Goal: Transaction & Acquisition: Purchase product/service

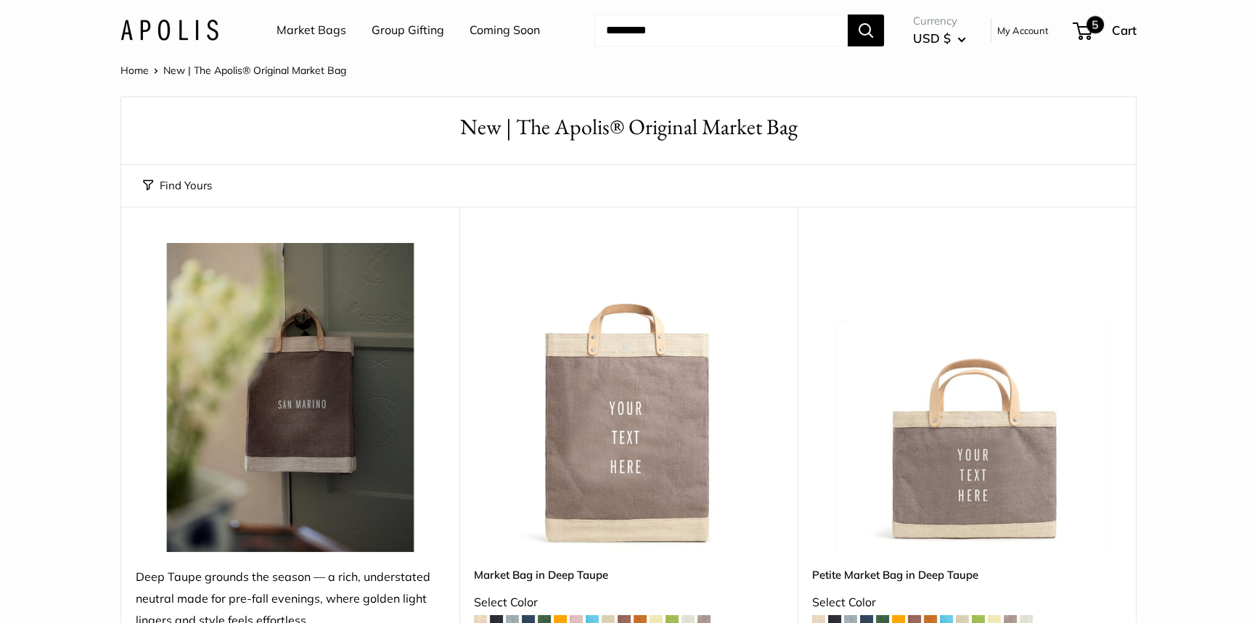
click at [1084, 25] on span "5" at bounding box center [1082, 30] width 20 height 17
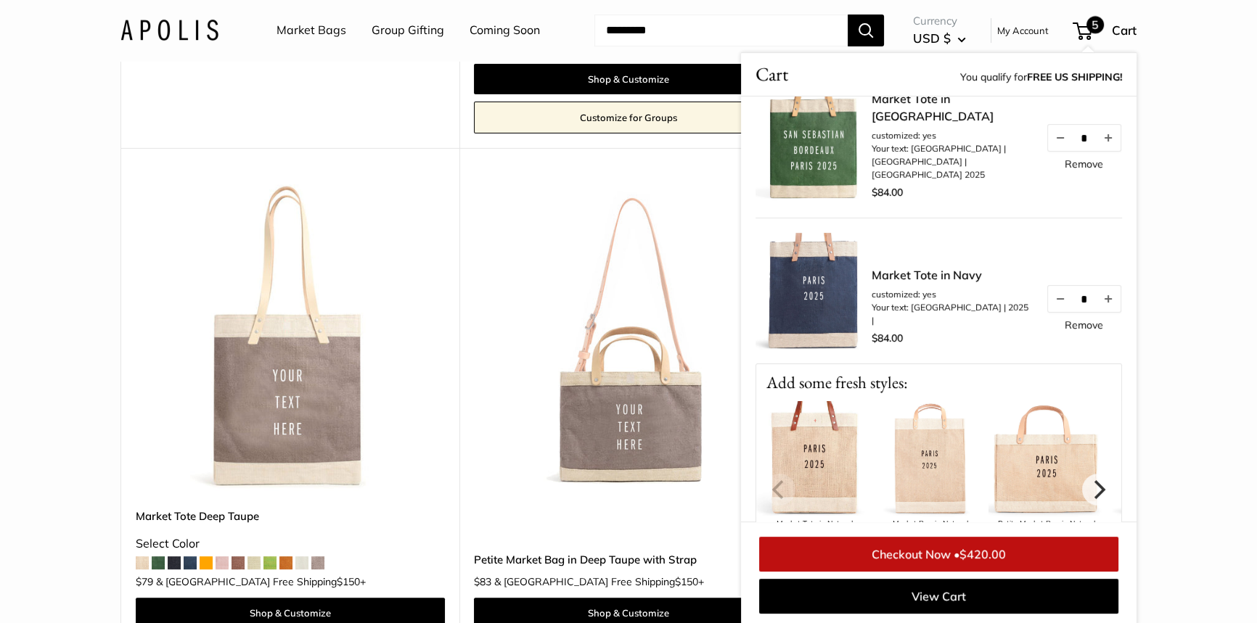
scroll to position [594, 0]
click at [0, 0] on img at bounding box center [0, 0] width 0 height 0
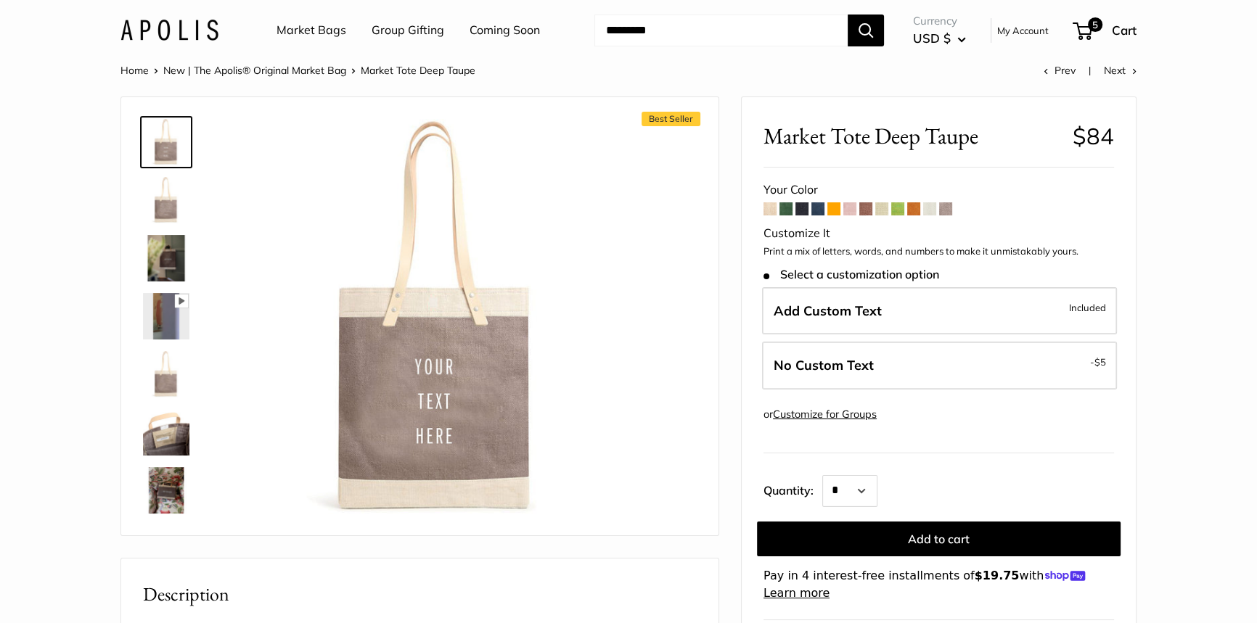
click at [948, 209] on span at bounding box center [945, 208] width 13 height 13
click at [927, 210] on span at bounding box center [929, 208] width 13 height 13
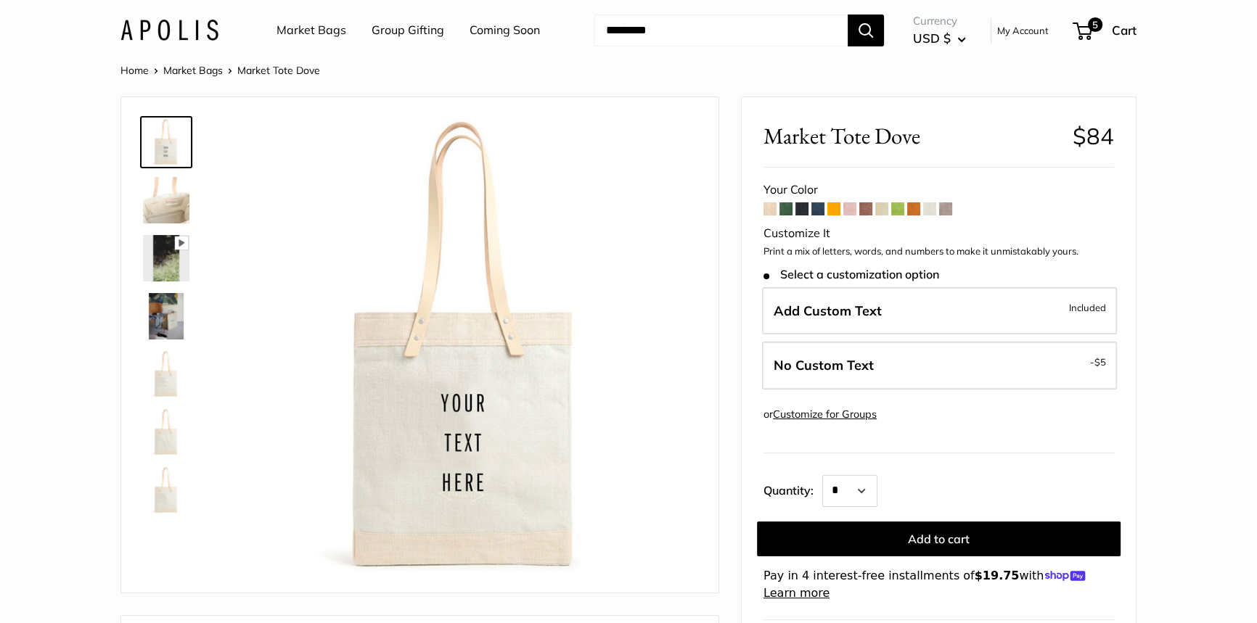
click at [914, 210] on span at bounding box center [913, 208] width 13 height 13
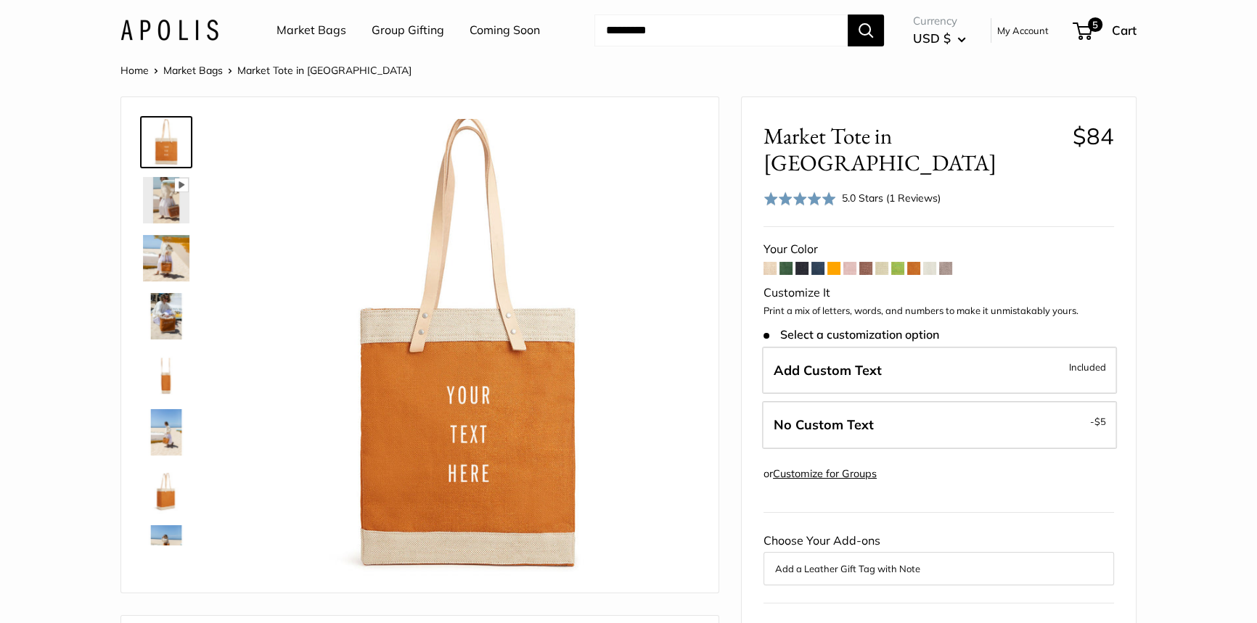
click at [896, 262] on span at bounding box center [897, 268] width 13 height 13
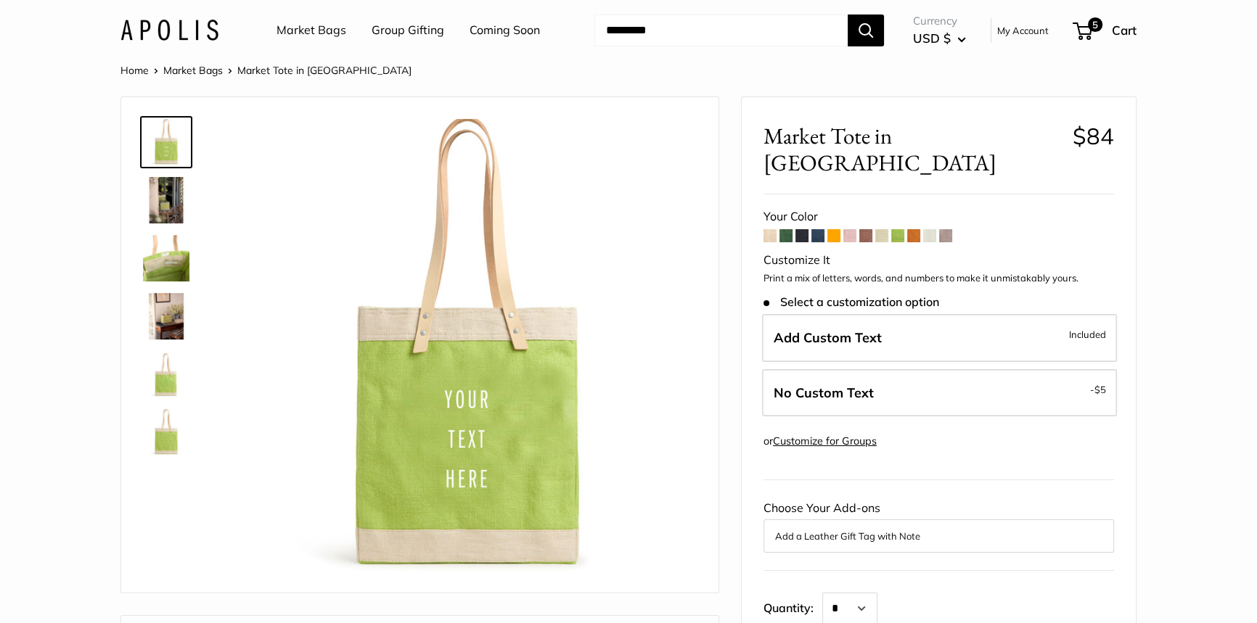
click at [881, 229] on span at bounding box center [881, 235] width 13 height 13
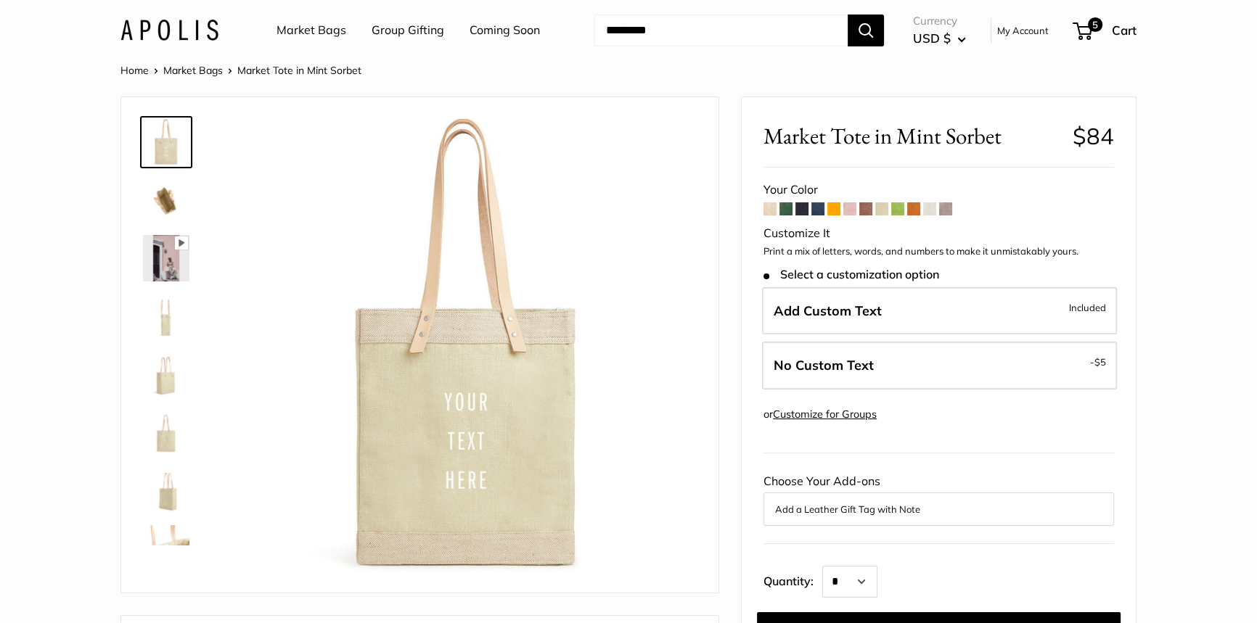
click at [948, 212] on span at bounding box center [945, 208] width 13 height 13
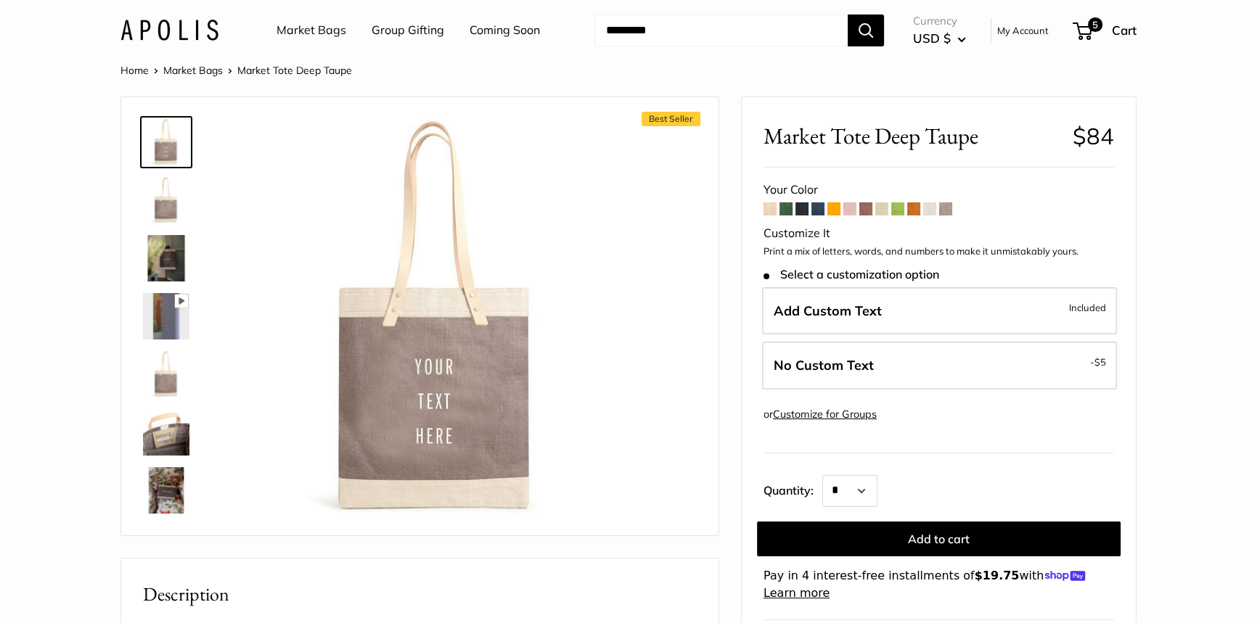
click at [863, 213] on span at bounding box center [865, 208] width 13 height 13
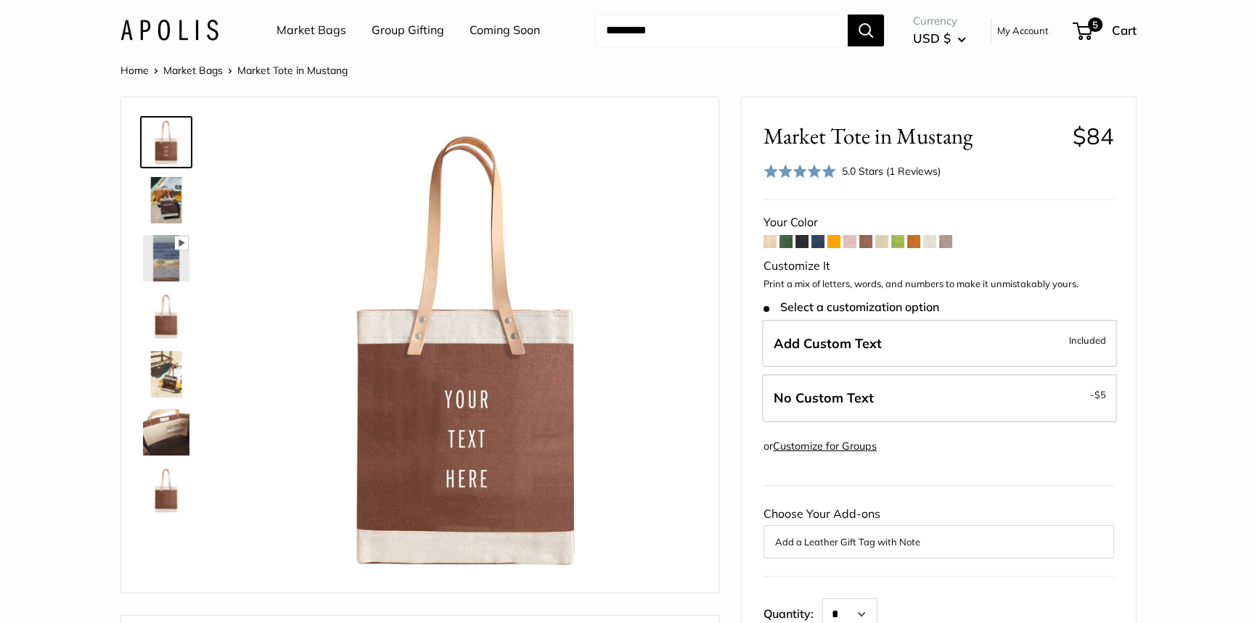
click at [847, 245] on span at bounding box center [849, 241] width 13 height 13
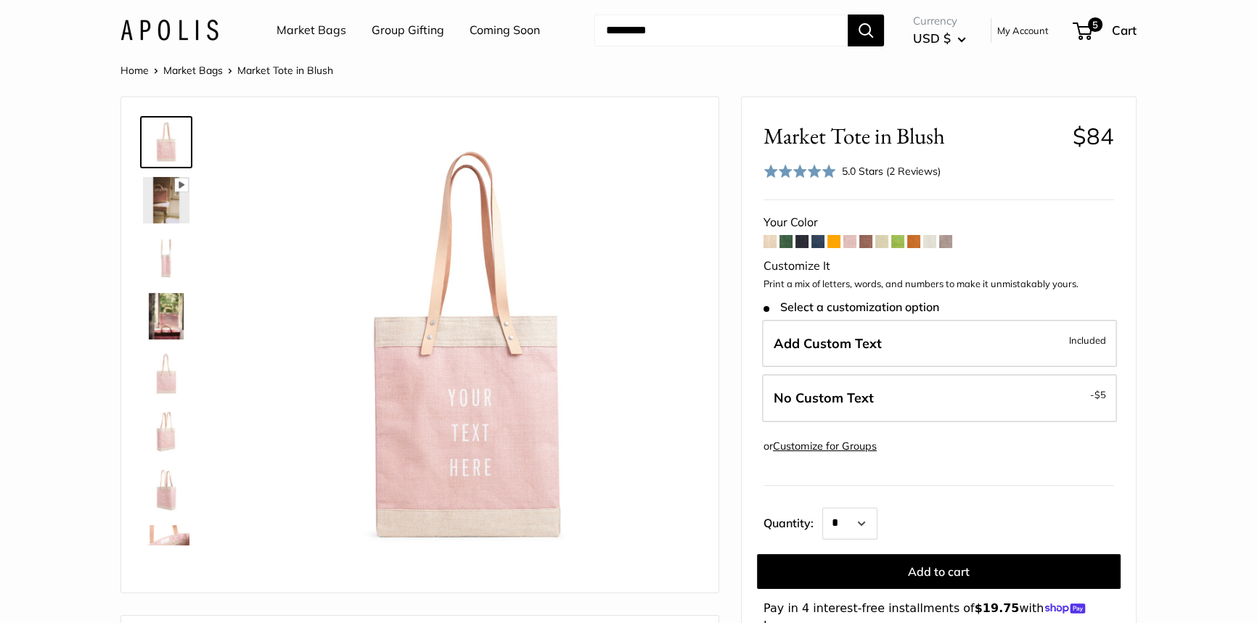
click at [885, 245] on span at bounding box center [881, 241] width 13 height 13
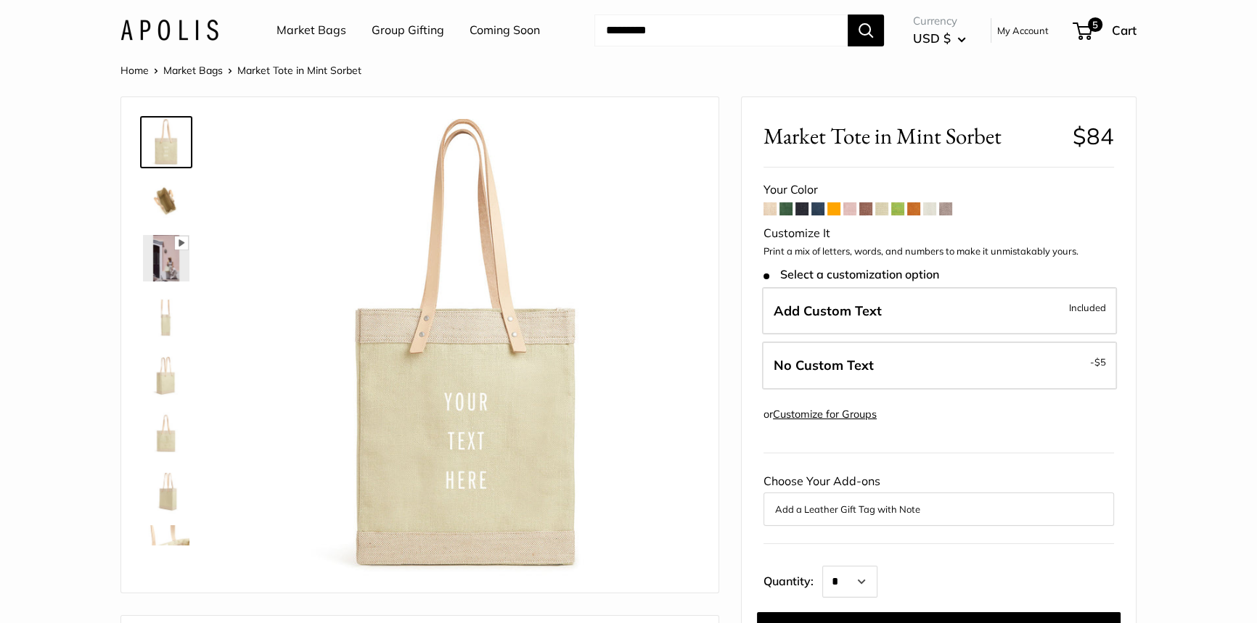
click at [773, 212] on span at bounding box center [769, 208] width 13 height 13
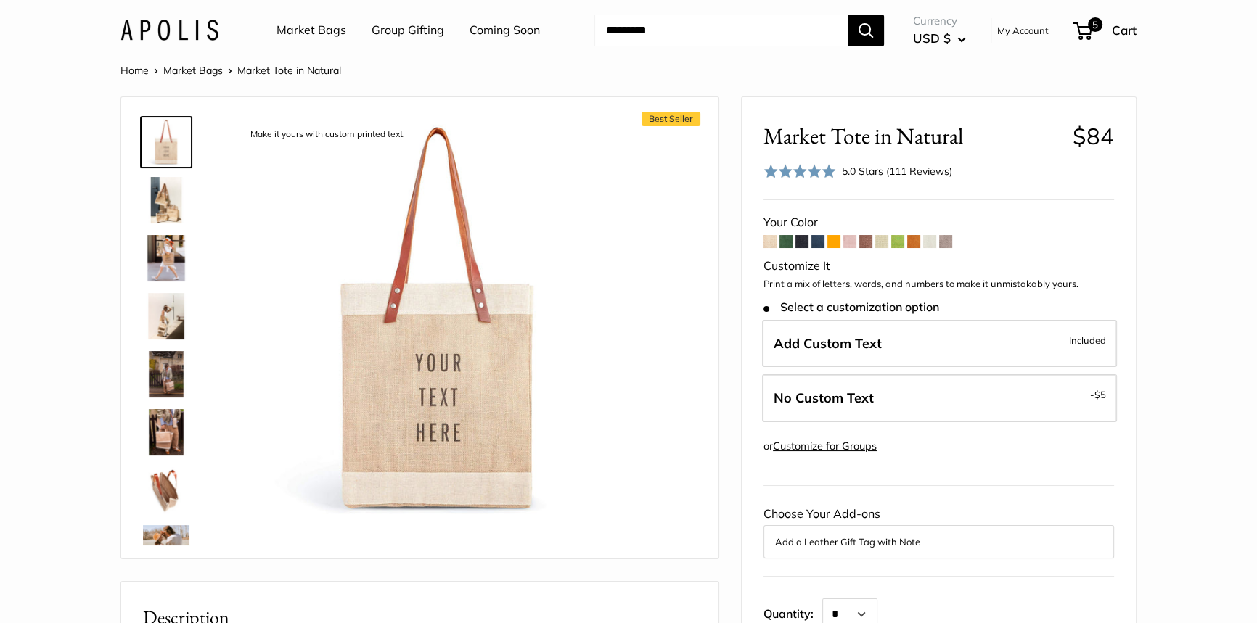
click at [785, 243] on span at bounding box center [785, 241] width 13 height 13
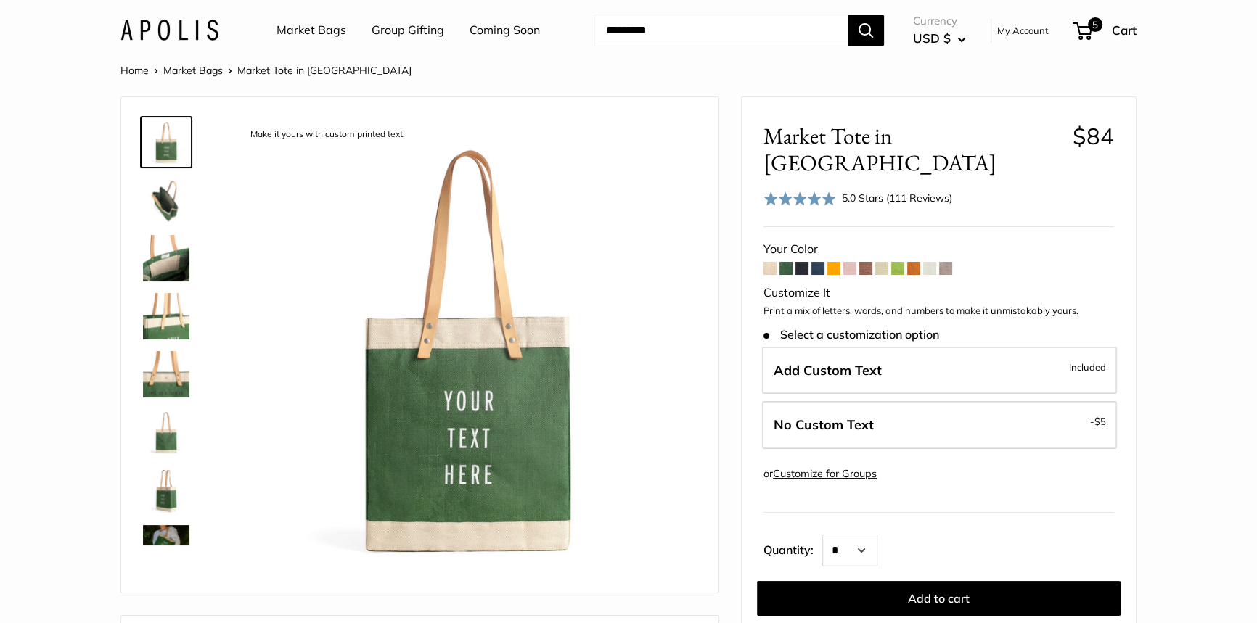
click at [805, 262] on span at bounding box center [801, 268] width 13 height 13
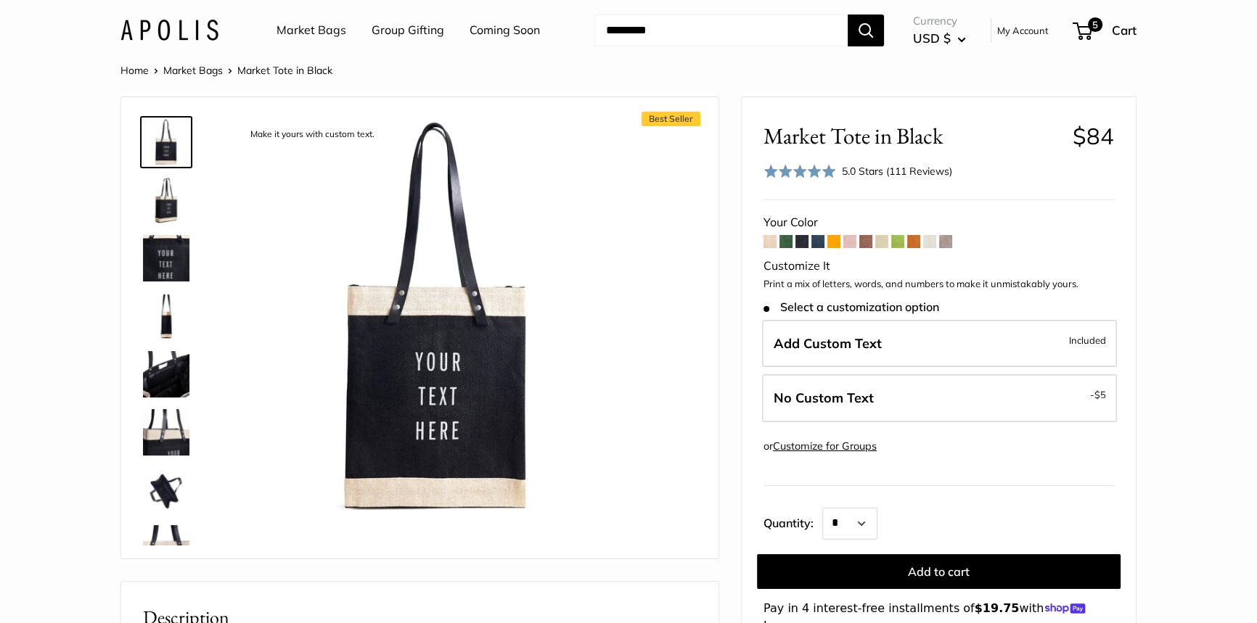
click at [817, 242] on span at bounding box center [817, 241] width 13 height 13
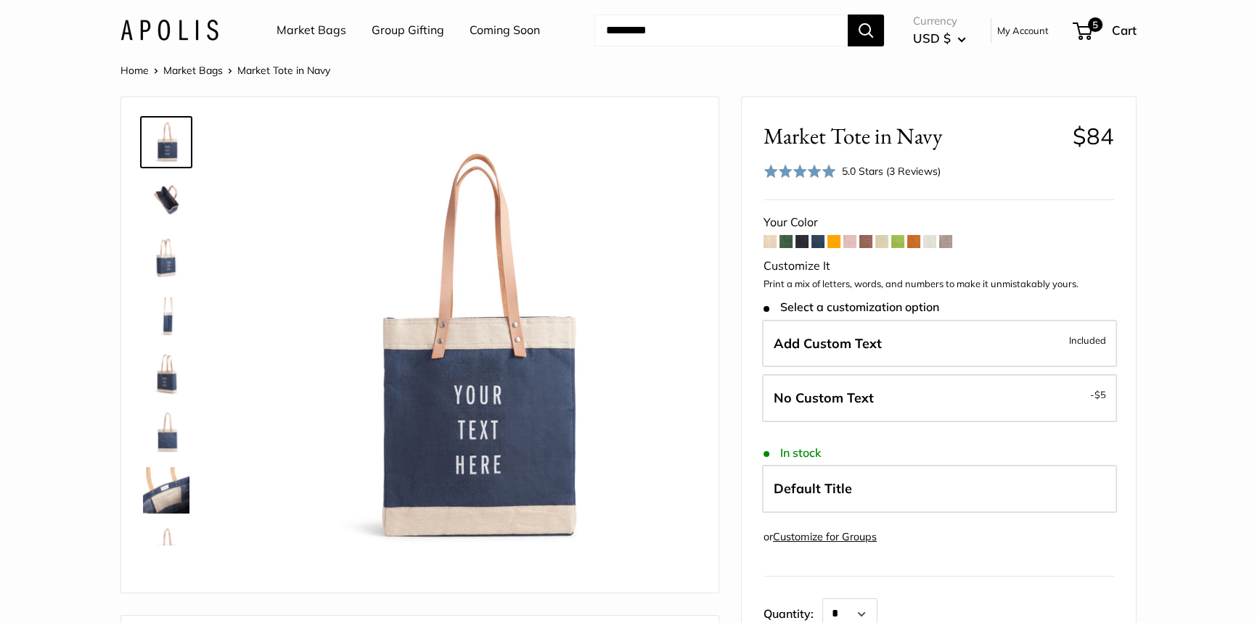
click at [932, 243] on span at bounding box center [929, 241] width 13 height 13
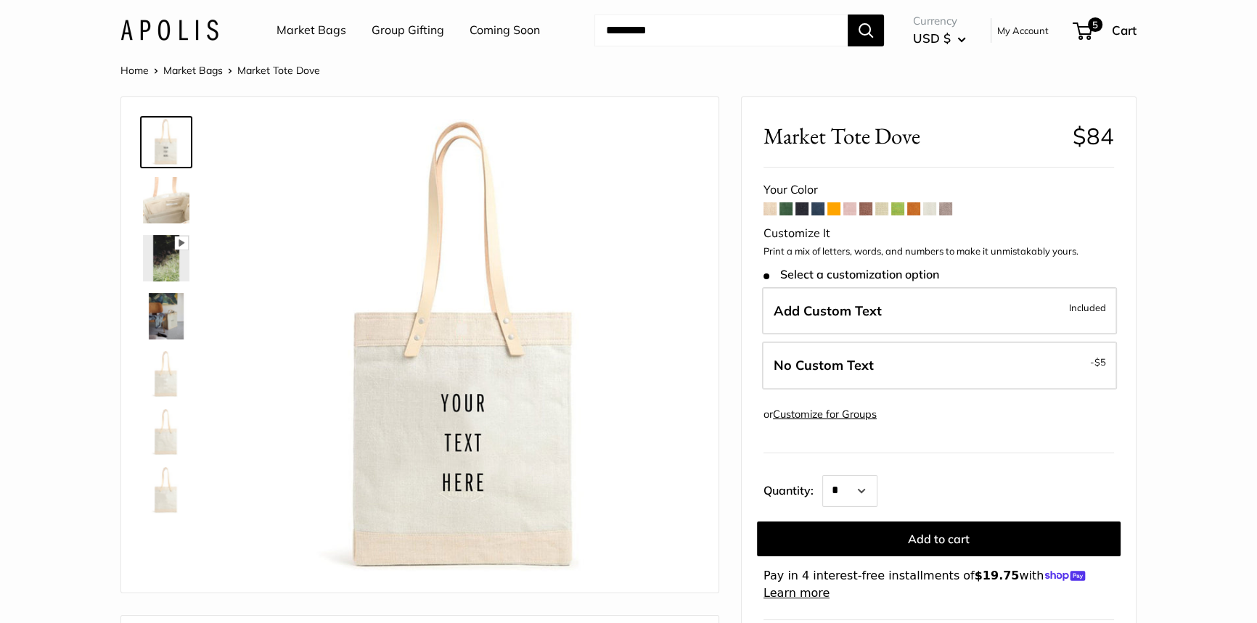
click at [768, 209] on span at bounding box center [769, 208] width 13 height 13
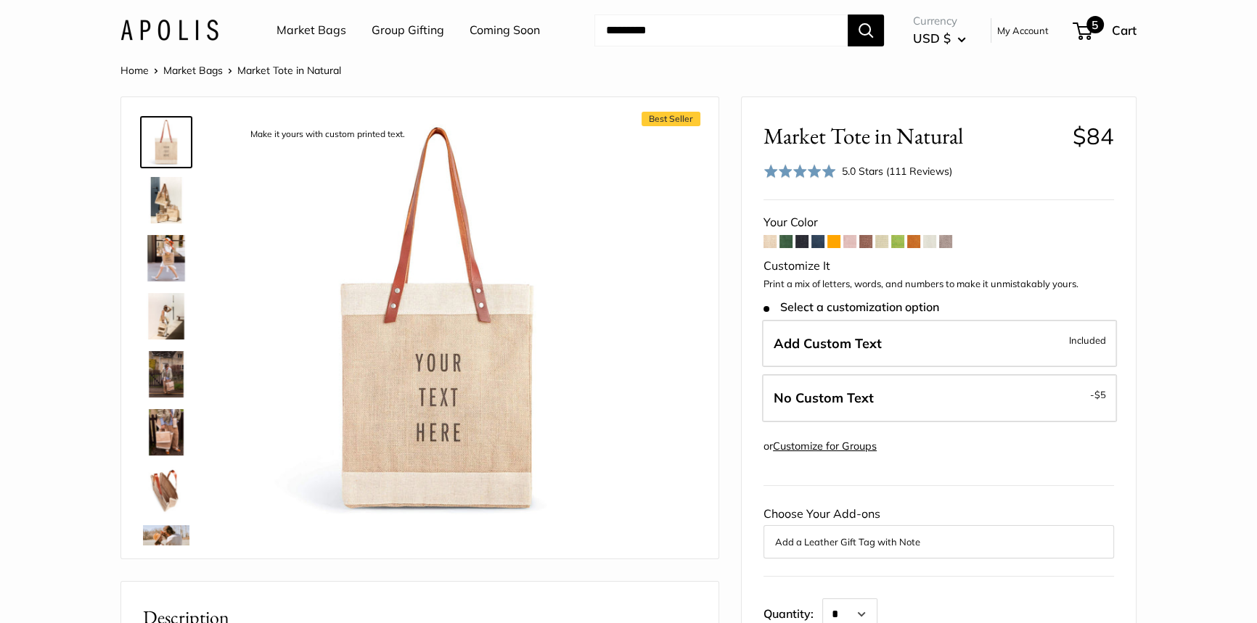
click at [1083, 30] on span "5" at bounding box center [1082, 30] width 20 height 17
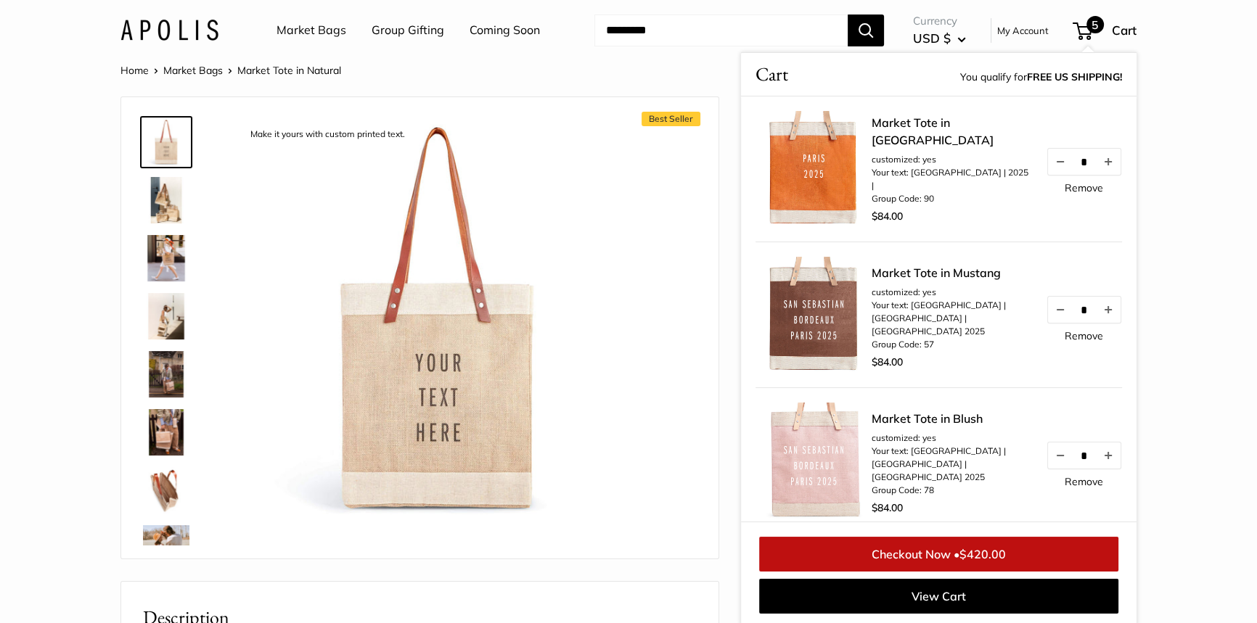
scroll to position [1, 0]
click at [159, 481] on img at bounding box center [166, 490] width 46 height 46
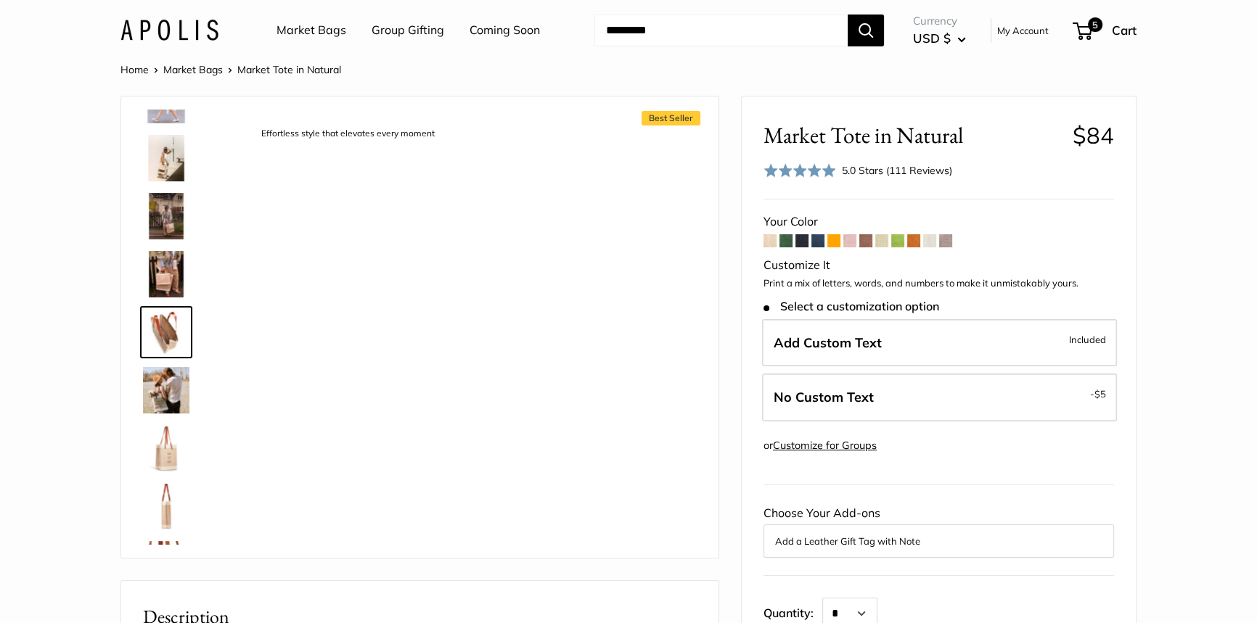
scroll to position [160, 0]
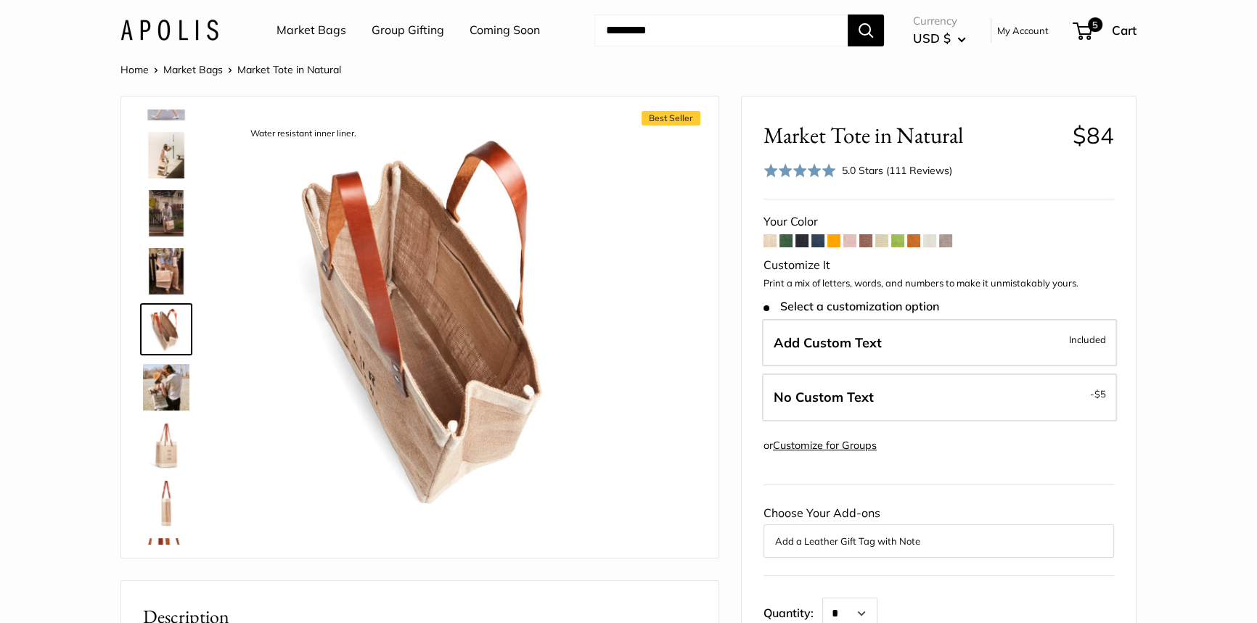
click at [929, 242] on span at bounding box center [929, 240] width 13 height 13
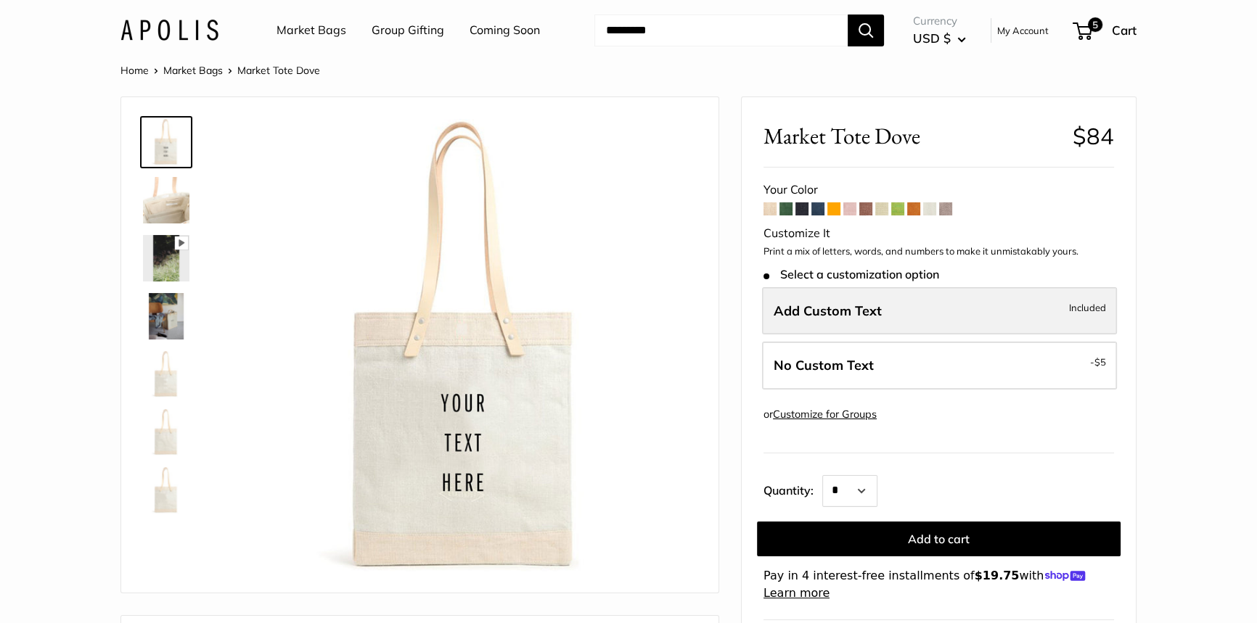
click at [928, 301] on label "Add Custom Text Included" at bounding box center [939, 311] width 355 height 48
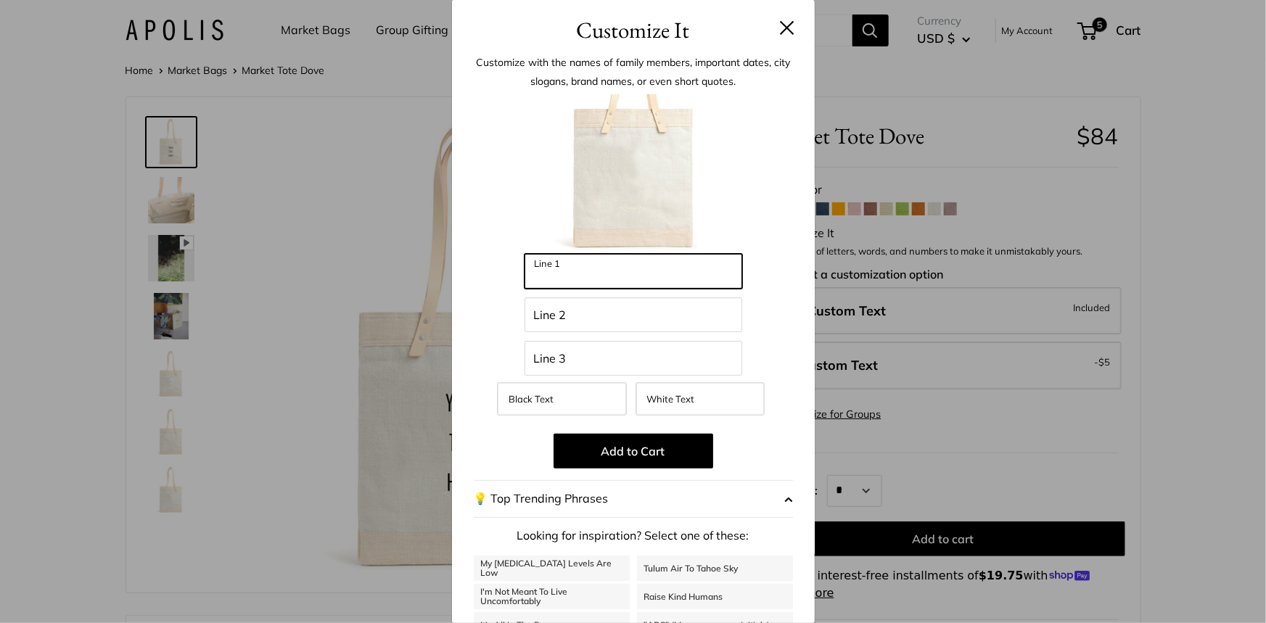
click at [546, 271] on input "Line 1" at bounding box center [634, 271] width 218 height 35
type input "*****"
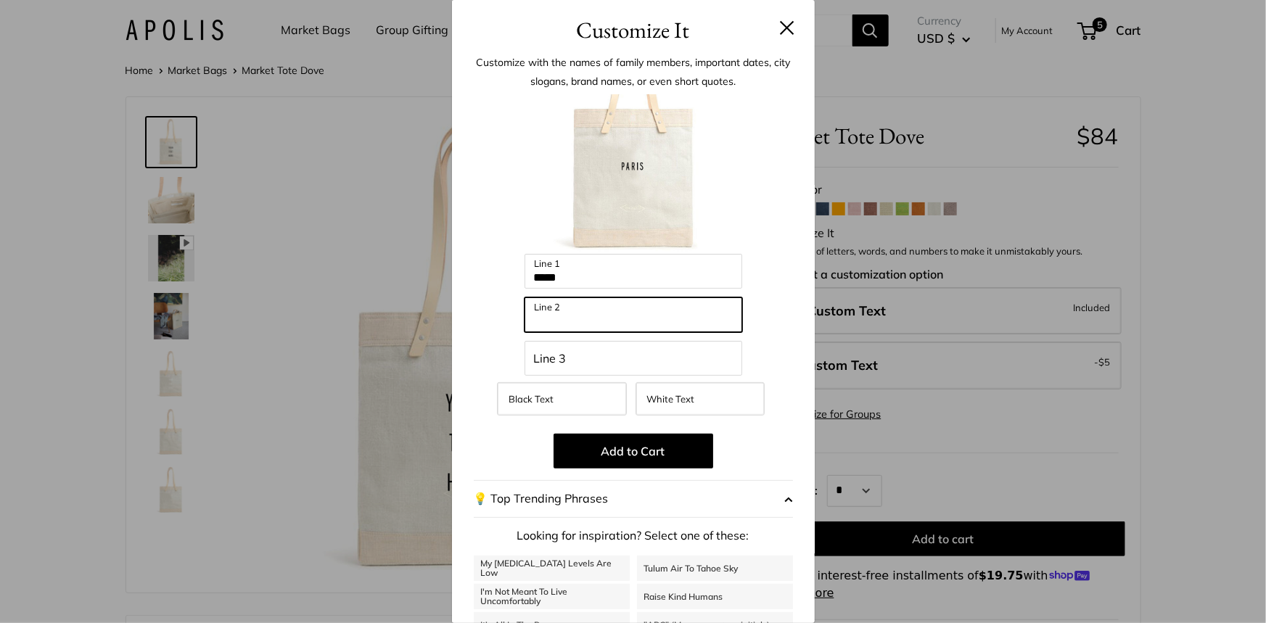
click at [557, 314] on input "Line 2" at bounding box center [634, 314] width 218 height 35
type input "****"
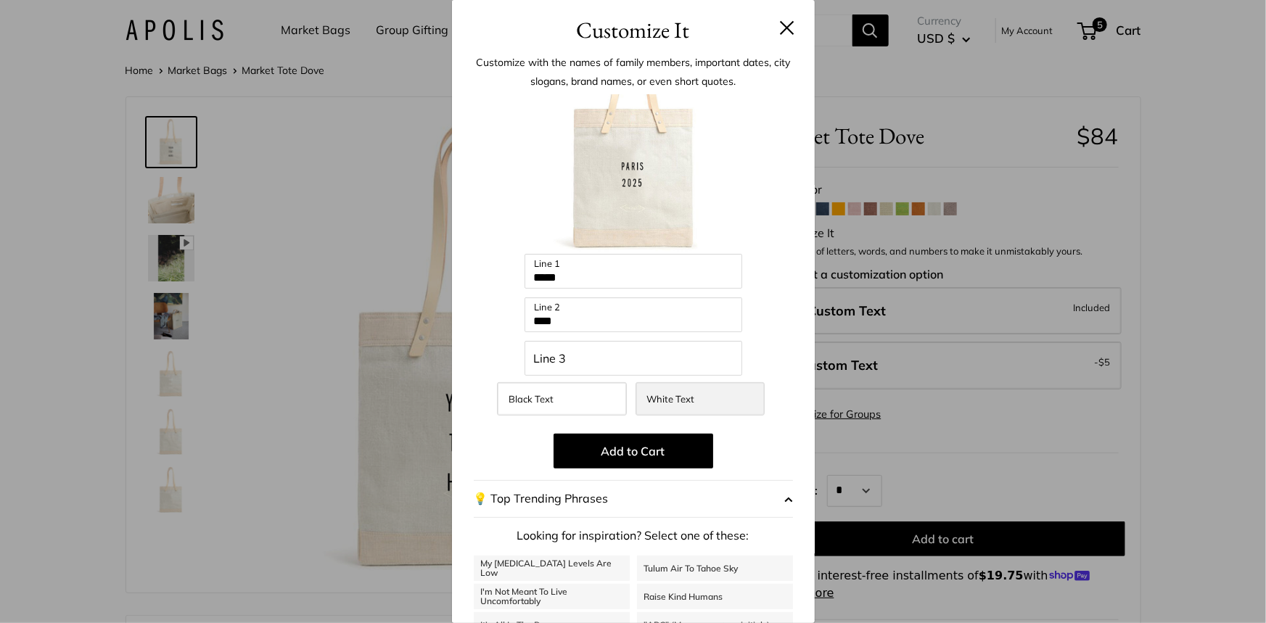
click at [660, 396] on span "White Text" at bounding box center [671, 399] width 48 height 12
click at [574, 399] on label "Black Text" at bounding box center [561, 398] width 129 height 33
click at [670, 398] on span "White Text" at bounding box center [671, 399] width 48 height 12
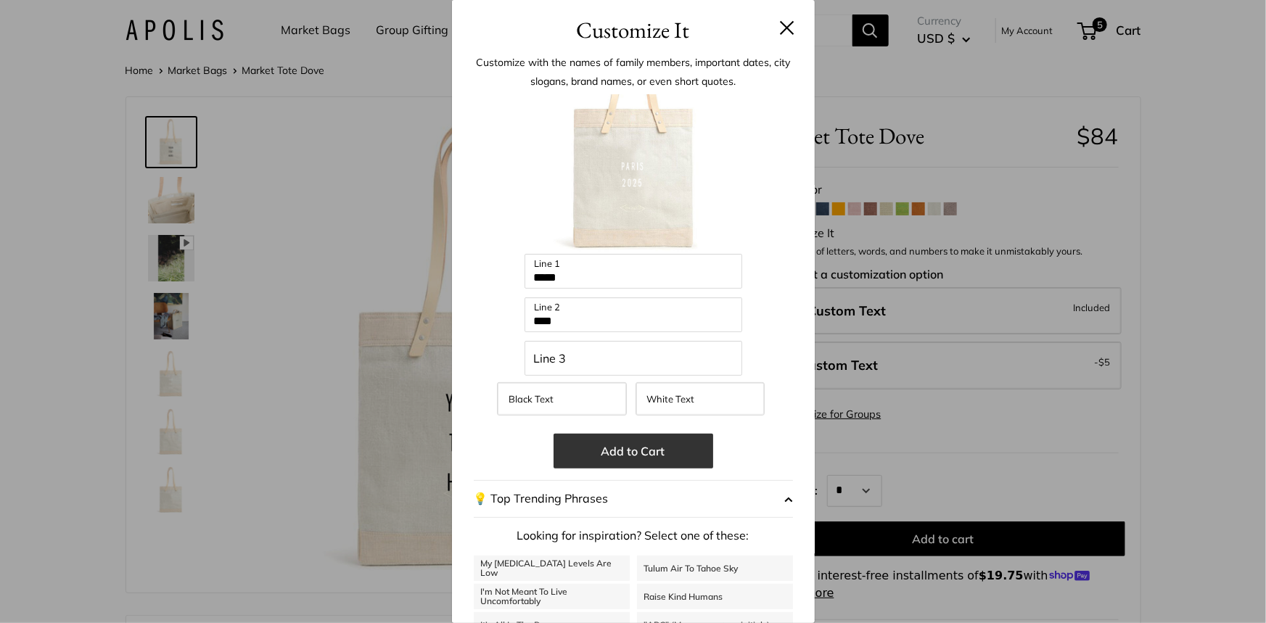
click at [612, 451] on button "Add to Cart" at bounding box center [634, 451] width 160 height 35
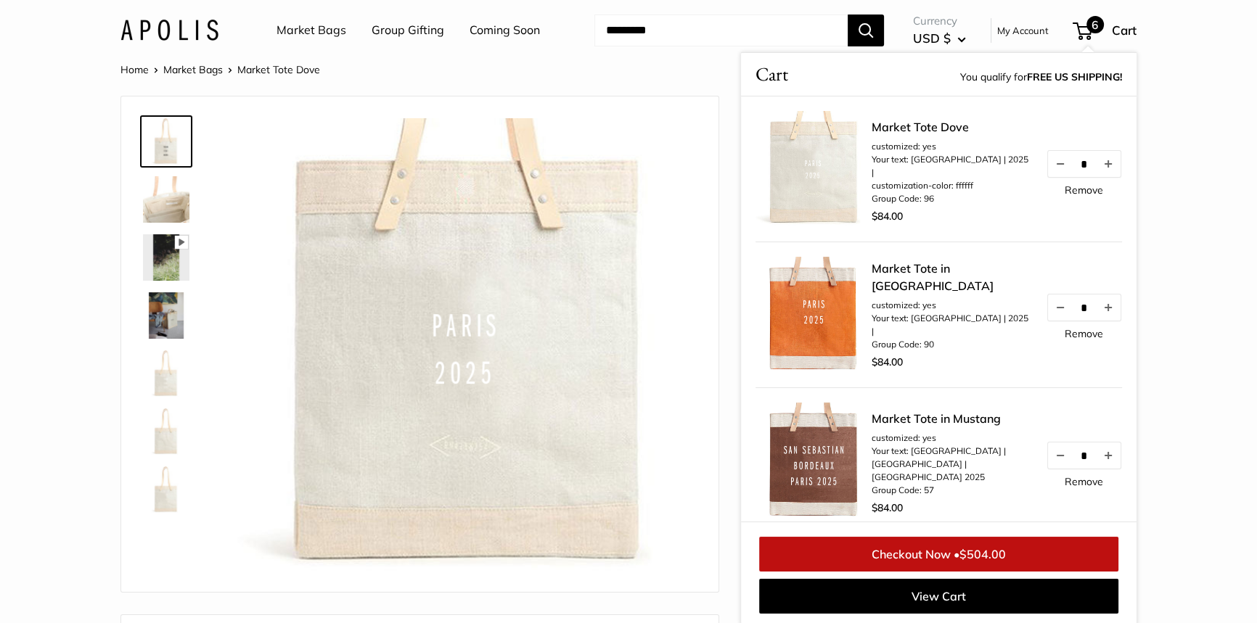
click at [680, 234] on img at bounding box center [466, 347] width 459 height 459
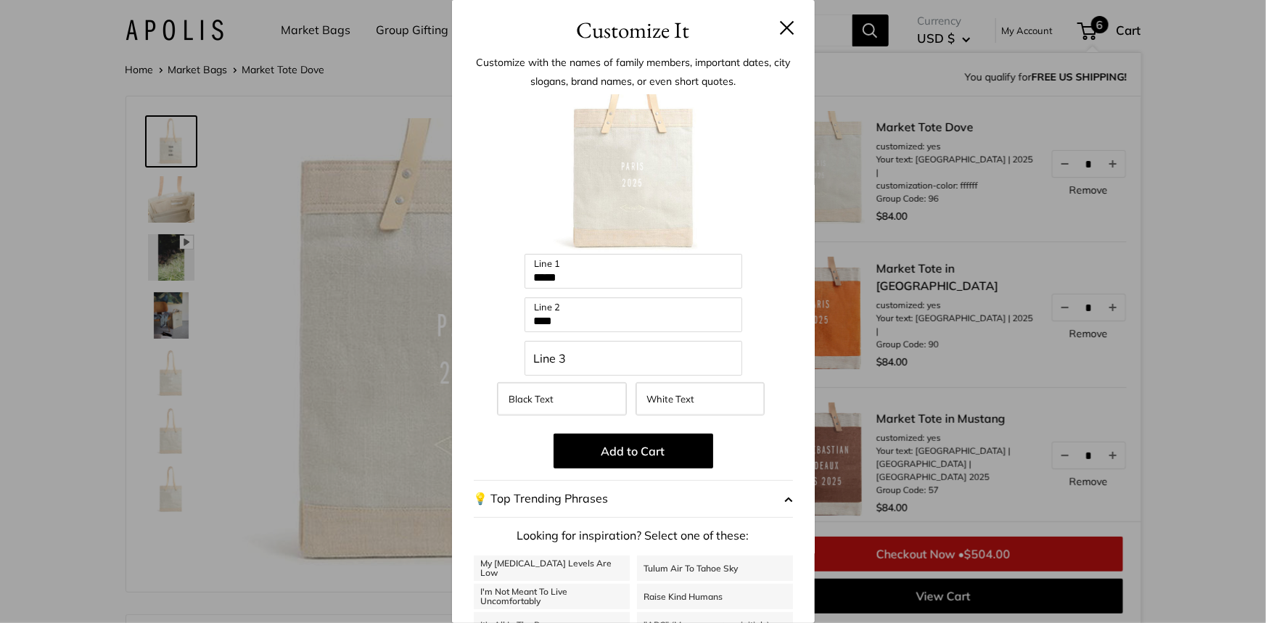
scroll to position [2, 0]
click at [780, 22] on button at bounding box center [787, 27] width 15 height 15
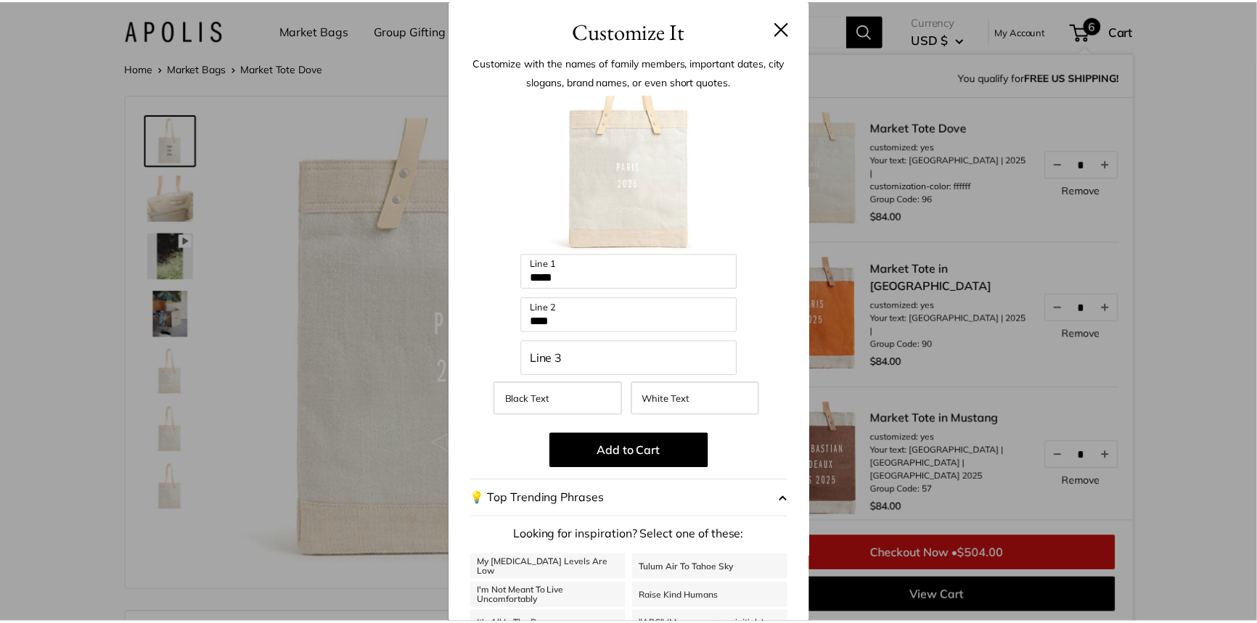
scroll to position [31, 0]
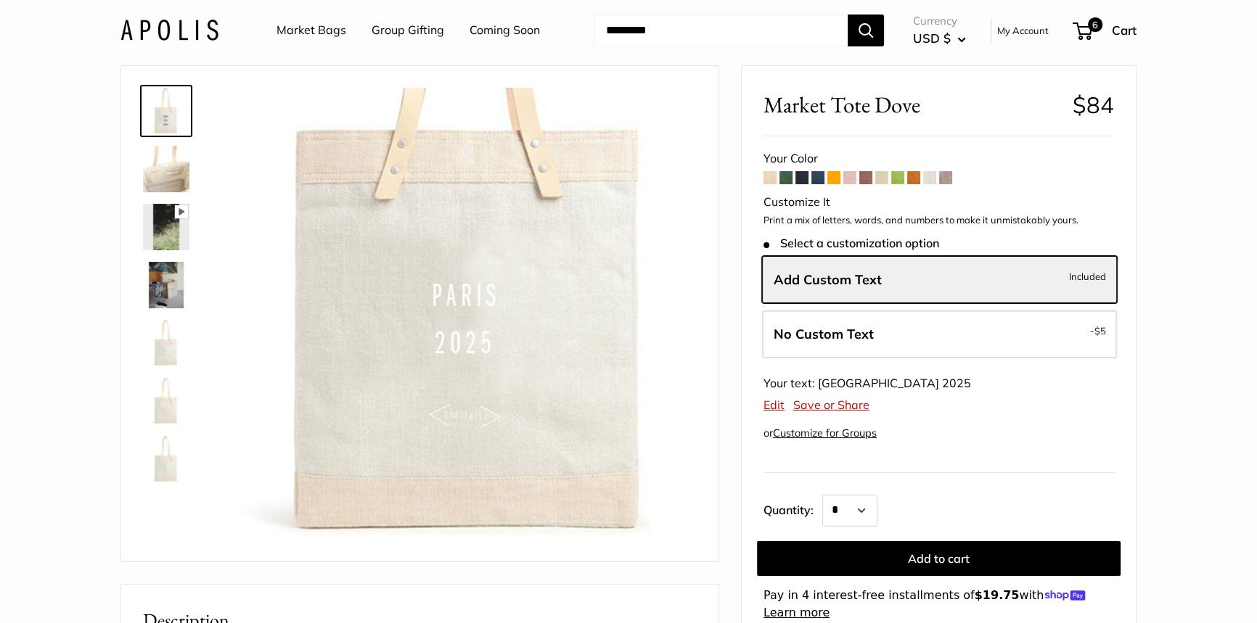
click at [771, 176] on span at bounding box center [769, 177] width 13 height 13
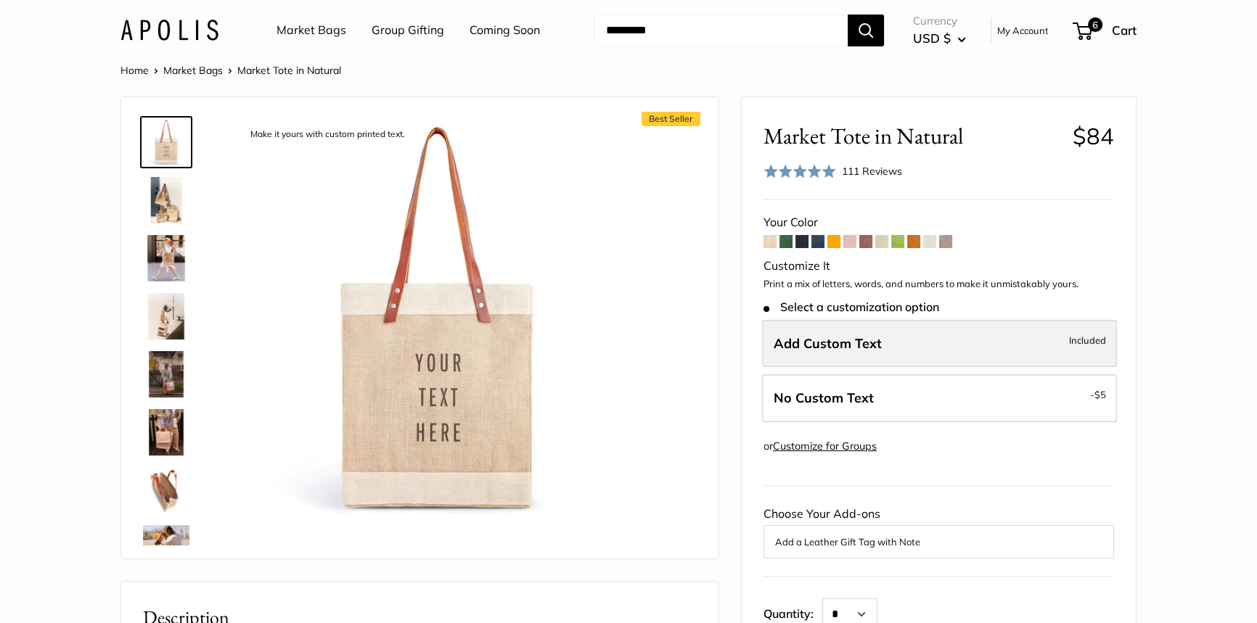
click at [788, 338] on span "Add Custom Text" at bounding box center [827, 343] width 108 height 17
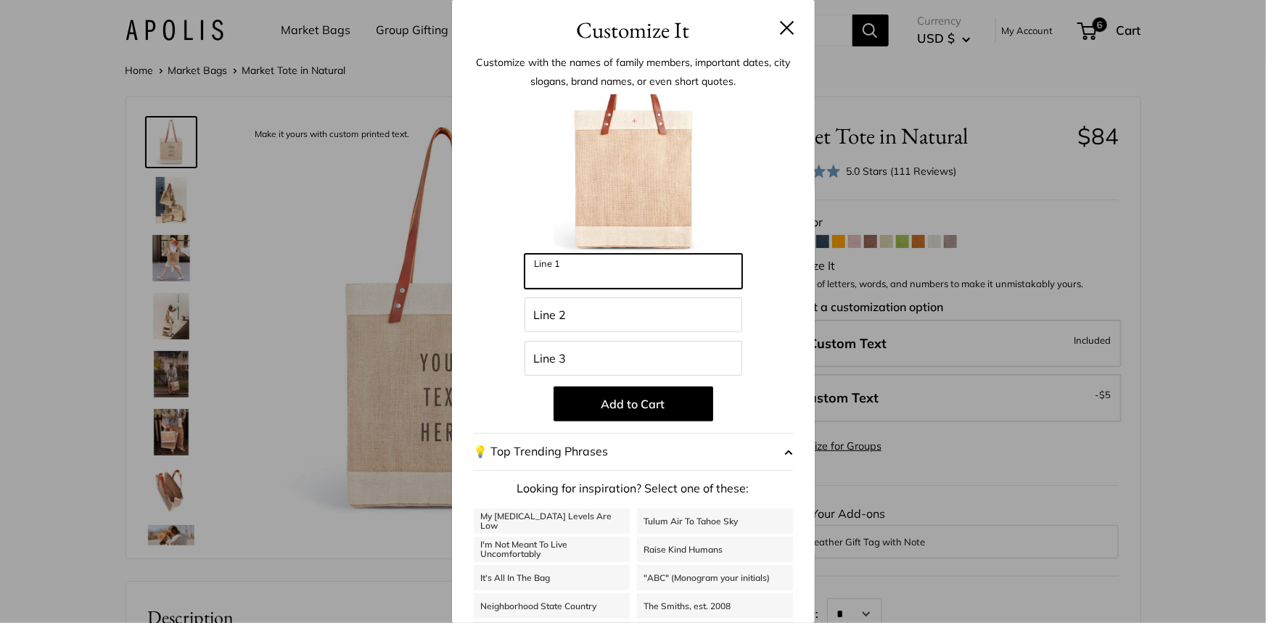
click at [652, 274] on input "Line 1" at bounding box center [634, 271] width 218 height 35
type input "*****"
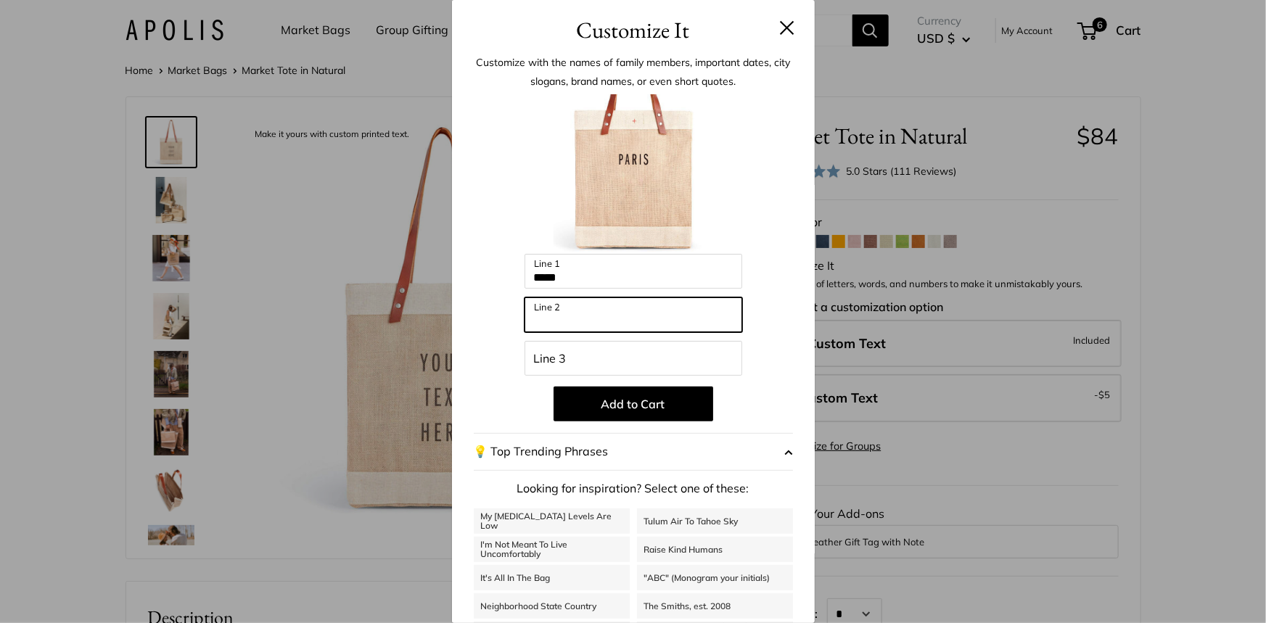
click at [645, 316] on input "Line 2" at bounding box center [634, 314] width 218 height 35
type input "****"
click at [487, 371] on div "Enter 39 letters ***** Line 1 **** Line 2 Line 3 Add to Cart 💡 Top Trending Phr…" at bounding box center [633, 389] width 319 height 591
click at [681, 454] on button "💡 Top Trending Phrases" at bounding box center [633, 452] width 319 height 38
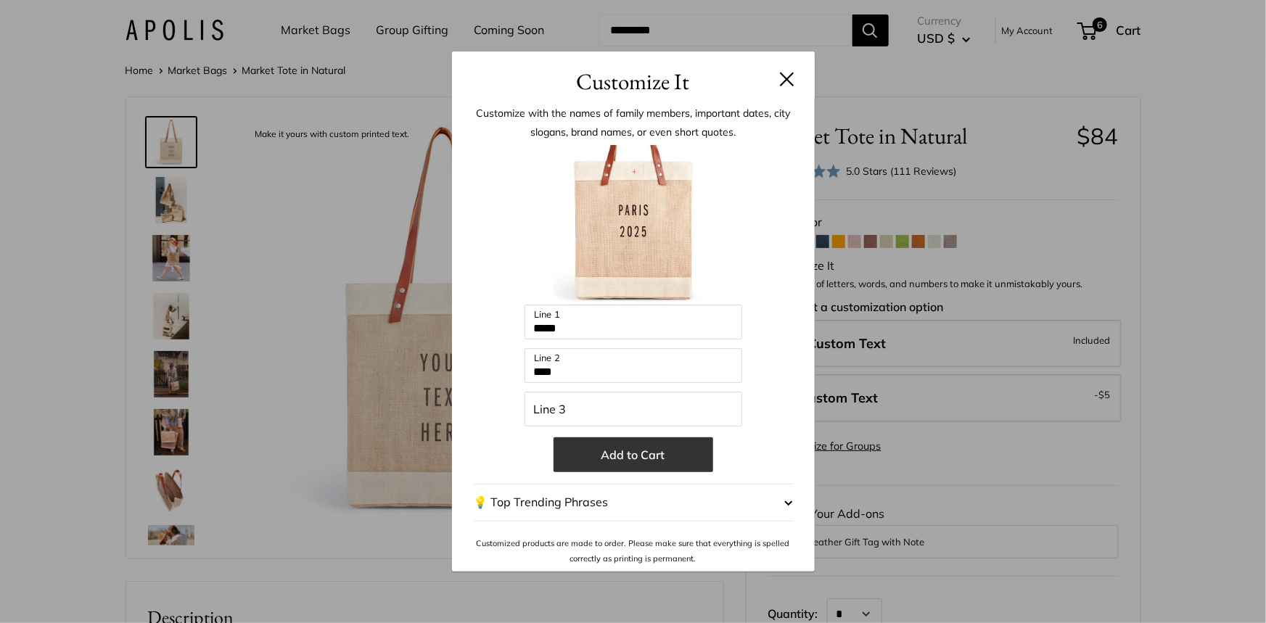
click at [676, 454] on button "Add to Cart" at bounding box center [634, 455] width 160 height 35
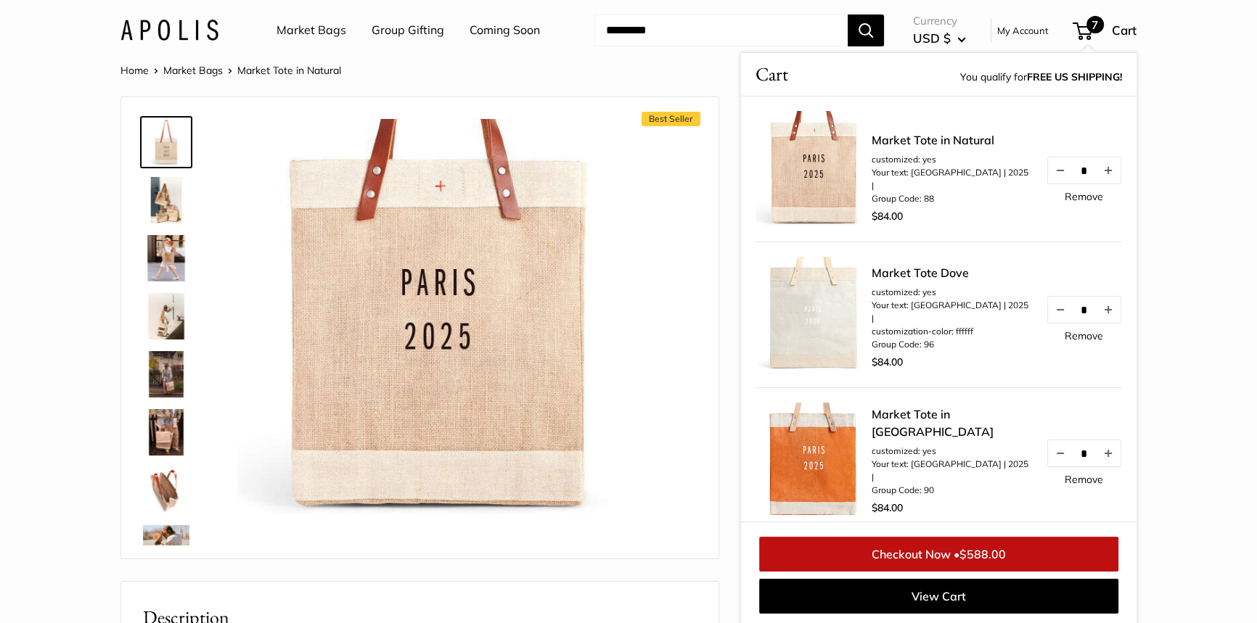
click at [1085, 341] on link "Remove" at bounding box center [1083, 336] width 38 height 10
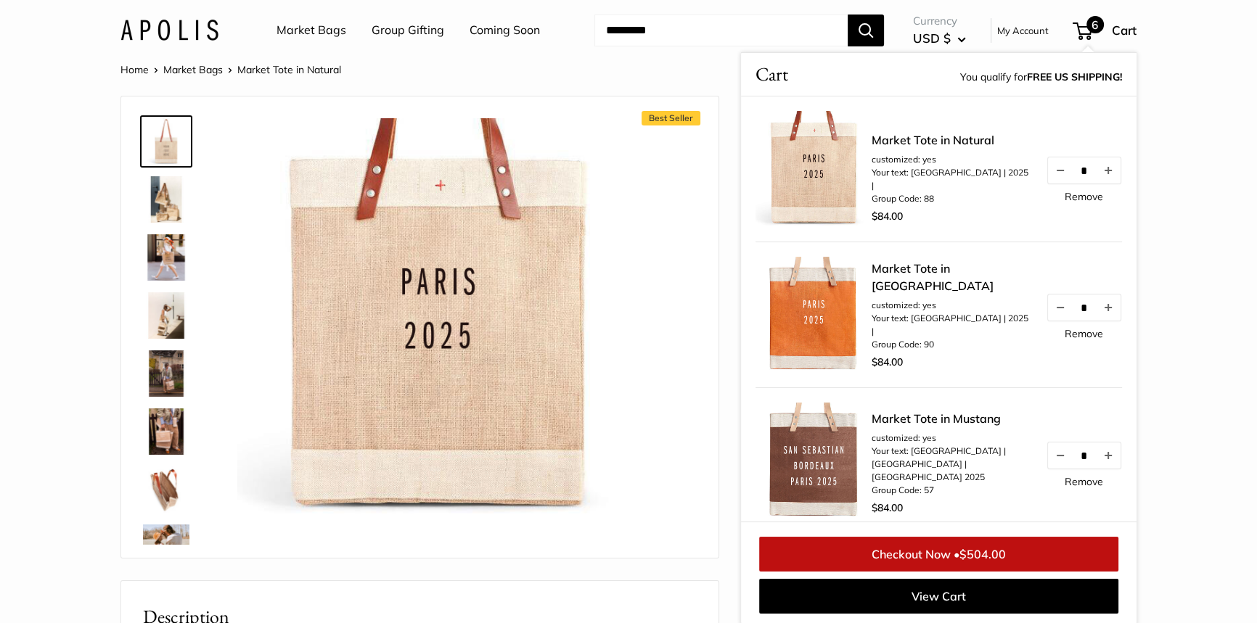
drag, startPoint x: 625, startPoint y: 233, endPoint x: 667, endPoint y: 229, distance: 42.3
click at [625, 232] on img at bounding box center [437, 318] width 401 height 401
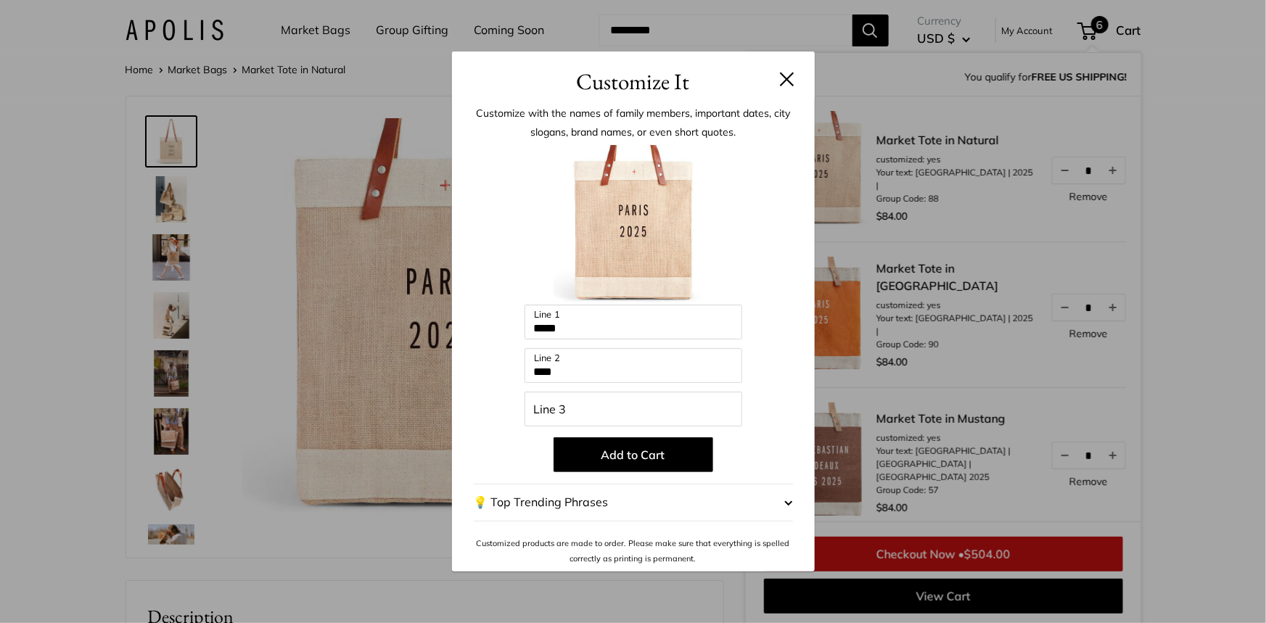
scroll to position [2, 0]
click at [789, 79] on button at bounding box center [787, 79] width 15 height 15
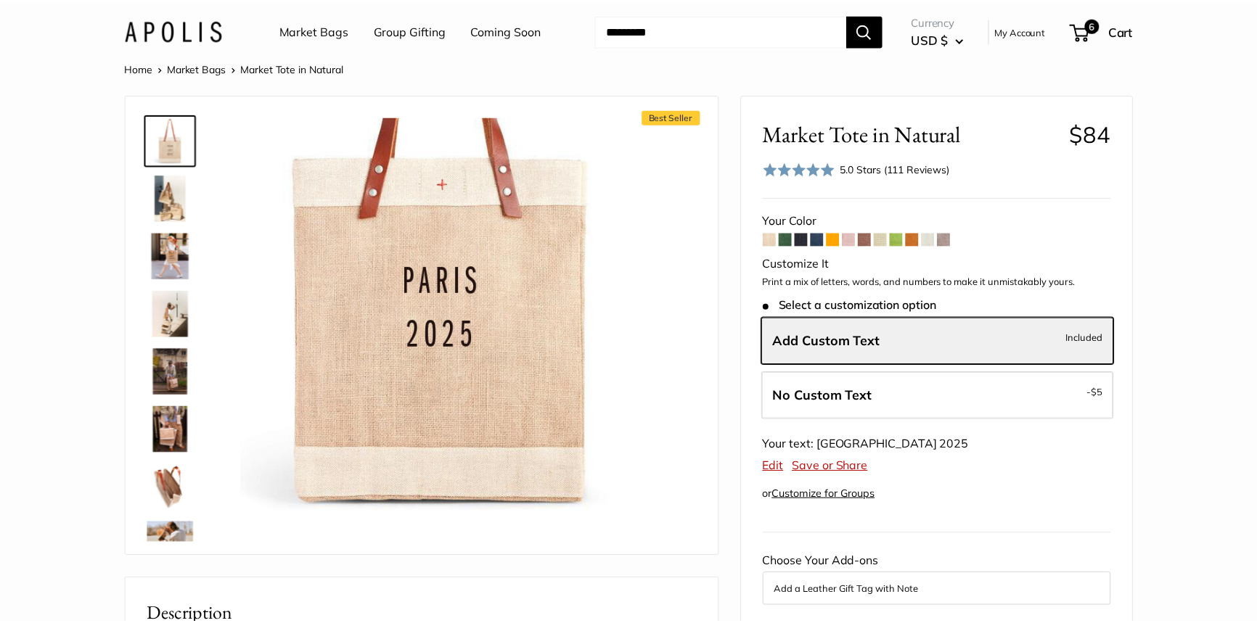
scroll to position [31, 0]
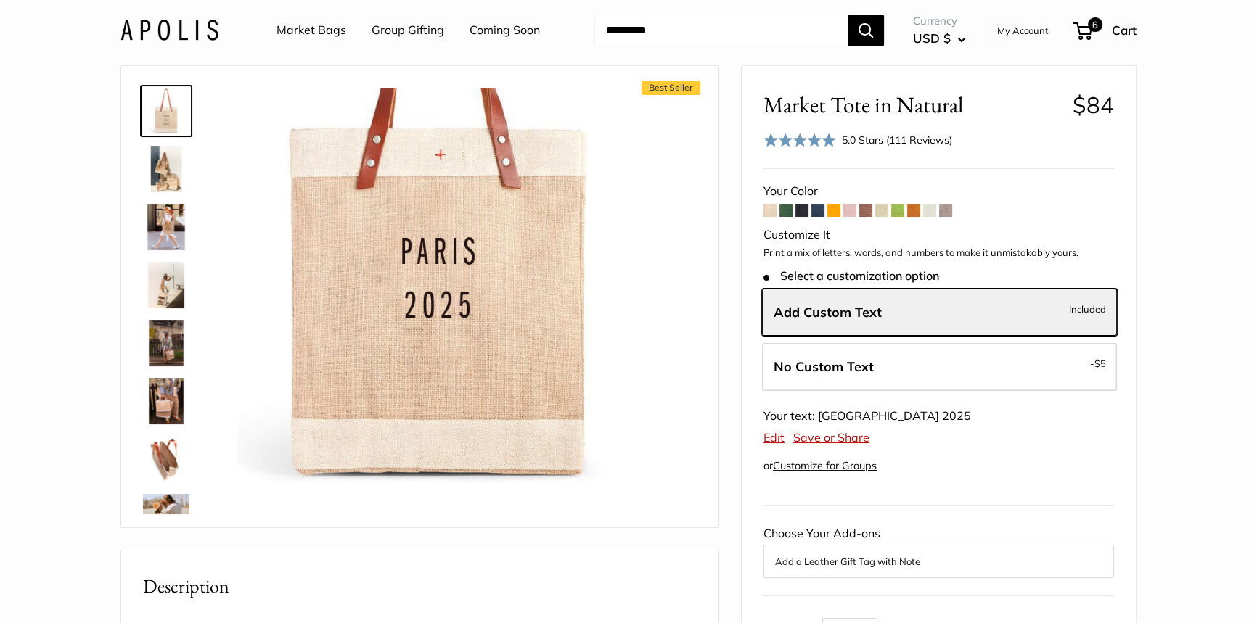
click at [927, 205] on span at bounding box center [929, 210] width 13 height 13
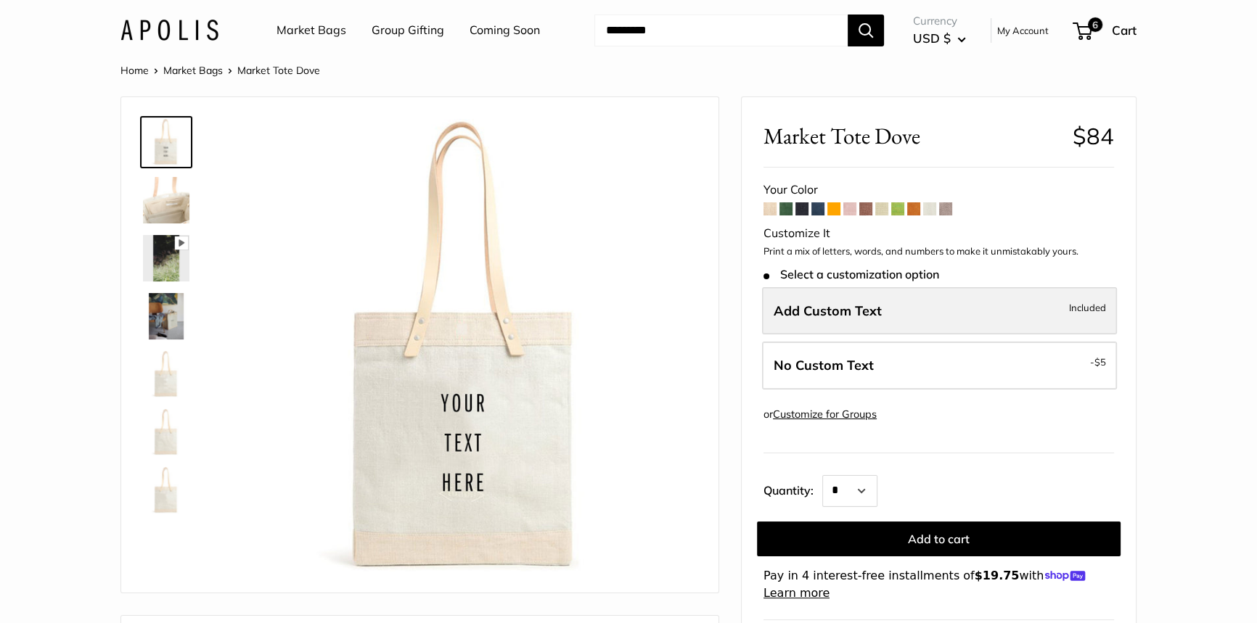
click at [814, 304] on span "Add Custom Text" at bounding box center [827, 311] width 108 height 17
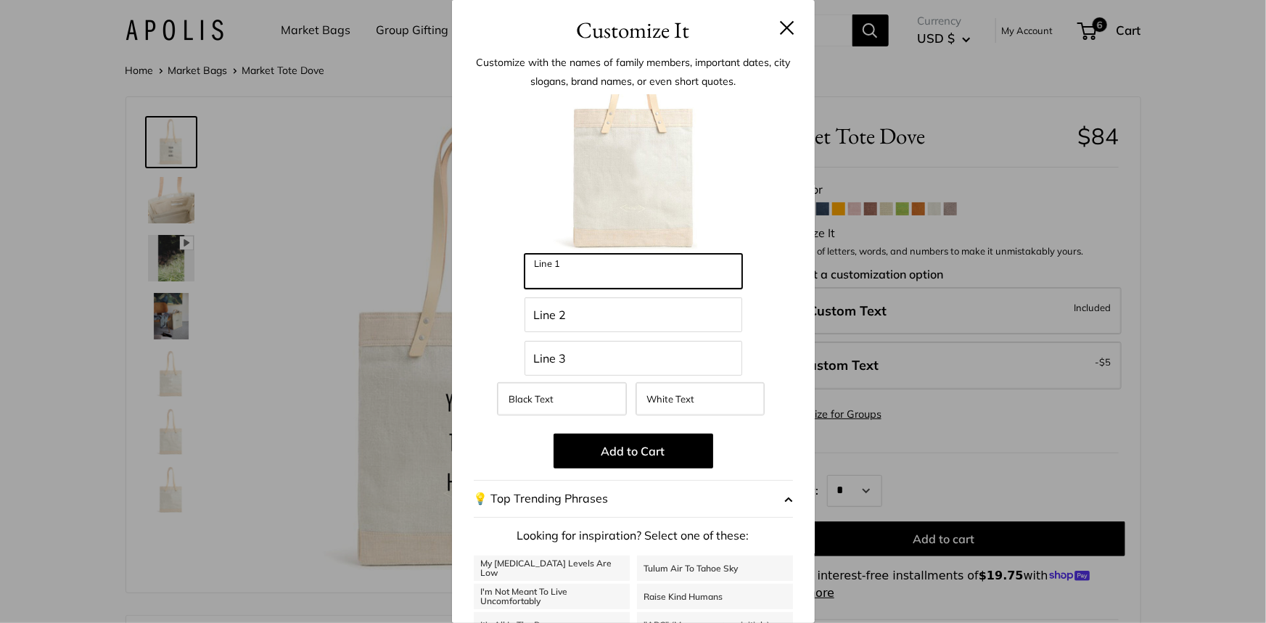
click at [632, 275] on input "Line 1" at bounding box center [634, 271] width 218 height 35
type input "*****"
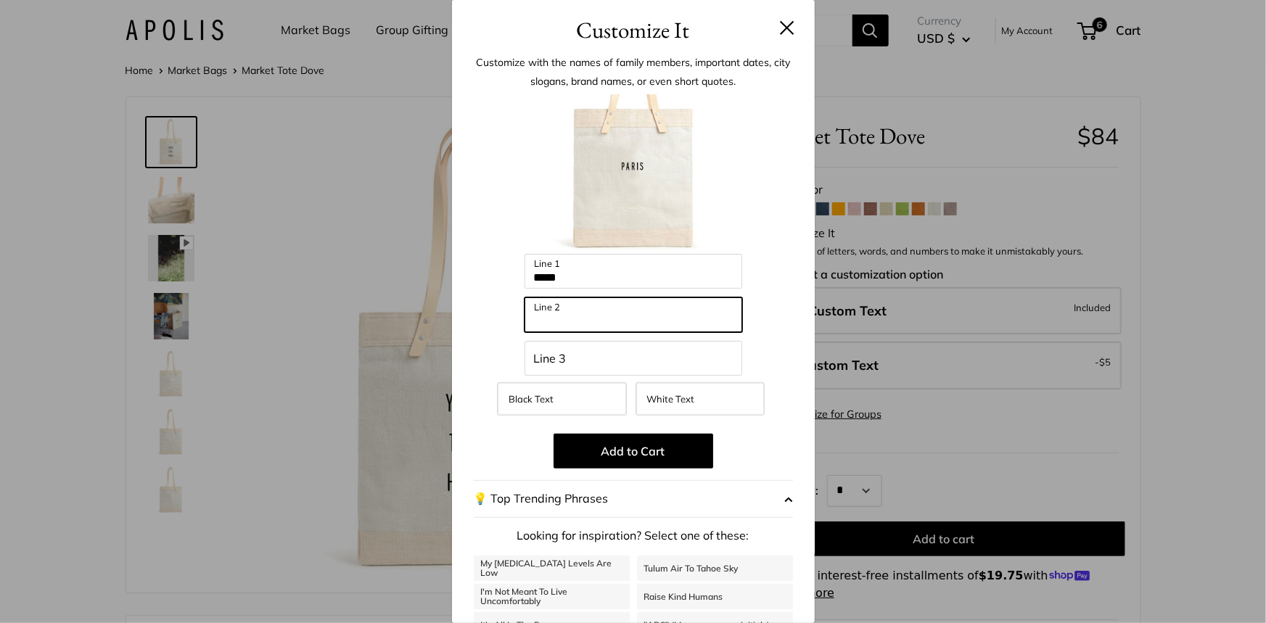
click at [636, 319] on input "Line 2" at bounding box center [634, 314] width 218 height 35
type input "****"
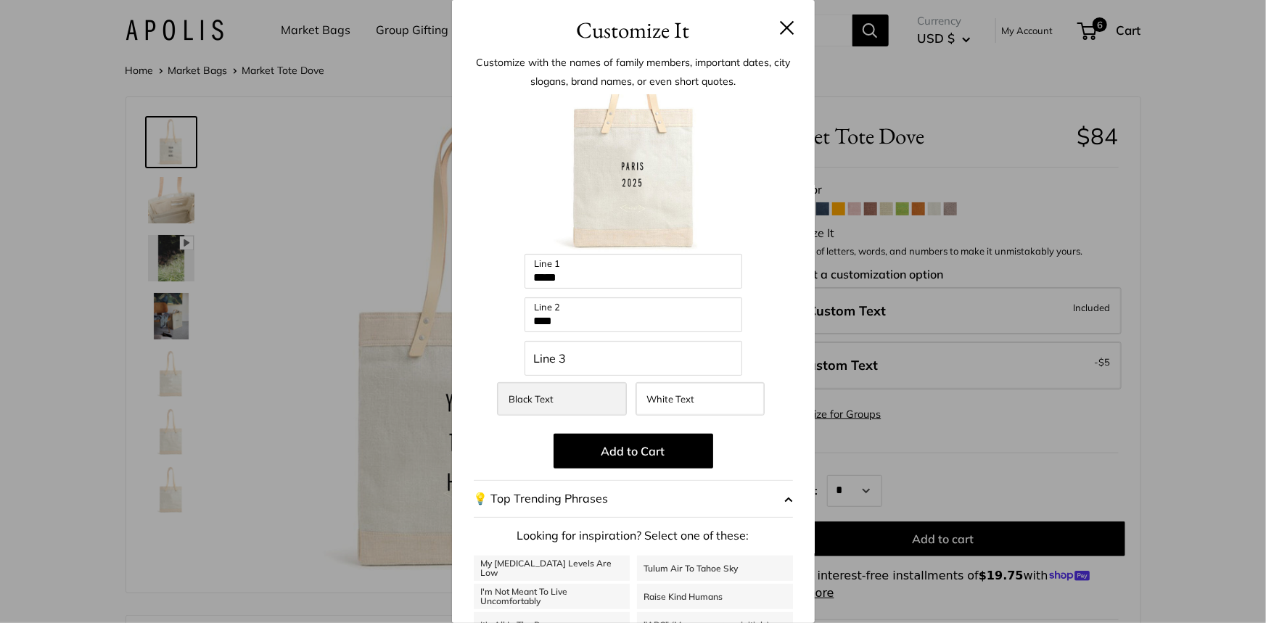
click at [575, 402] on label "Black Text" at bounding box center [561, 398] width 129 height 33
click at [591, 456] on button "Add to Cart" at bounding box center [634, 451] width 160 height 35
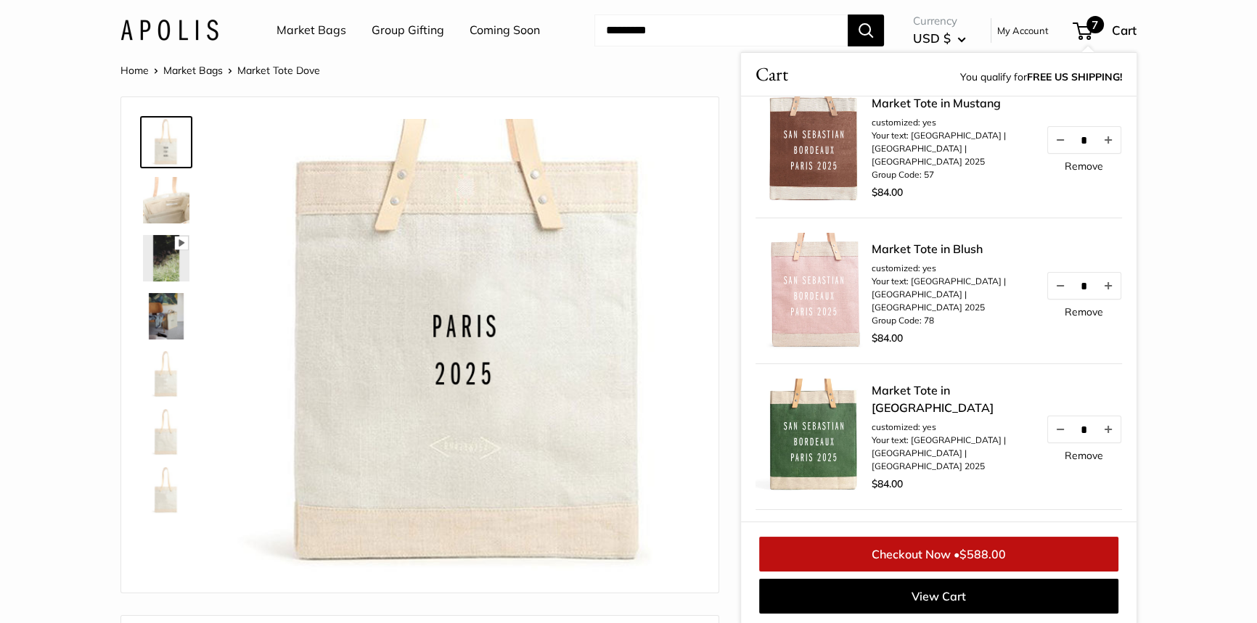
scroll to position [660, 0]
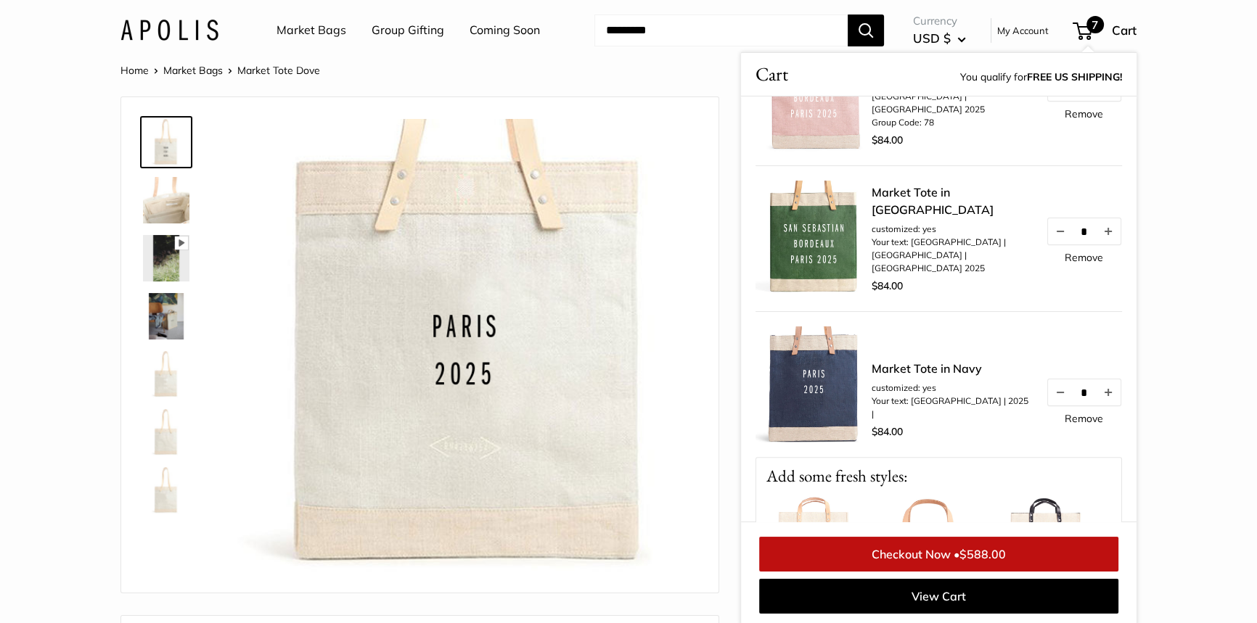
click at [1079, 424] on link "Remove" at bounding box center [1083, 419] width 38 height 10
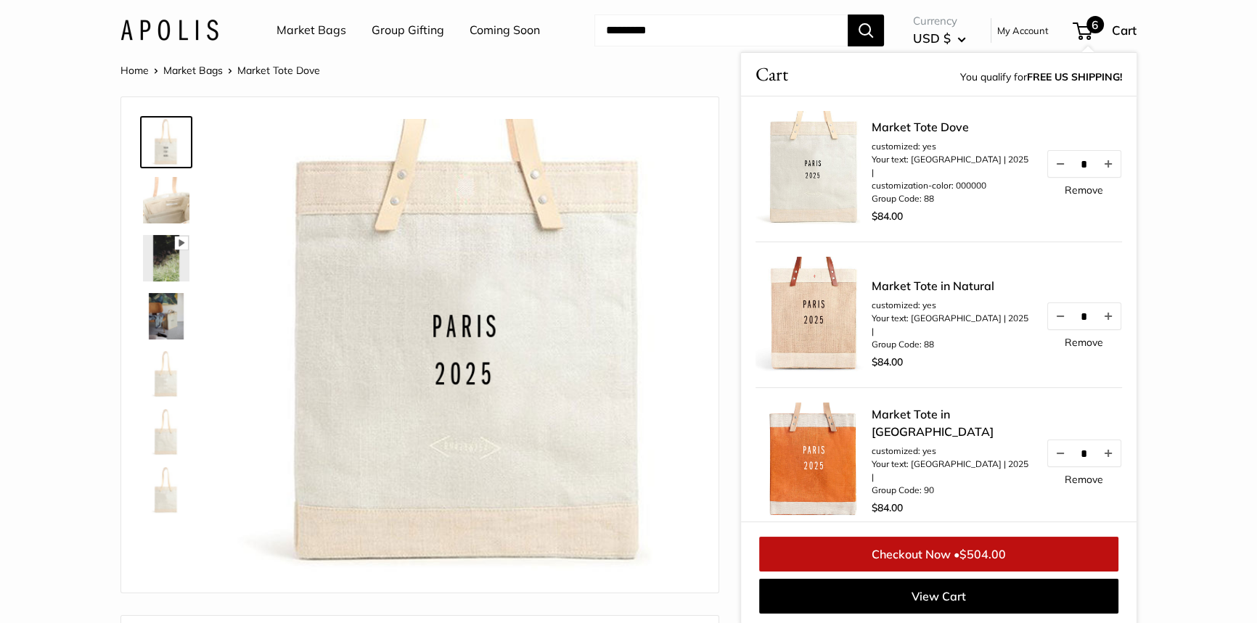
click at [1074, 485] on link "Remove" at bounding box center [1083, 480] width 38 height 10
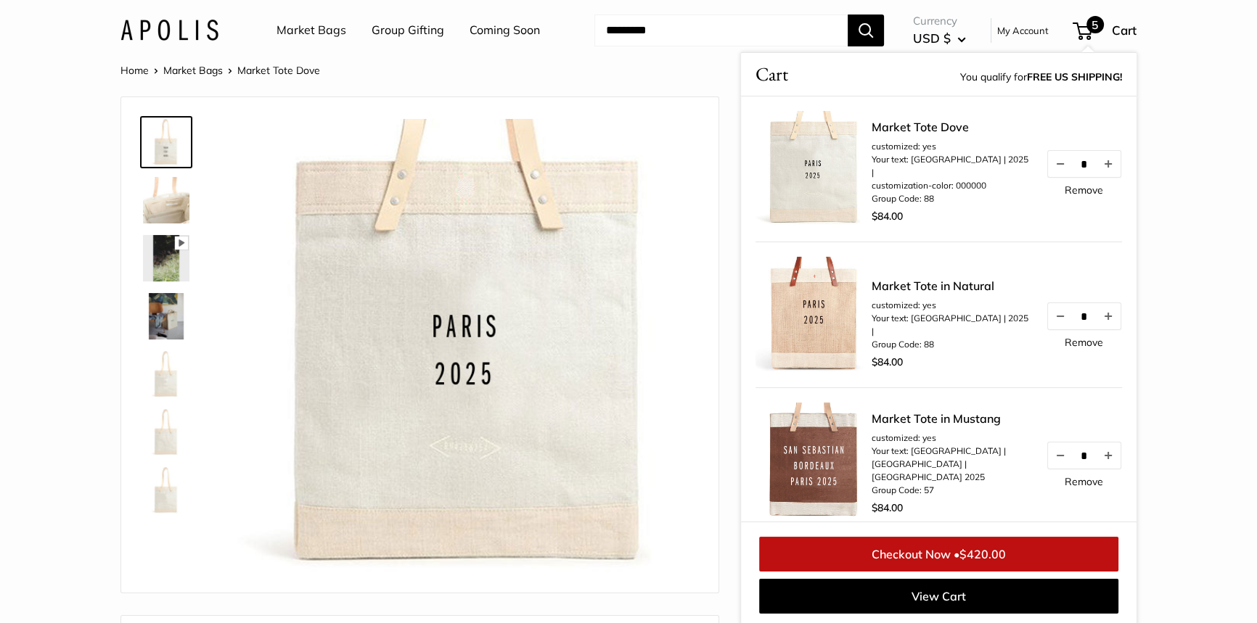
scroll to position [1, 0]
click at [173, 200] on img at bounding box center [166, 199] width 46 height 46
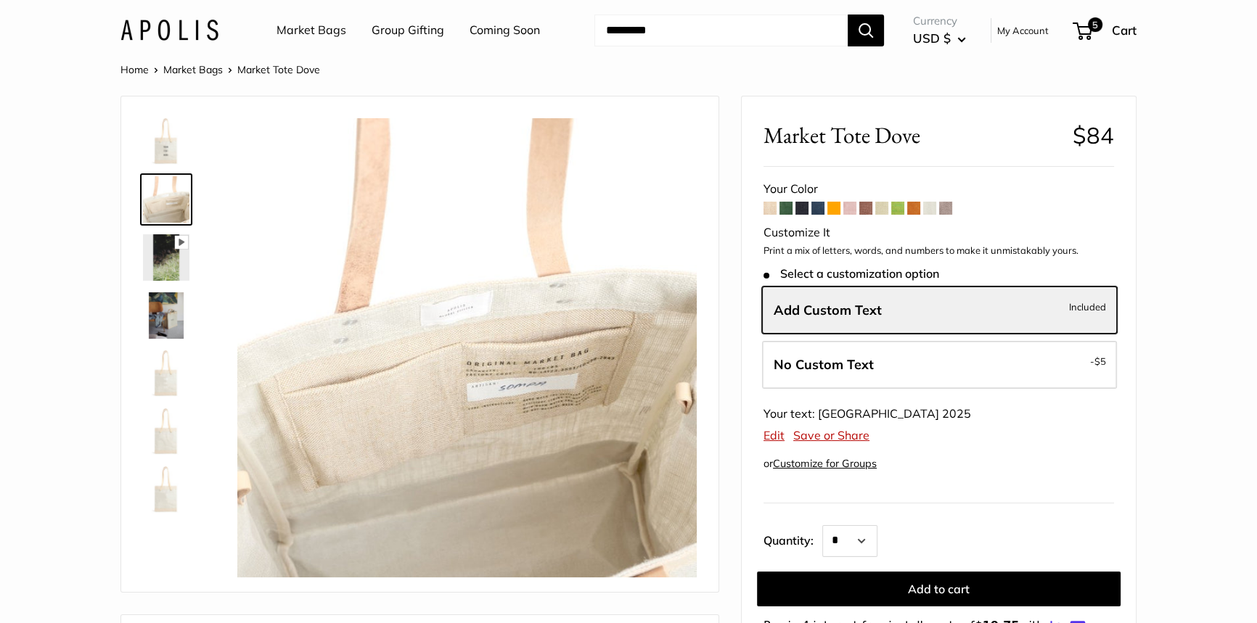
click at [180, 274] on img at bounding box center [166, 257] width 46 height 46
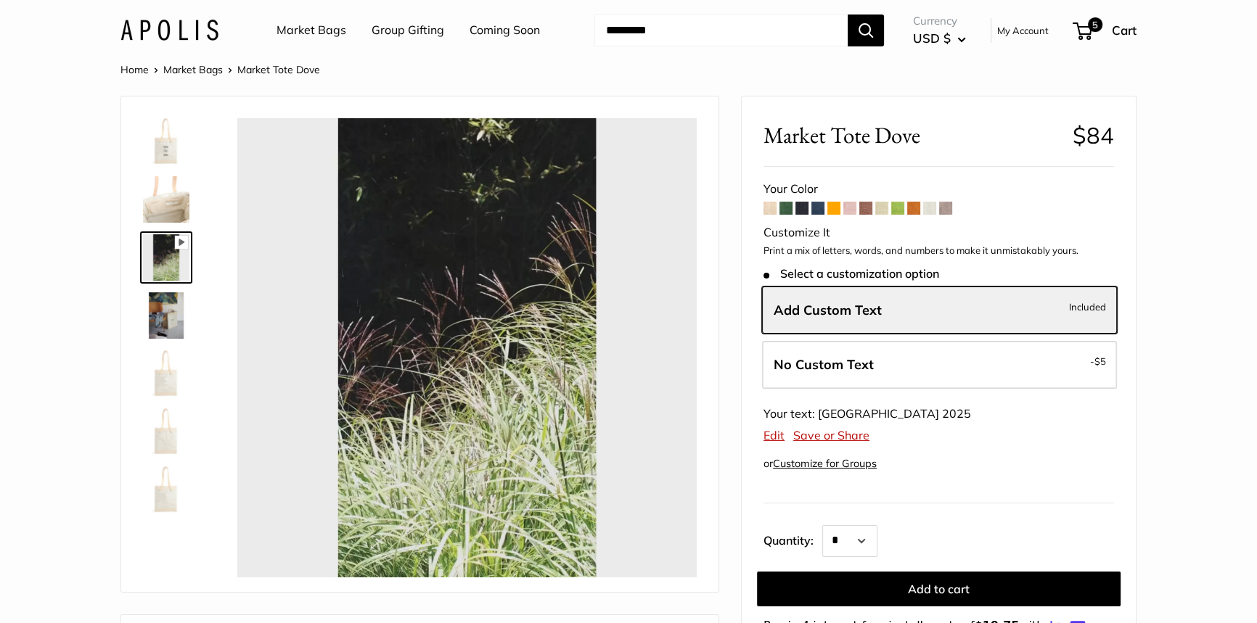
type input "*"
click at [170, 314] on img at bounding box center [166, 315] width 46 height 46
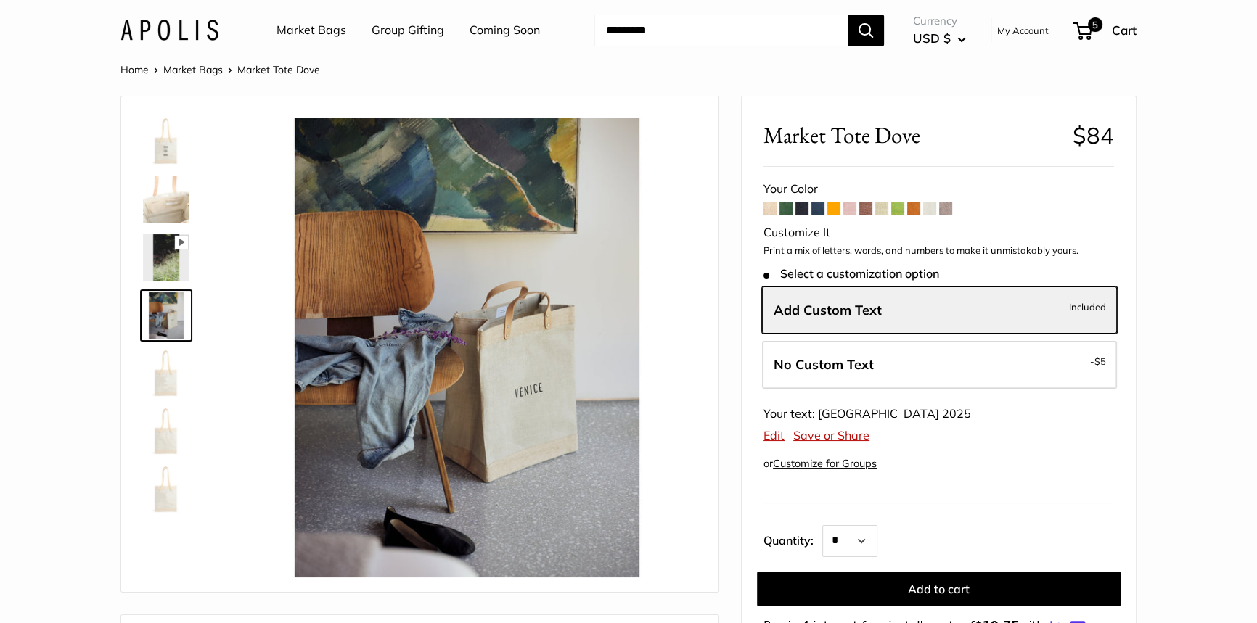
click at [162, 381] on img at bounding box center [166, 373] width 46 height 46
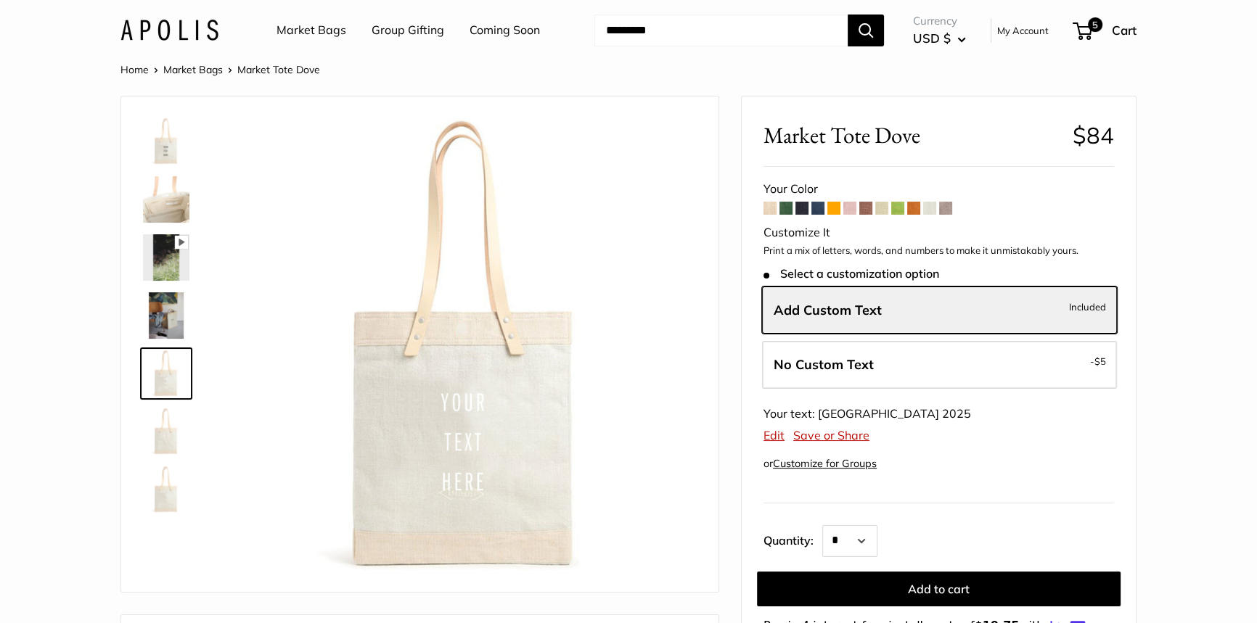
click at [163, 444] on img at bounding box center [166, 432] width 46 height 46
click at [170, 493] on img at bounding box center [166, 490] width 46 height 46
click at [1085, 35] on span "5" at bounding box center [1082, 30] width 20 height 17
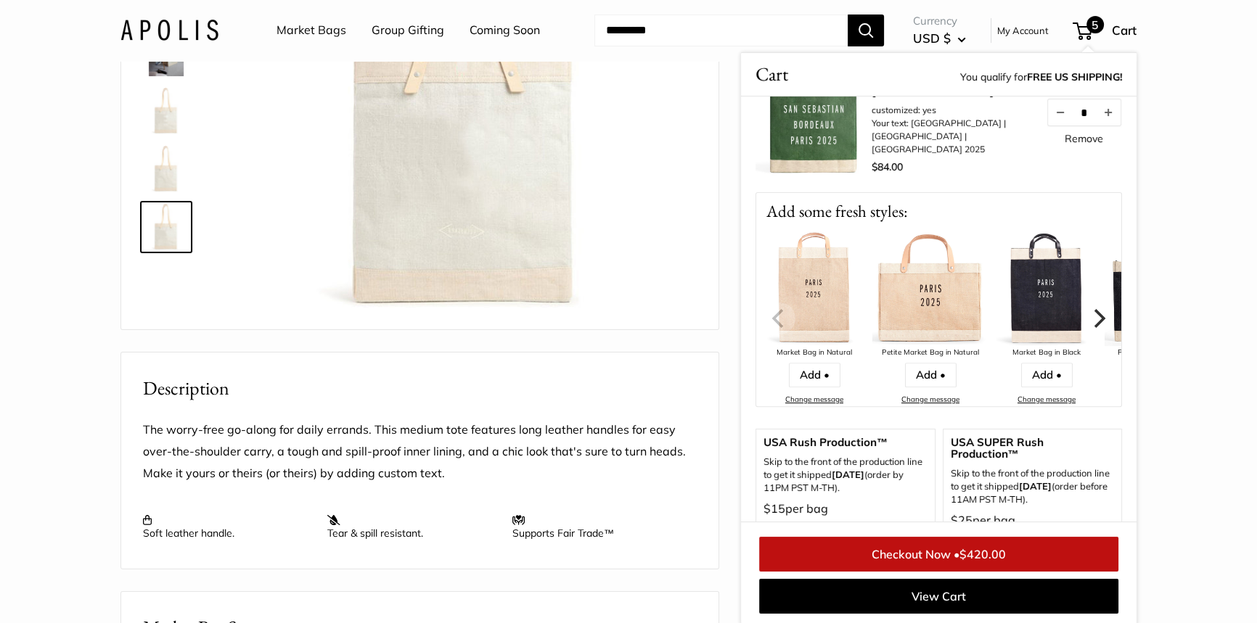
scroll to position [649, 0]
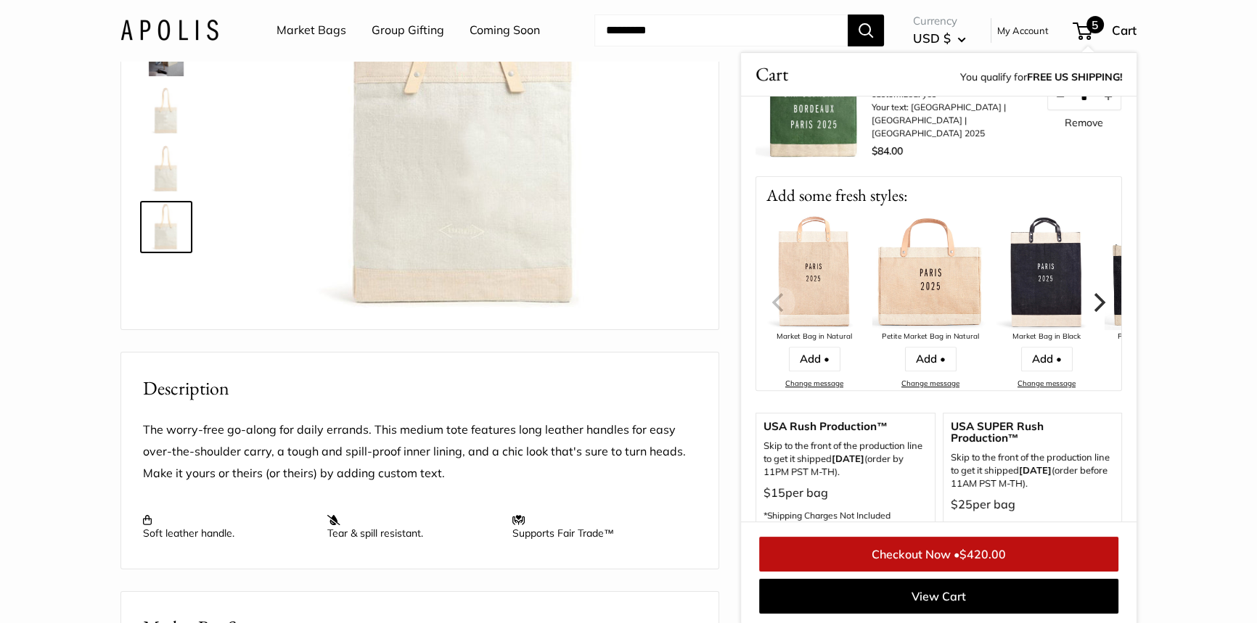
click at [925, 272] on img at bounding box center [930, 272] width 116 height 116
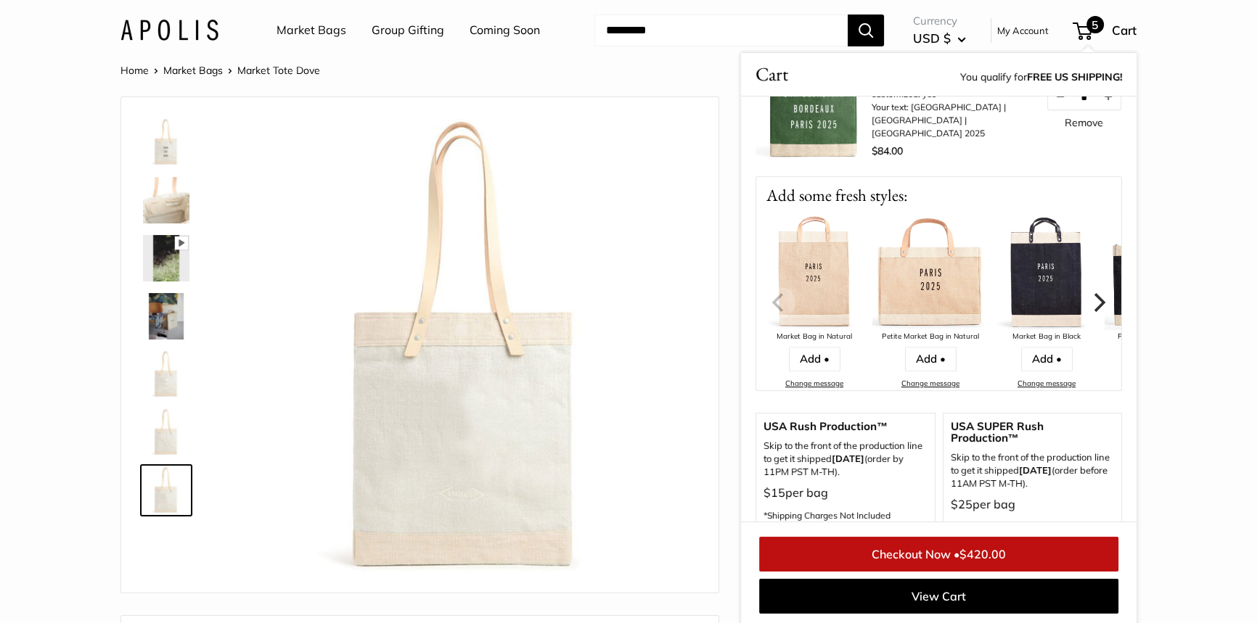
click at [915, 282] on img at bounding box center [930, 272] width 116 height 116
click at [892, 340] on div "Petite Market Bag in Natural" at bounding box center [930, 337] width 116 height 14
click at [914, 268] on img at bounding box center [930, 272] width 116 height 116
click at [308, 33] on link "Market Bags" at bounding box center [311, 31] width 70 height 22
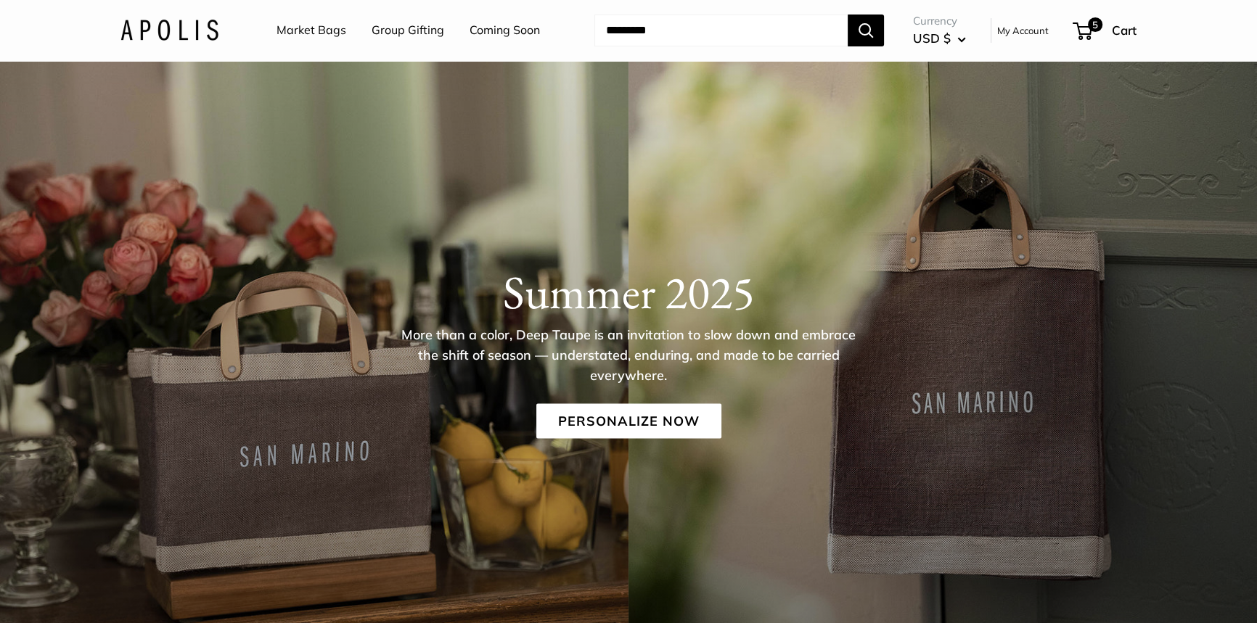
scroll to position [65, 0]
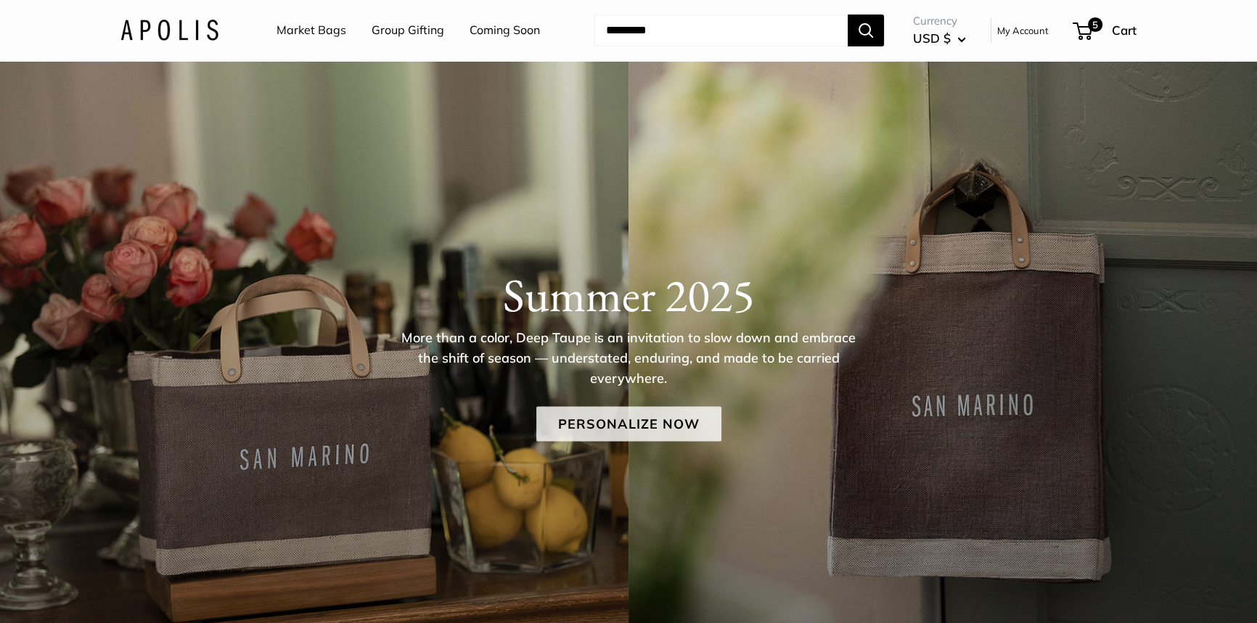
click at [610, 424] on link "Personalize Now" at bounding box center [628, 423] width 185 height 35
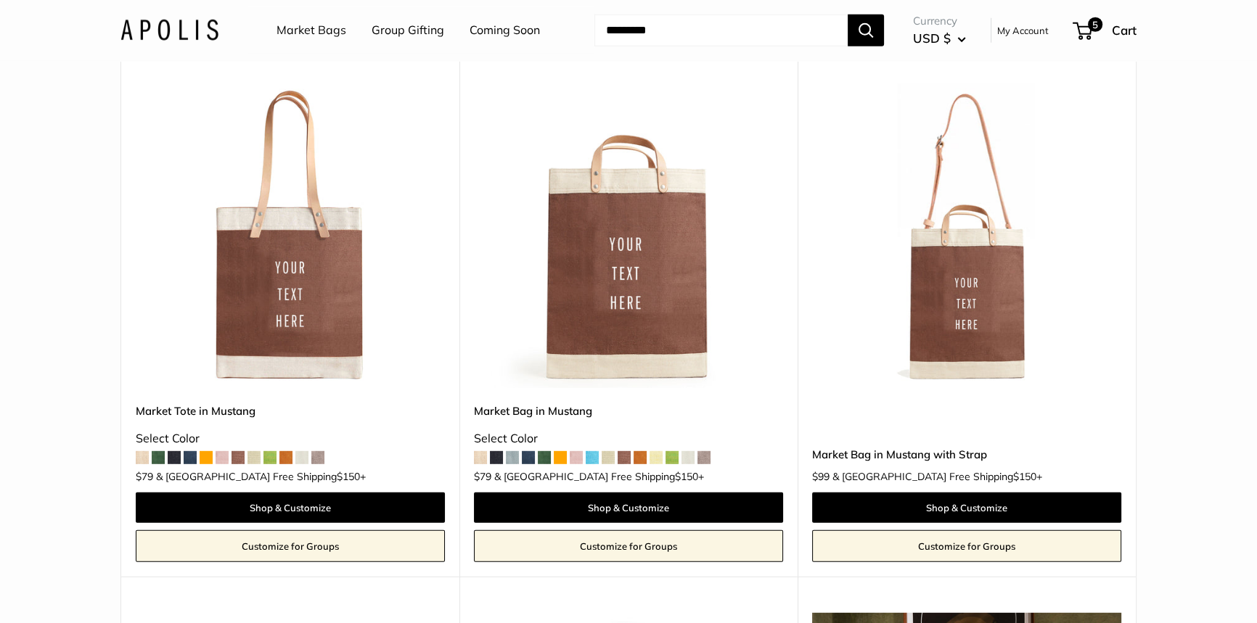
scroll to position [4947, 0]
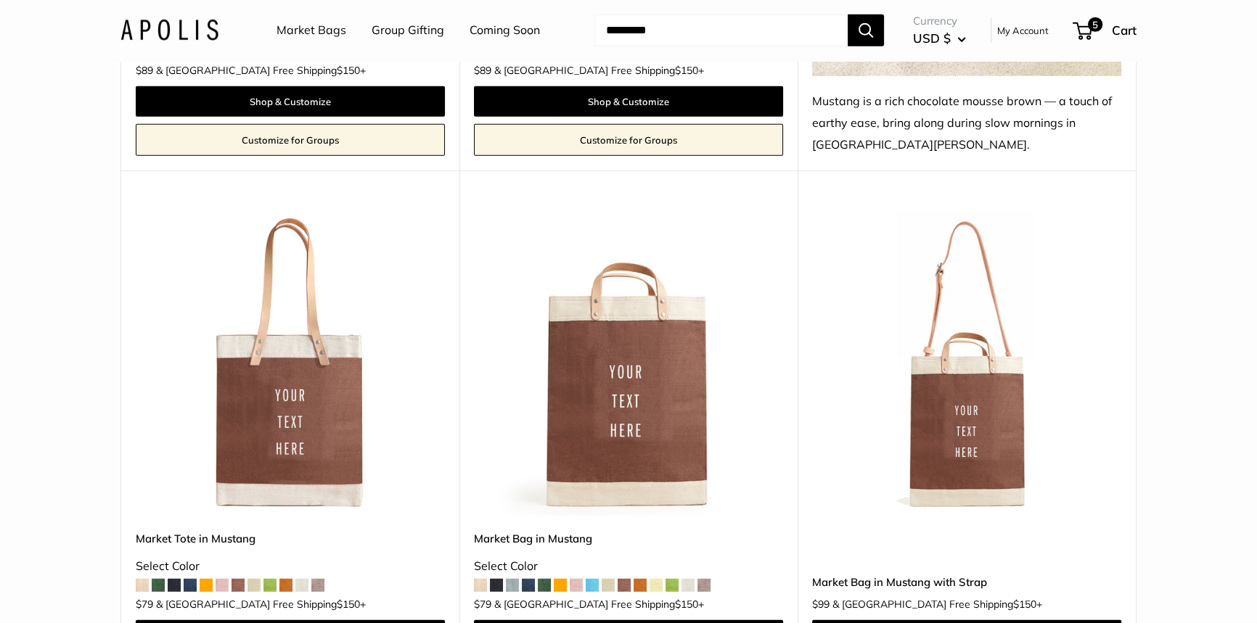
click at [0, 0] on img at bounding box center [0, 0] width 0 height 0
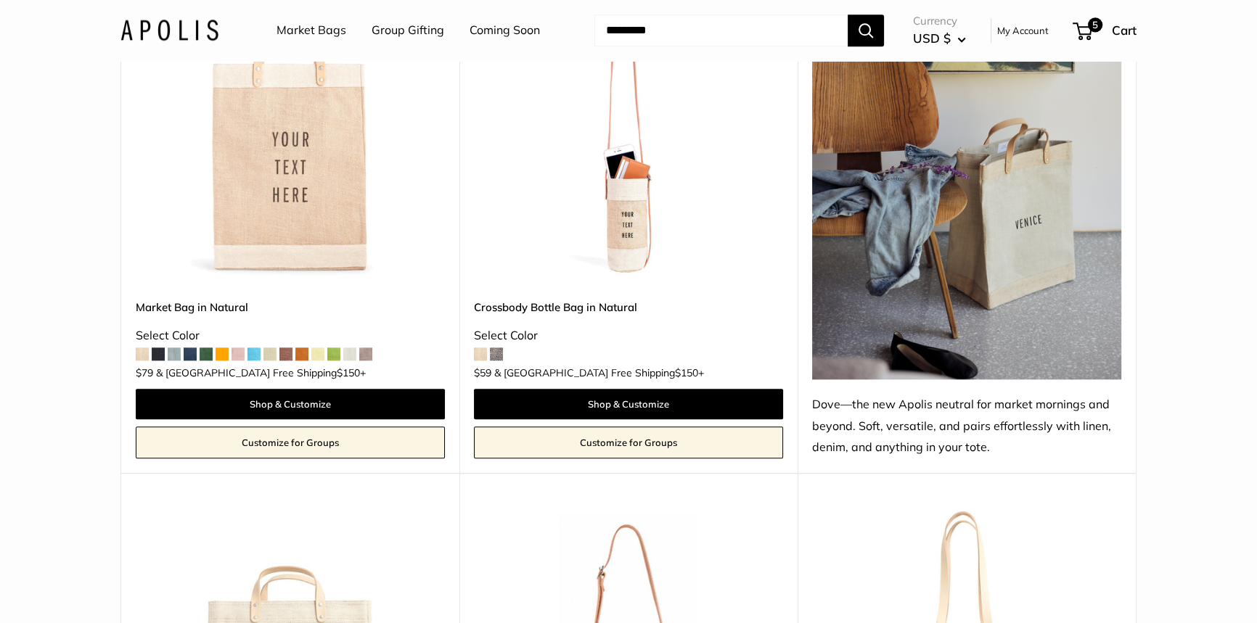
scroll to position [1913, 0]
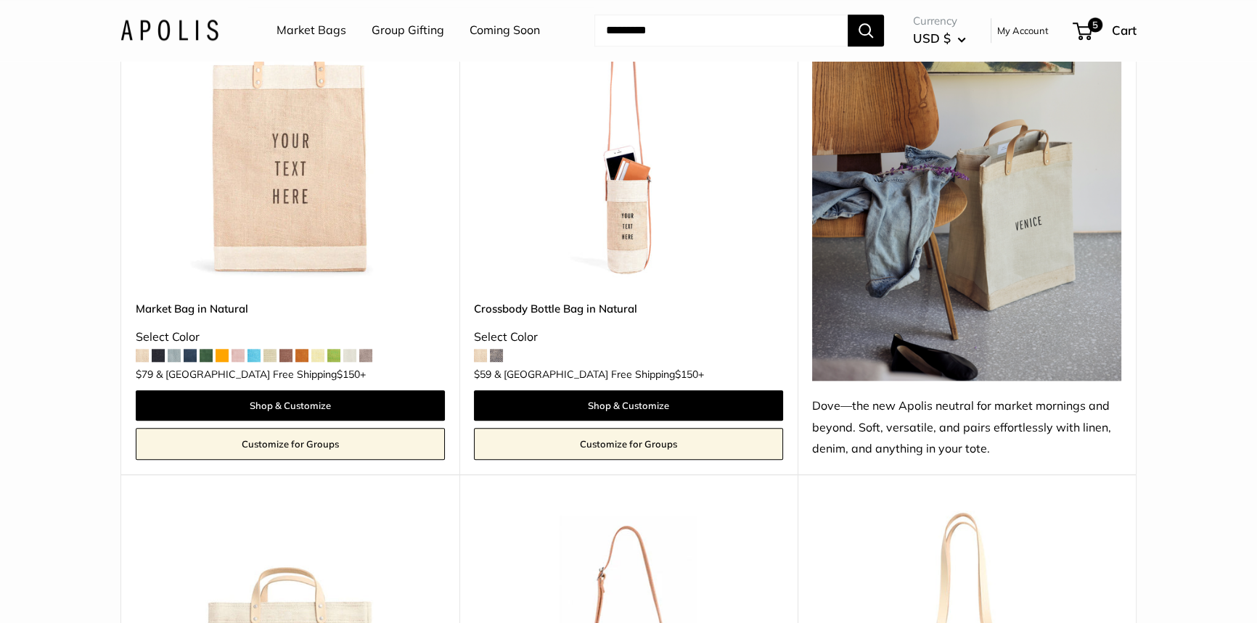
drag, startPoint x: 1081, startPoint y: 31, endPoint x: 1079, endPoint y: 44, distance: 13.2
click at [1081, 30] on span "5" at bounding box center [1082, 30] width 20 height 17
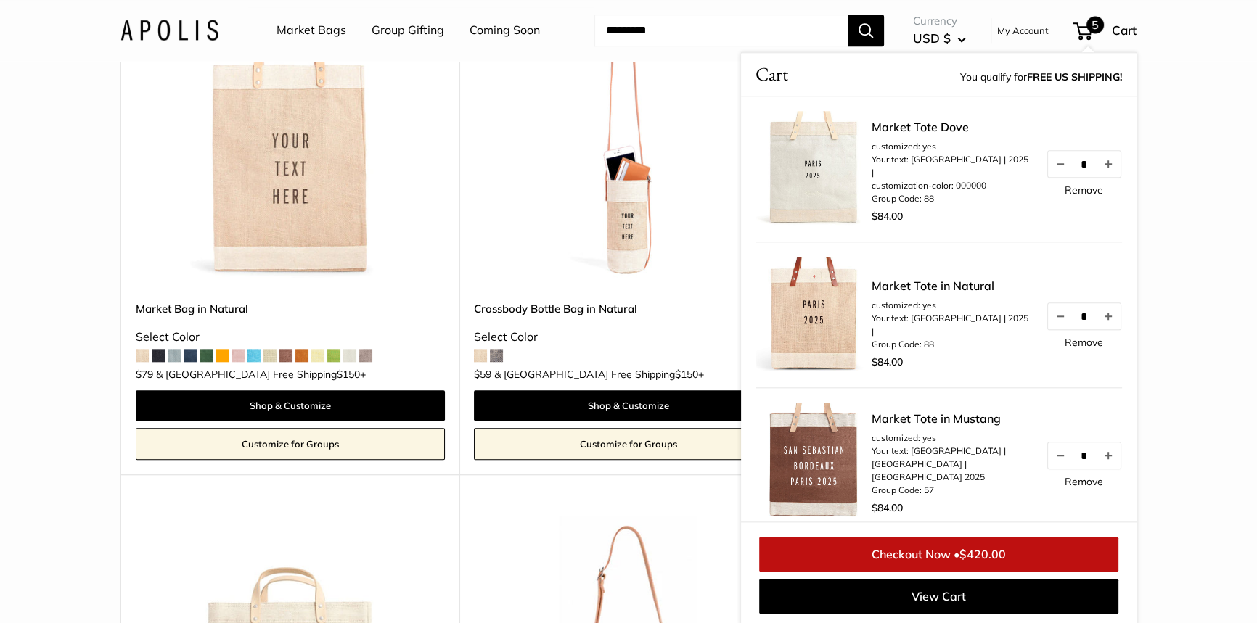
scroll to position [1914, 0]
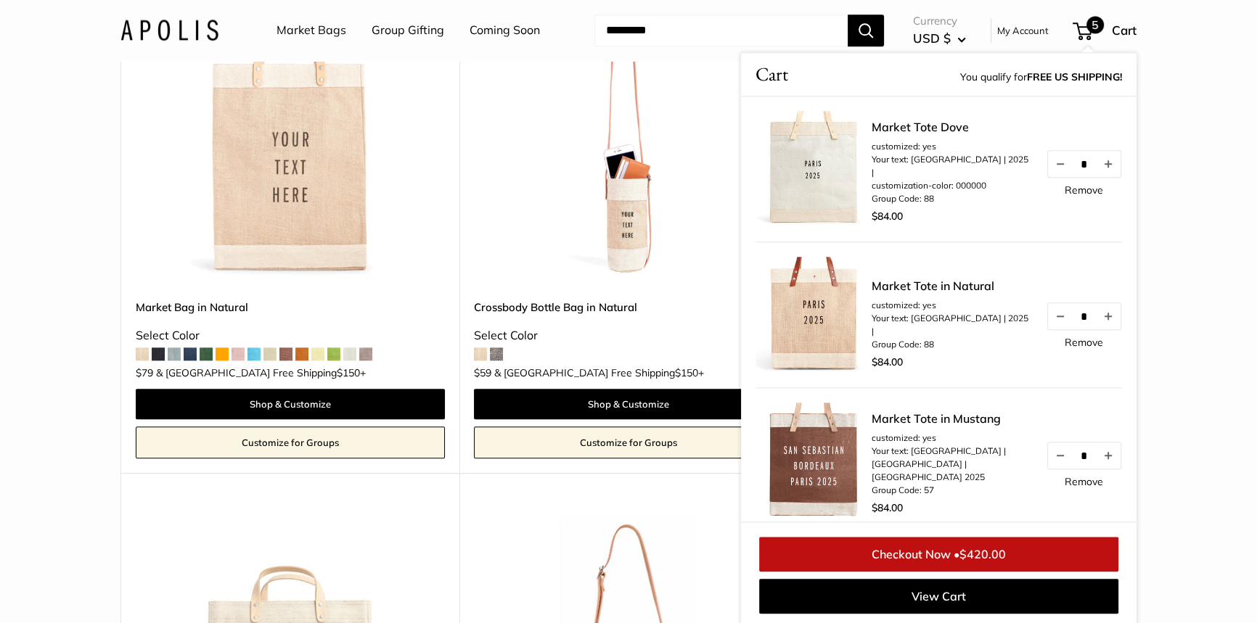
click at [419, 32] on link "Group Gifting" at bounding box center [408, 31] width 73 height 22
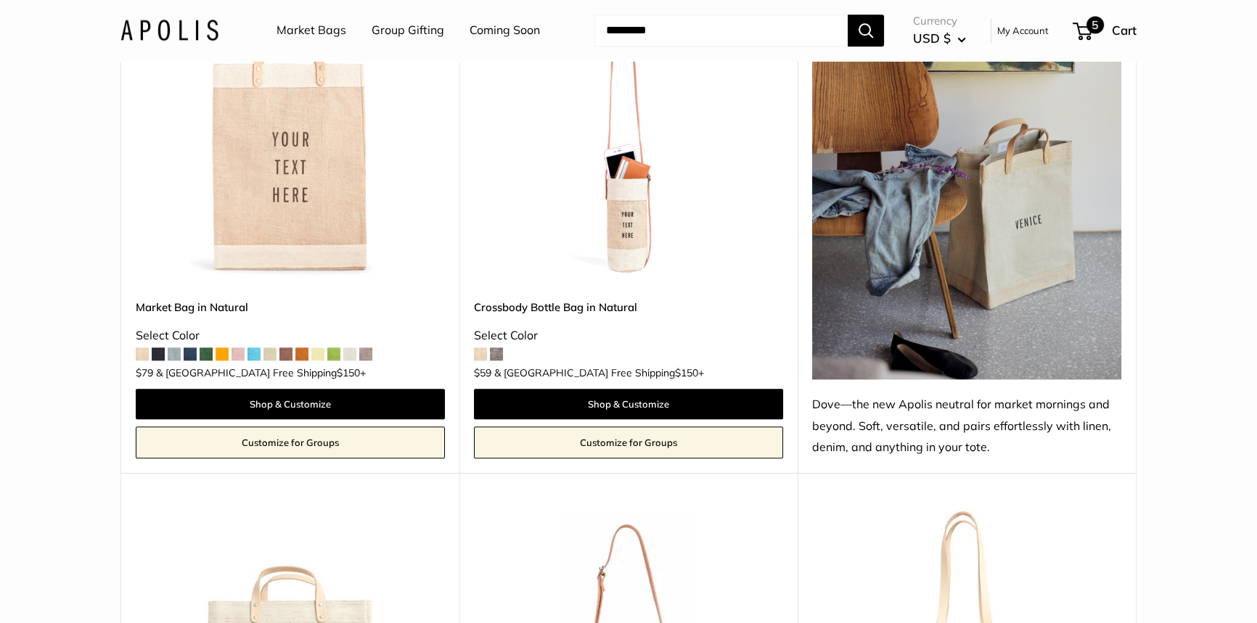
click at [1091, 25] on span "5" at bounding box center [1094, 24] width 17 height 17
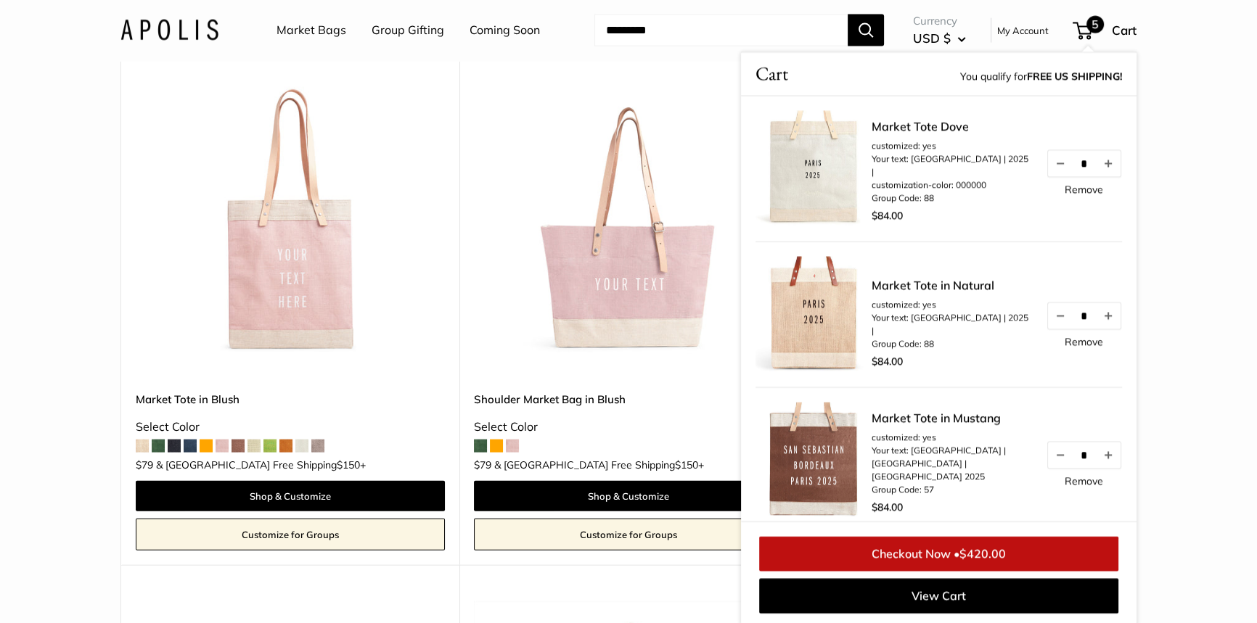
scroll to position [3960, 0]
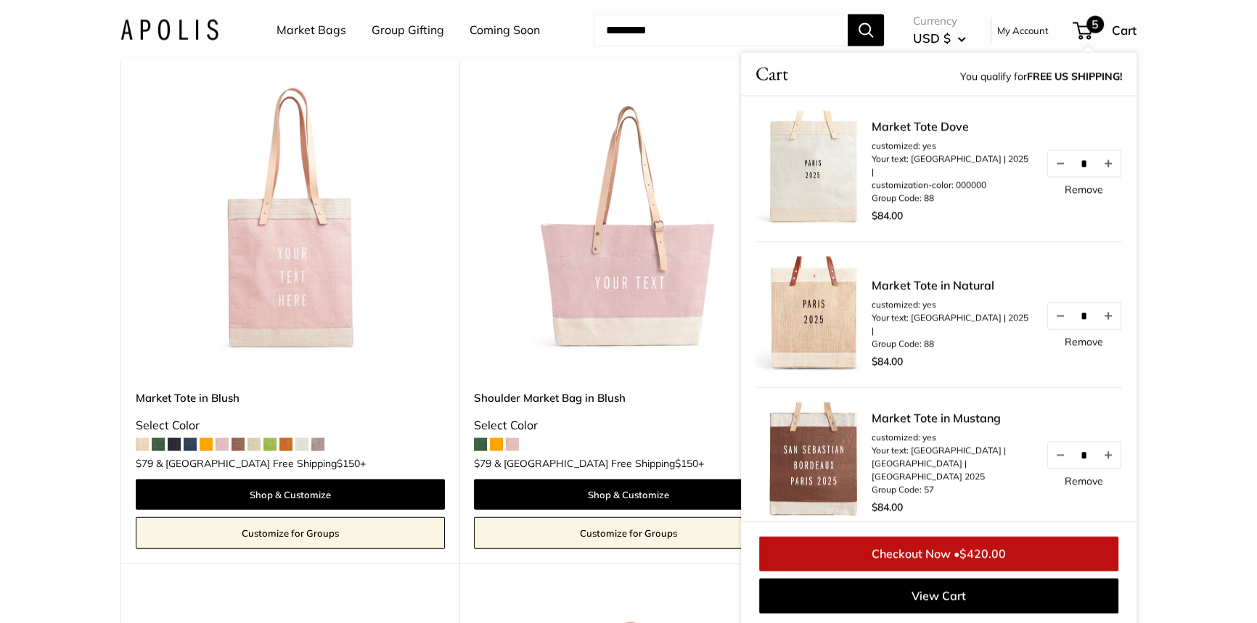
click at [0, 0] on img at bounding box center [0, 0] width 0 height 0
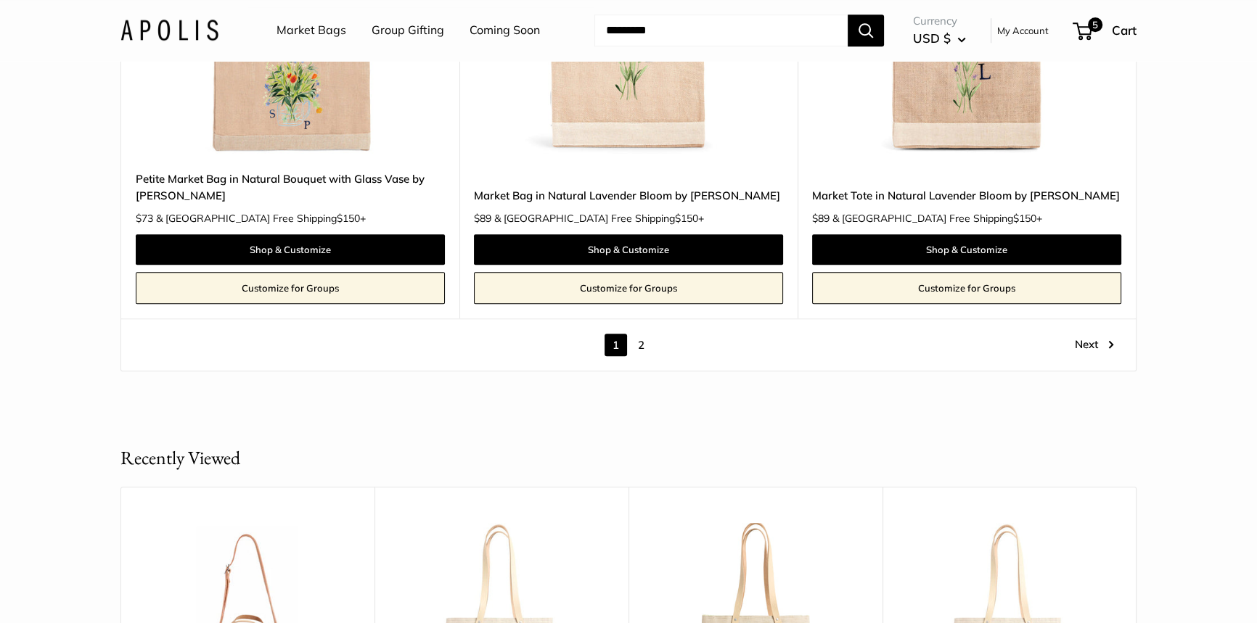
scroll to position [8311, 0]
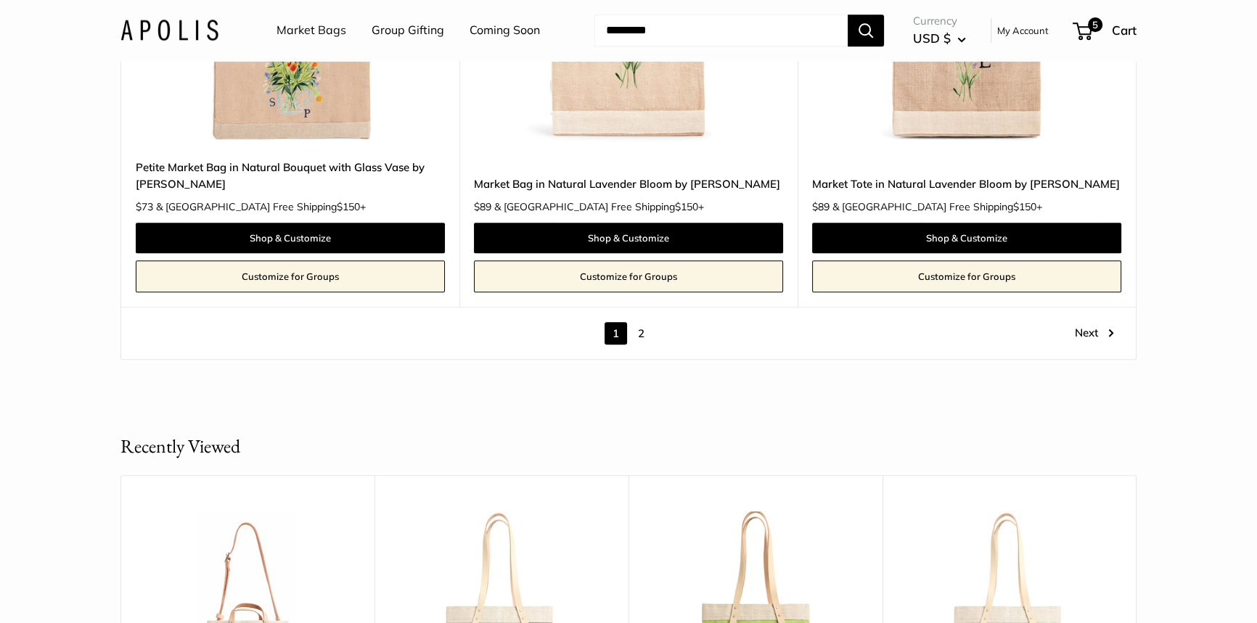
click at [638, 330] on link "2" at bounding box center [641, 333] width 22 height 22
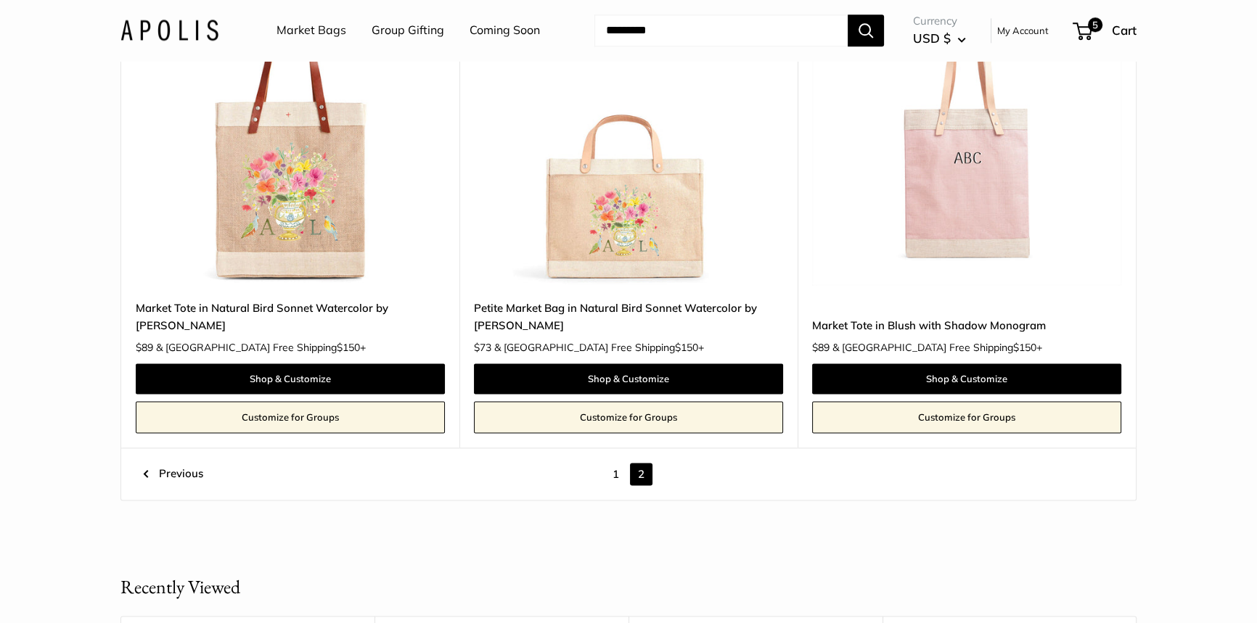
scroll to position [2392, 0]
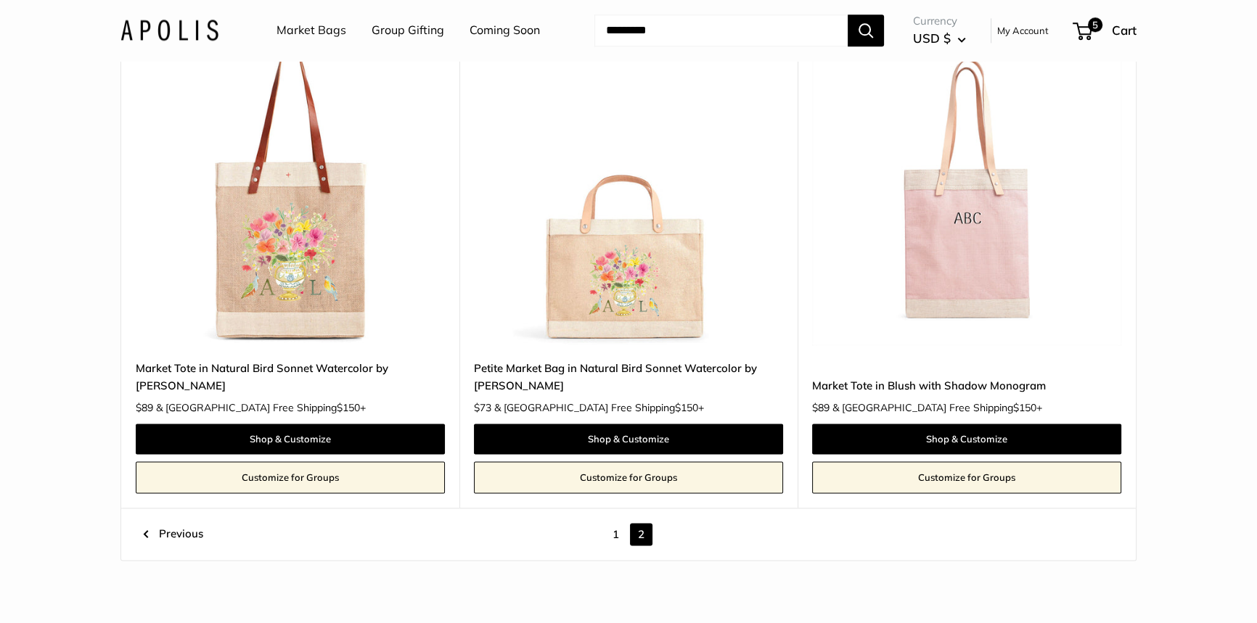
click at [614, 523] on link "1" at bounding box center [615, 534] width 22 height 22
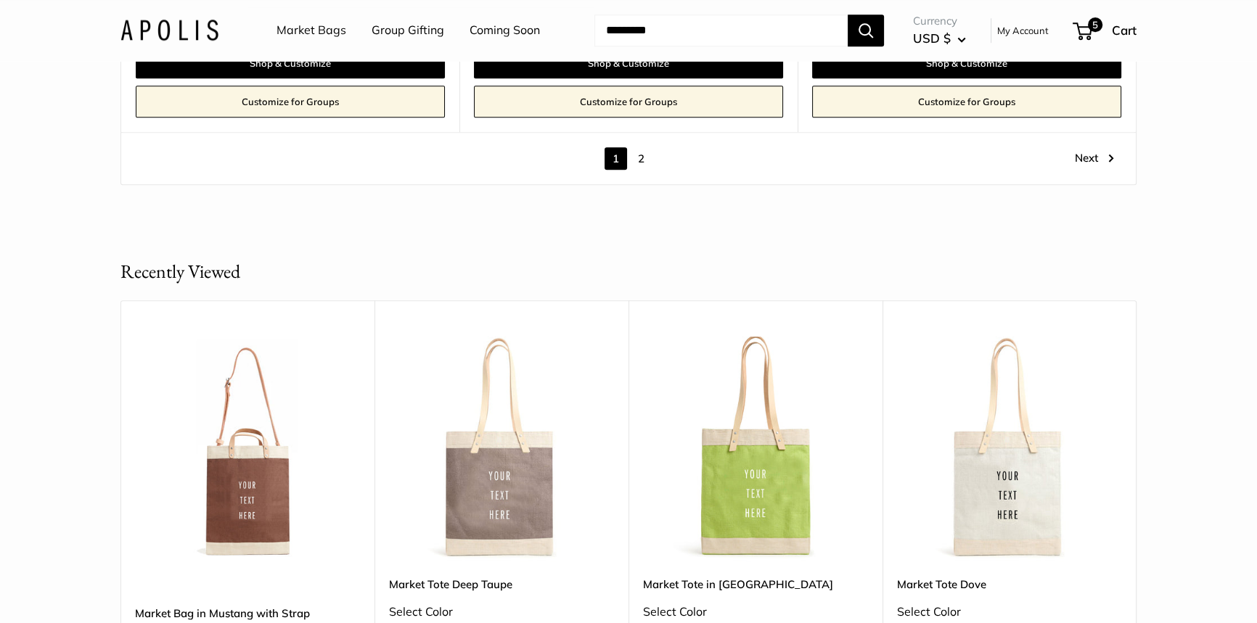
scroll to position [8526, 0]
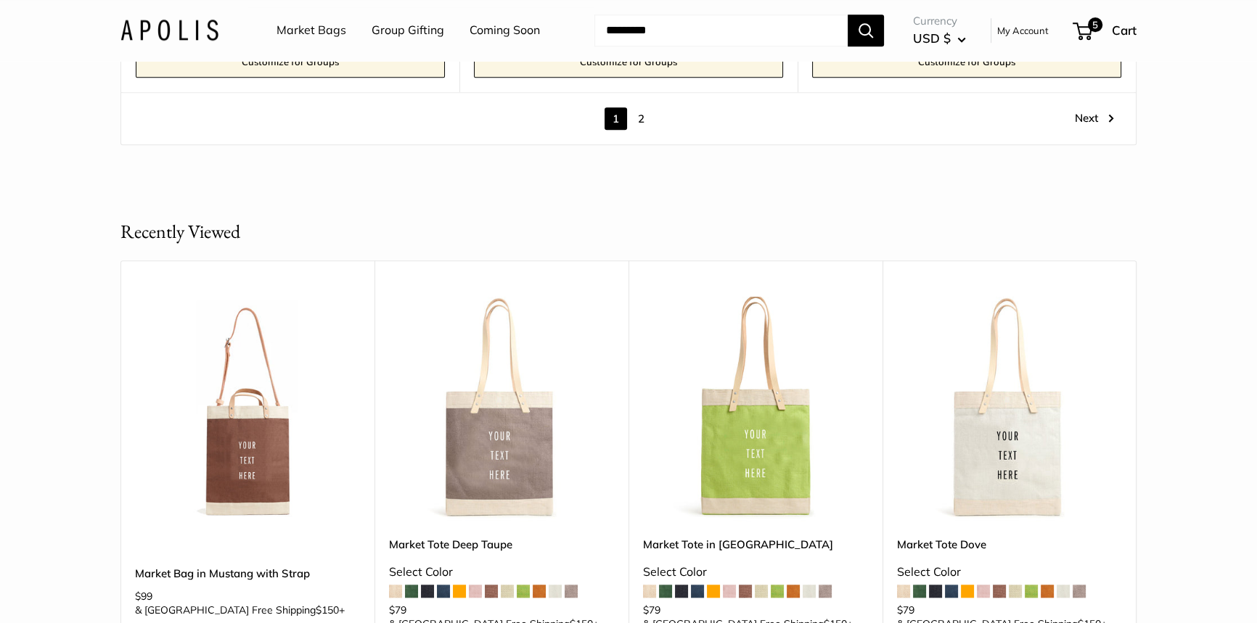
click at [639, 117] on link "2" at bounding box center [641, 118] width 22 height 22
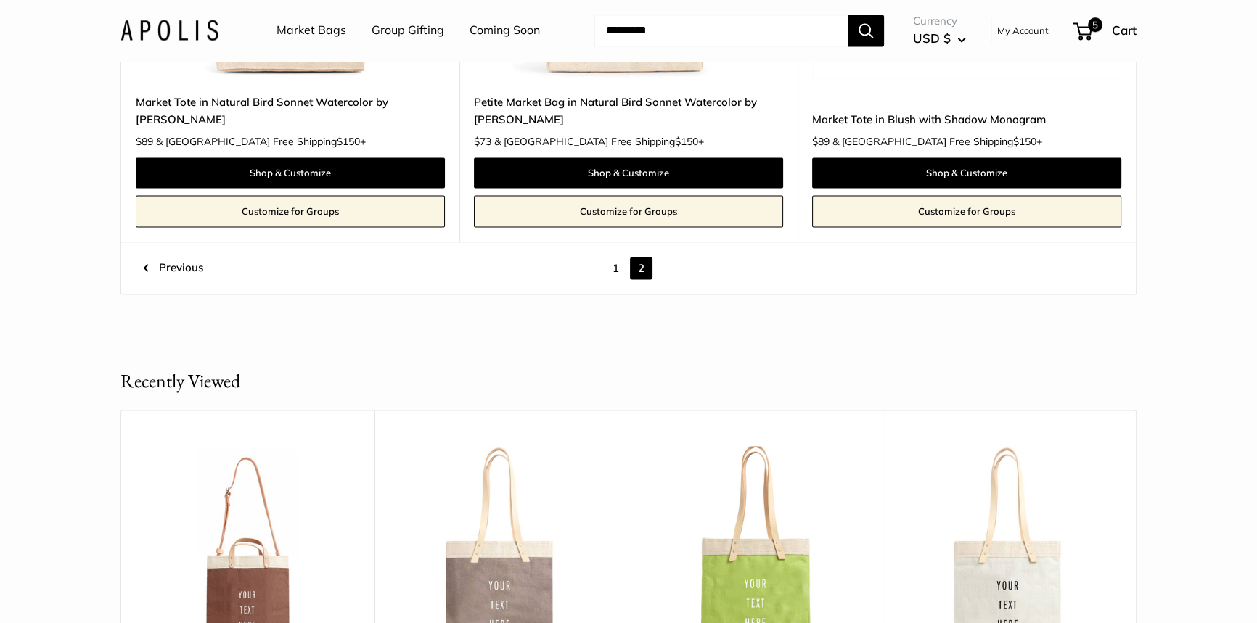
scroll to position [2656, 0]
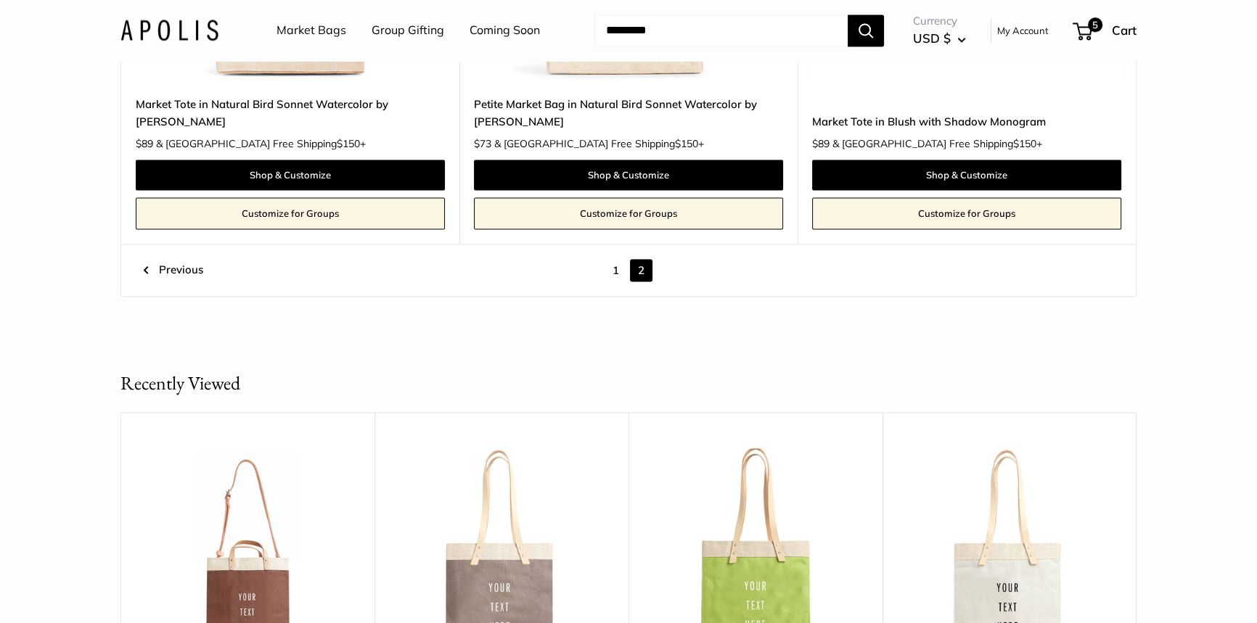
click at [615, 259] on link "1" at bounding box center [615, 270] width 22 height 22
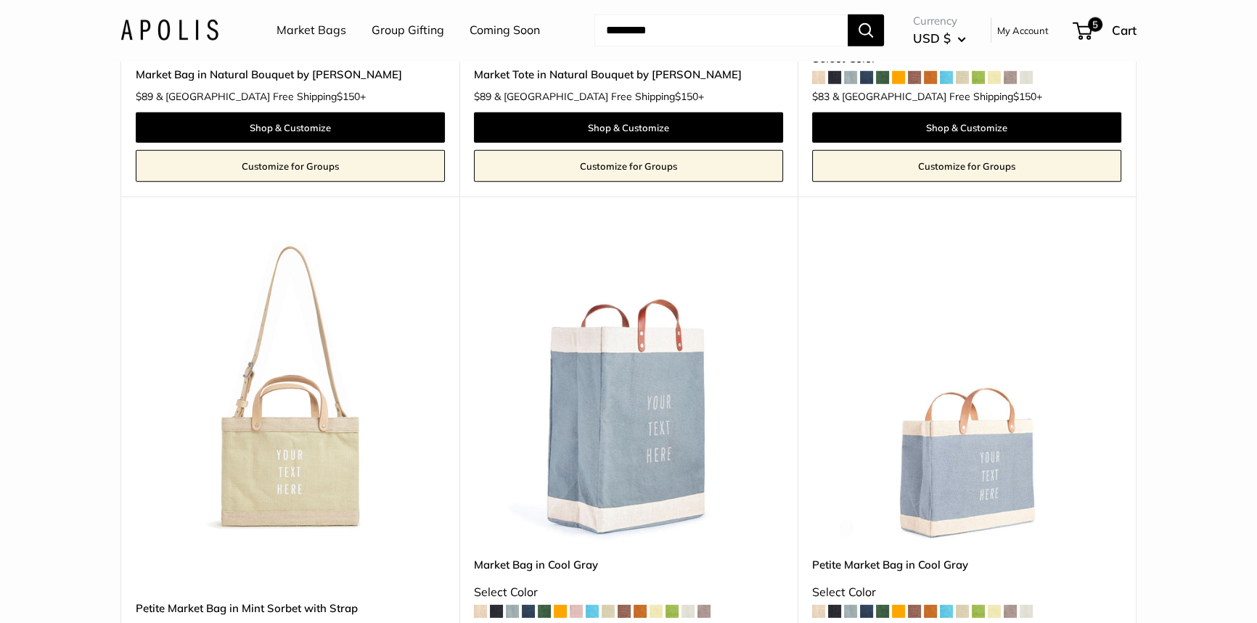
scroll to position [5492, 0]
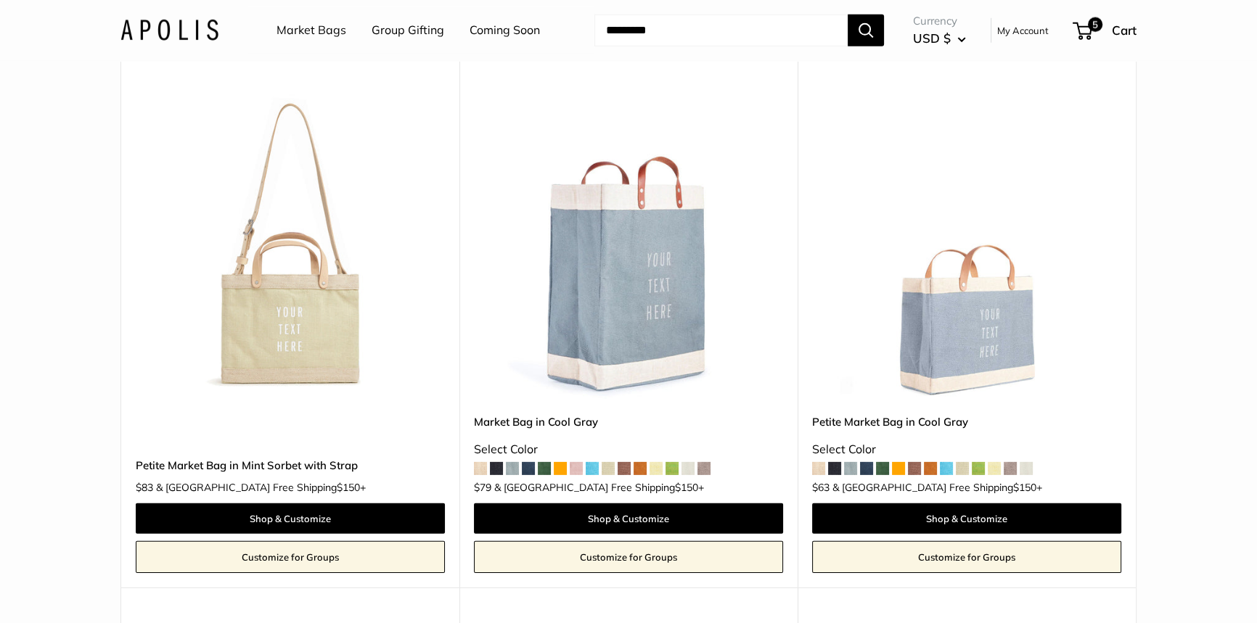
click at [508, 472] on span at bounding box center [512, 468] width 13 height 13
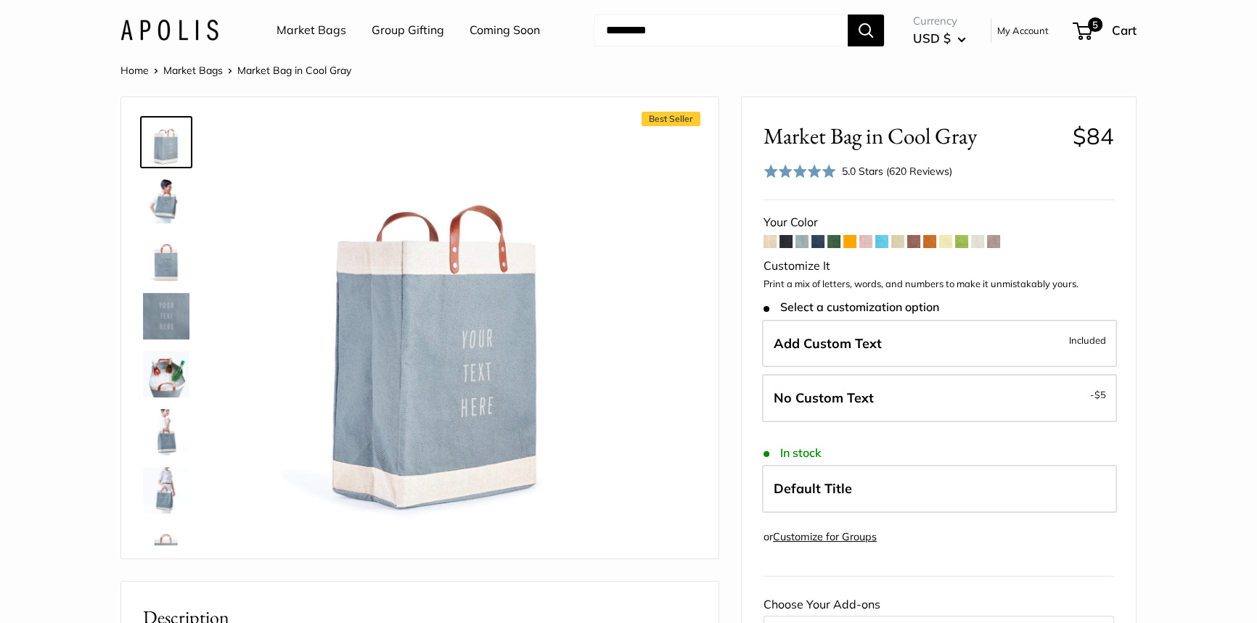
click at [158, 435] on img at bounding box center [166, 432] width 46 height 46
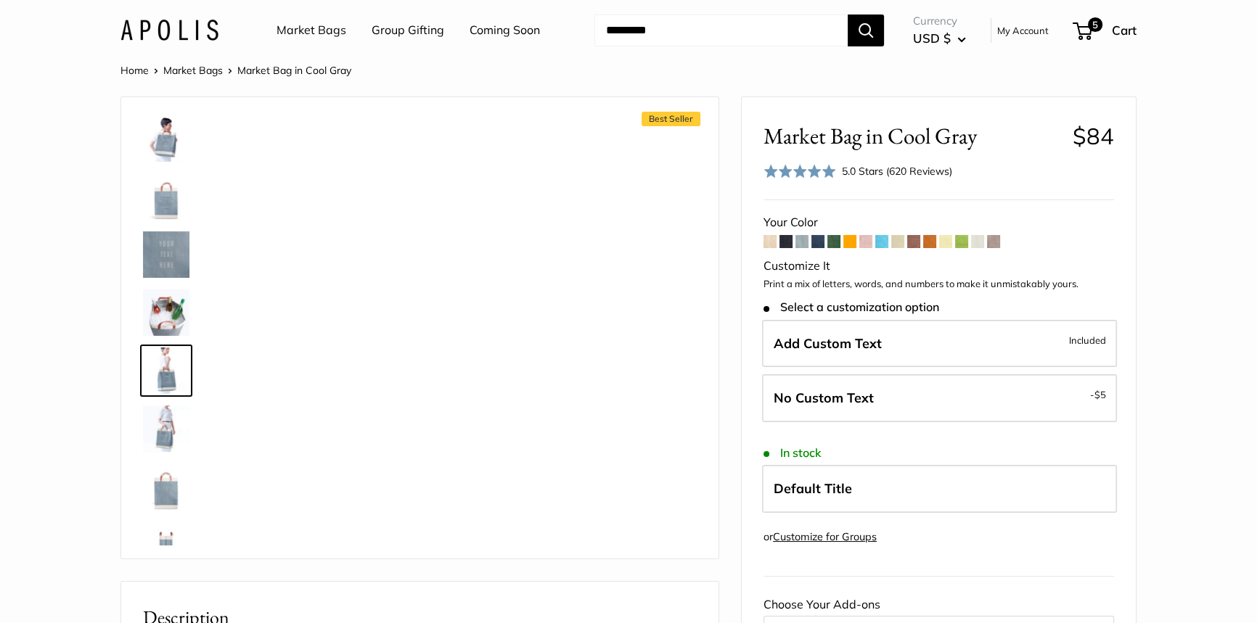
scroll to position [102, 0]
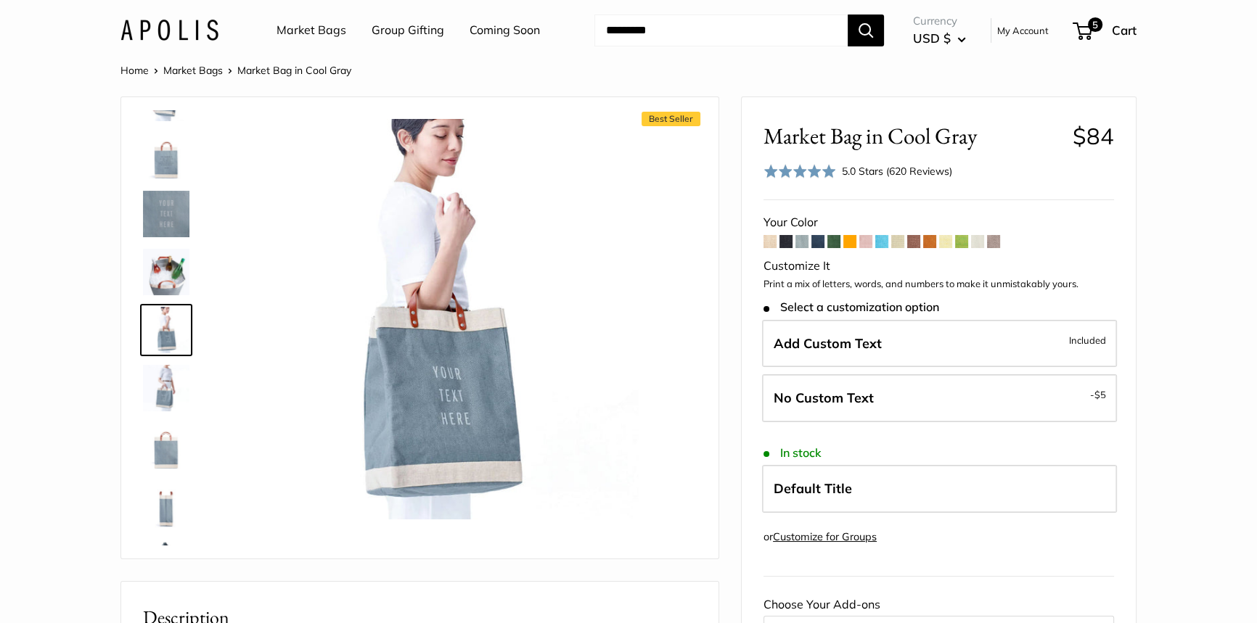
click at [171, 380] on img at bounding box center [166, 388] width 46 height 46
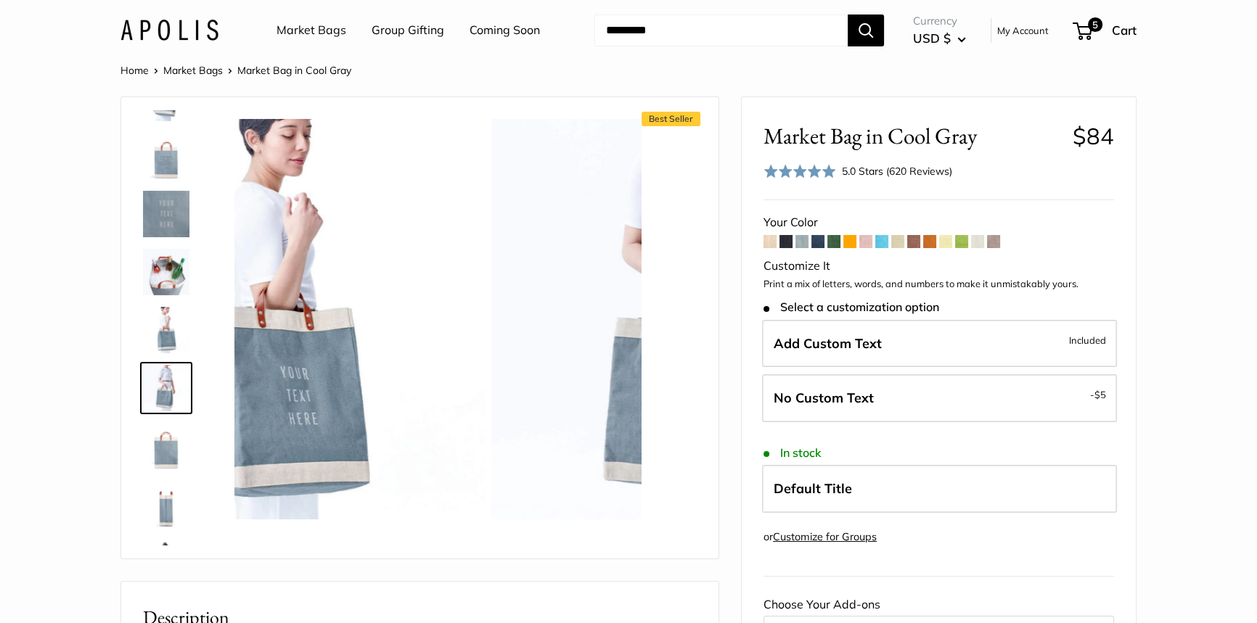
scroll to position [160, 0]
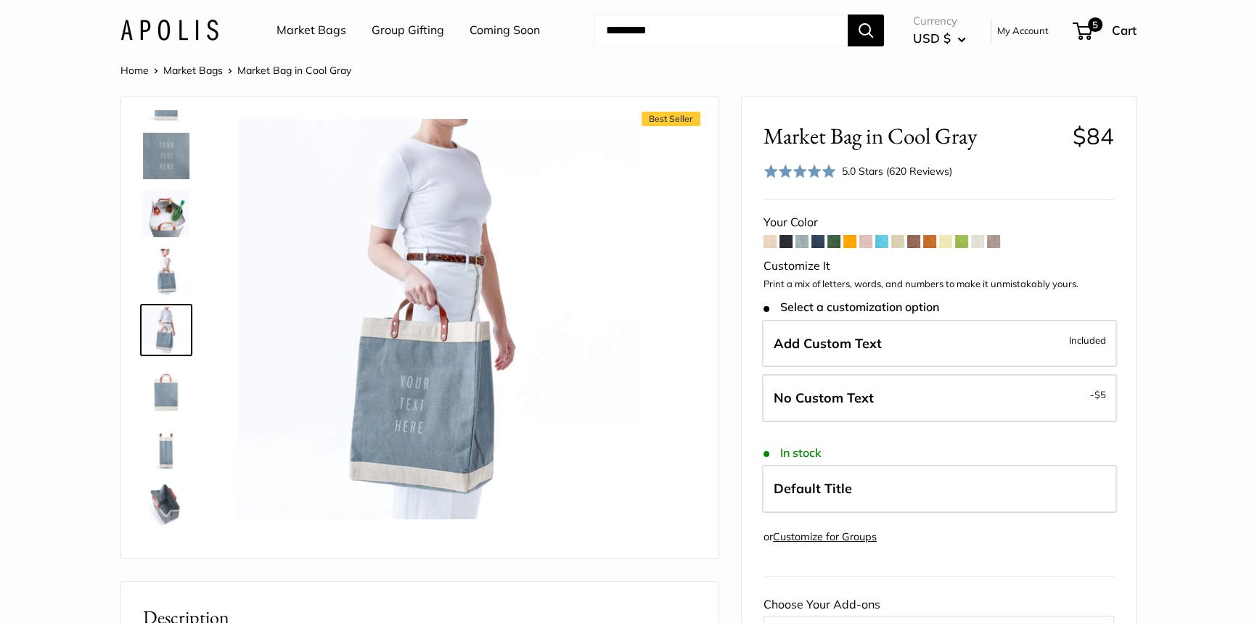
click at [169, 393] on img at bounding box center [166, 388] width 46 height 46
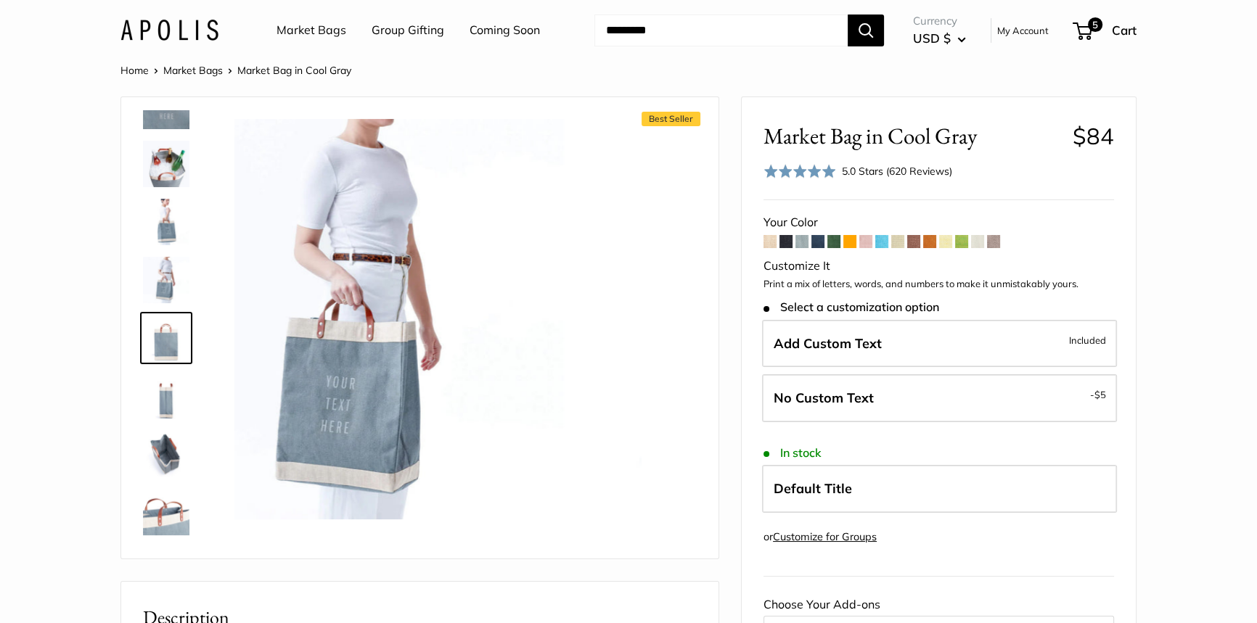
scroll to position [218, 0]
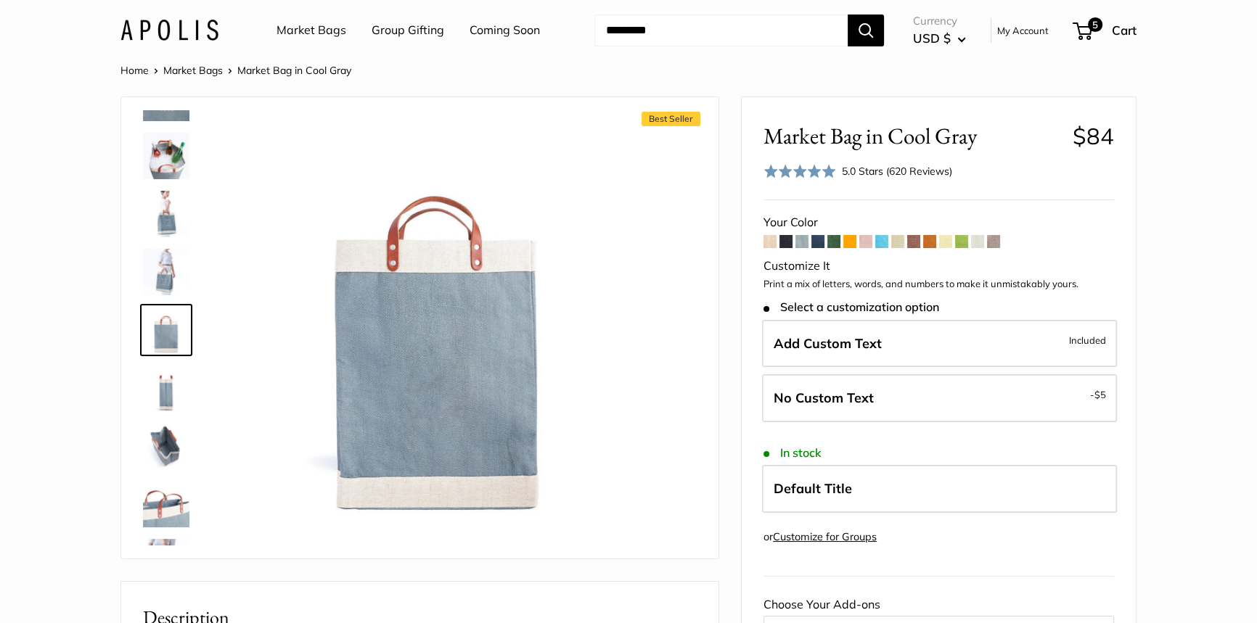
click at [163, 387] on img at bounding box center [166, 388] width 46 height 46
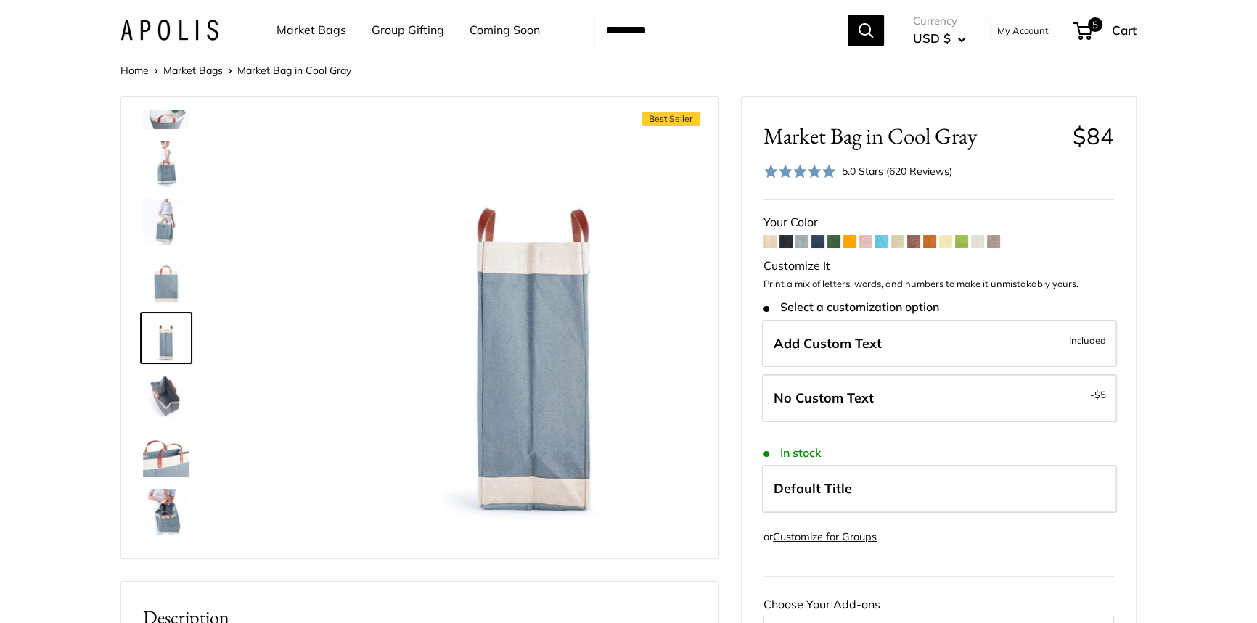
scroll to position [276, 0]
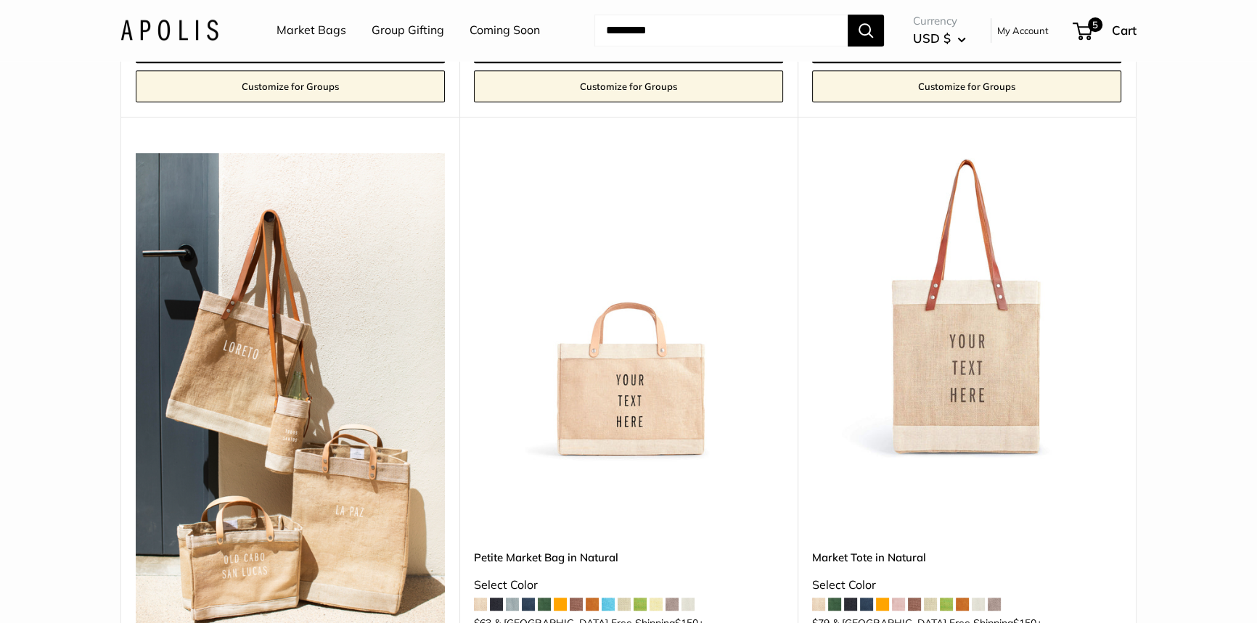
scroll to position [1387, 0]
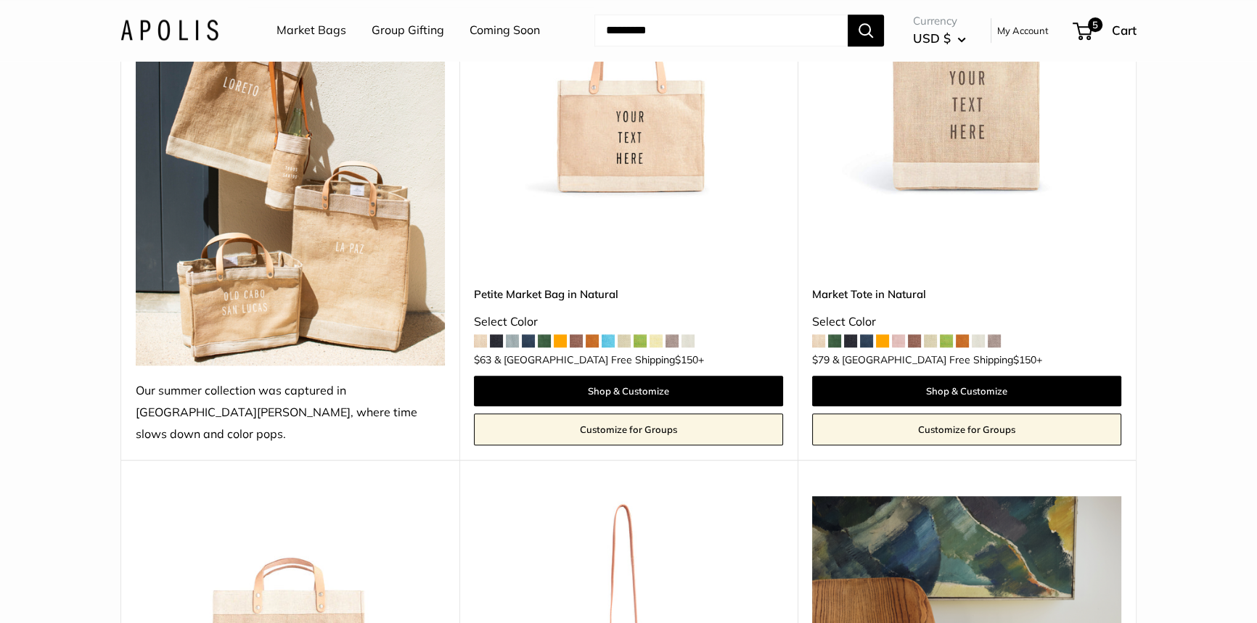
click at [512, 334] on span at bounding box center [512, 340] width 13 height 13
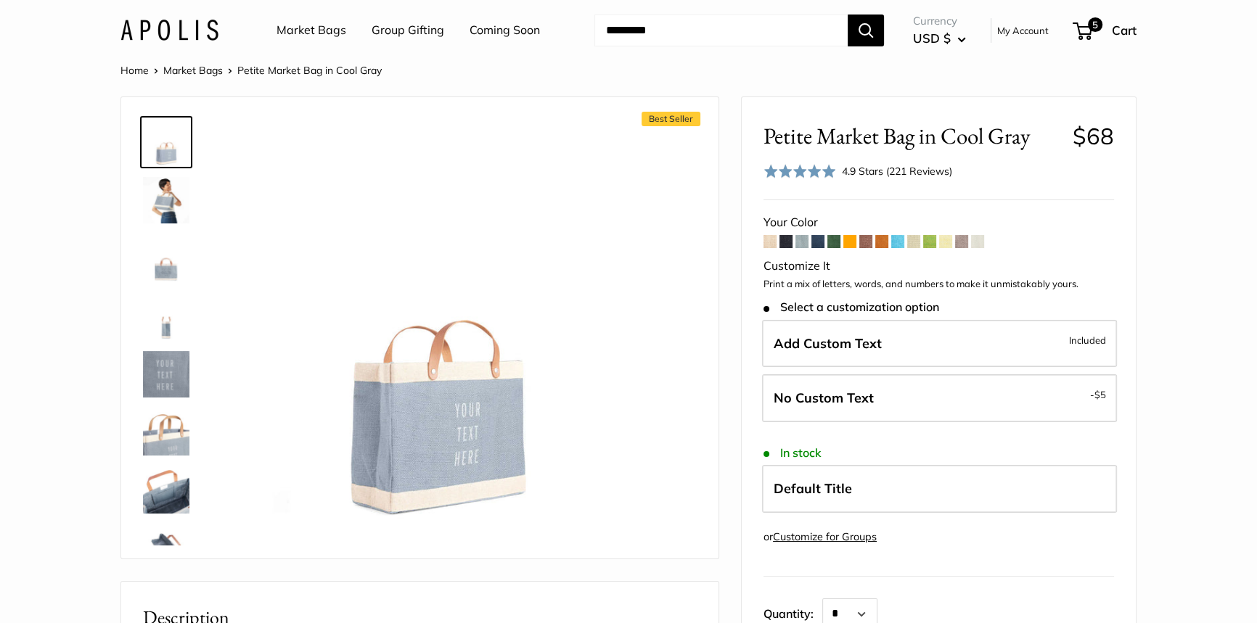
click at [881, 241] on span at bounding box center [881, 241] width 13 height 13
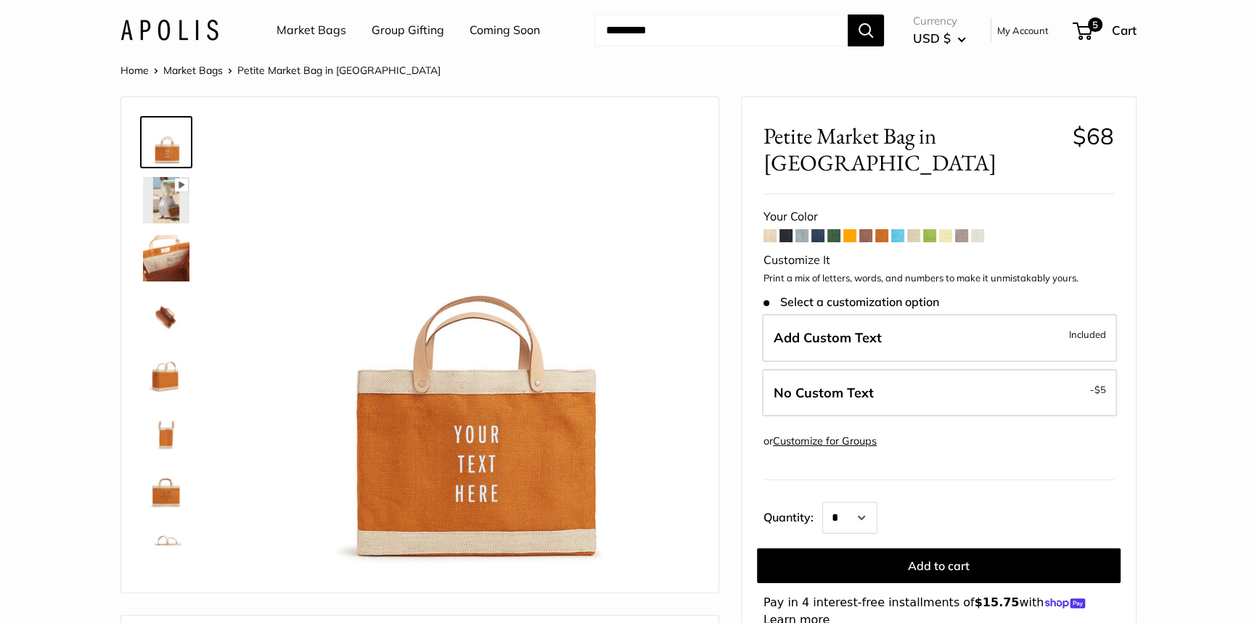
click at [847, 229] on span at bounding box center [849, 235] width 13 height 13
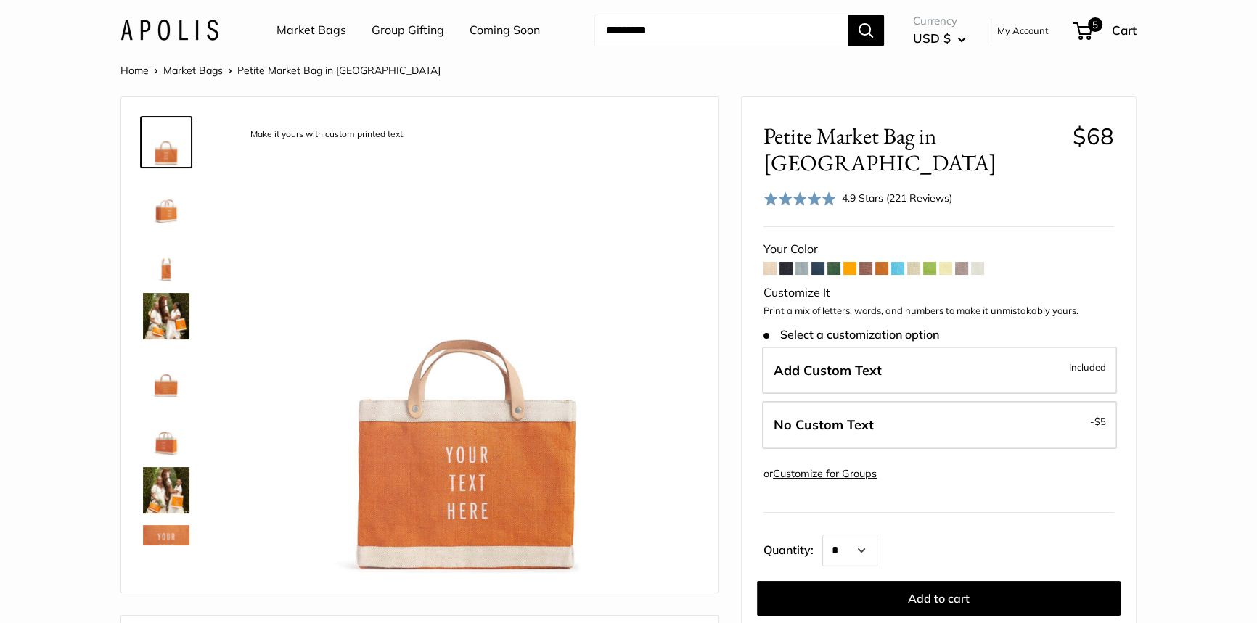
click at [851, 262] on span at bounding box center [849, 268] width 13 height 13
click at [884, 262] on span at bounding box center [881, 268] width 13 height 13
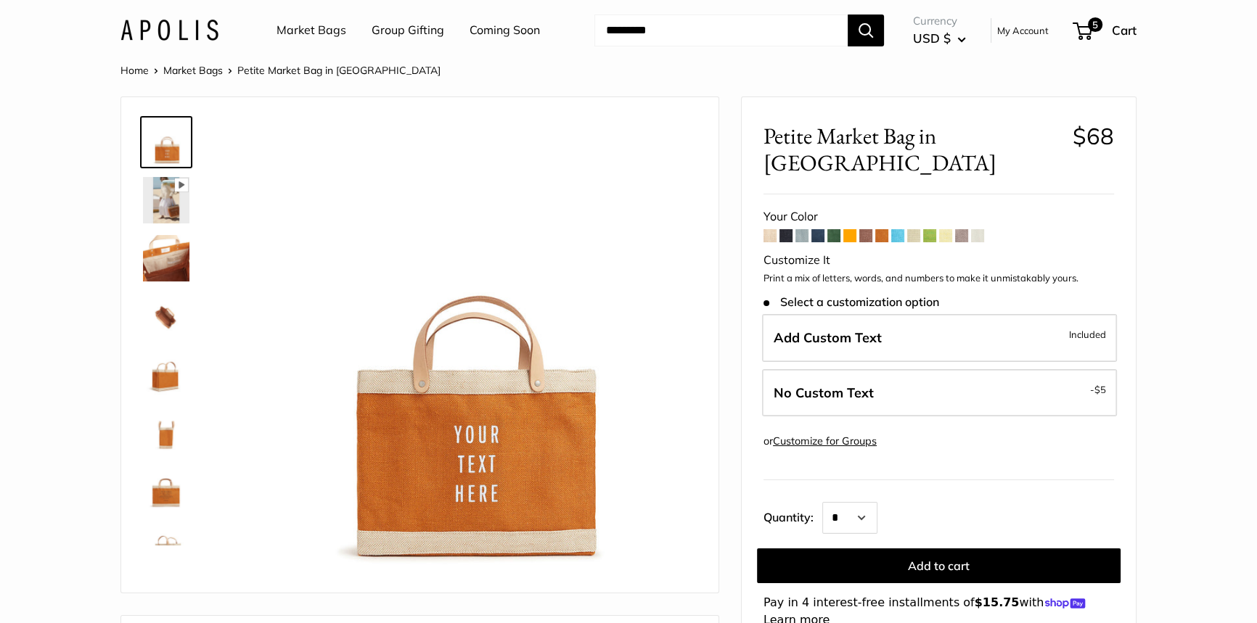
click at [980, 229] on span at bounding box center [977, 235] width 13 height 13
click at [303, 28] on link "Market Bags" at bounding box center [311, 31] width 70 height 22
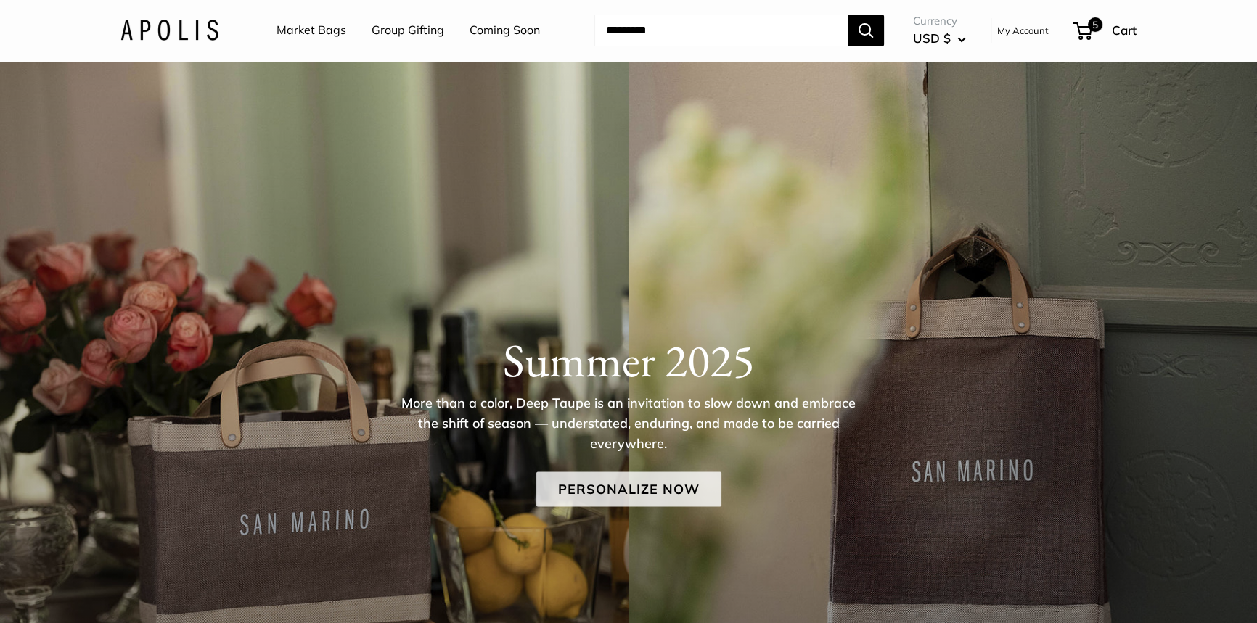
click at [617, 494] on link "Personalize Now" at bounding box center [628, 489] width 185 height 35
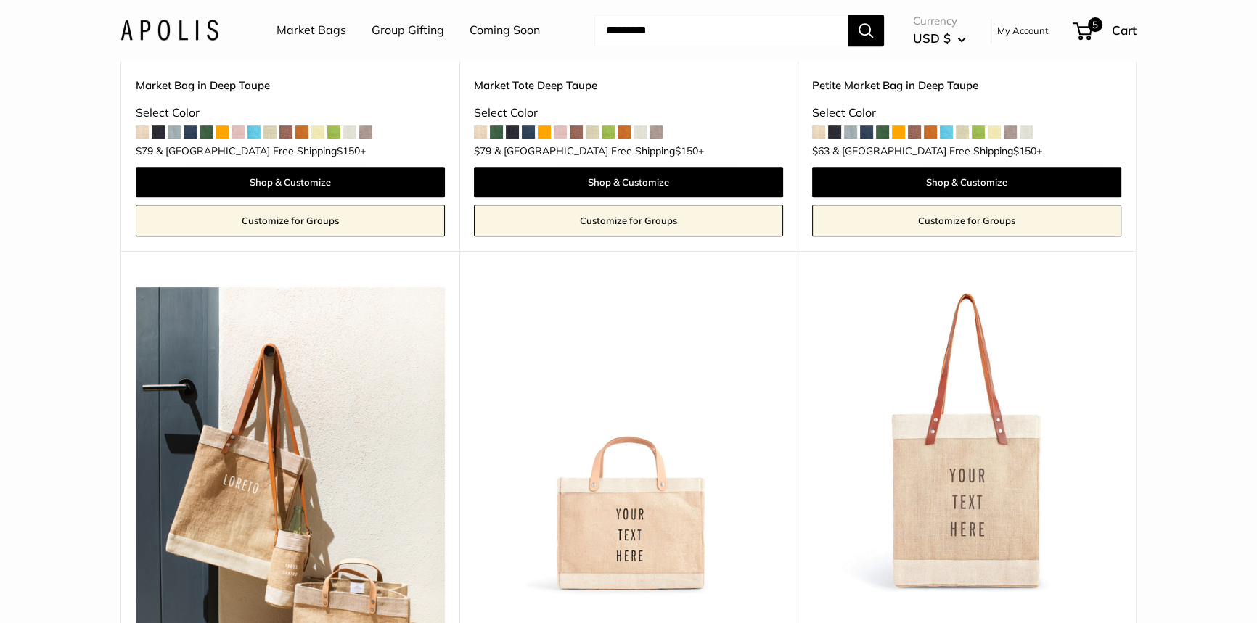
scroll to position [1055, 0]
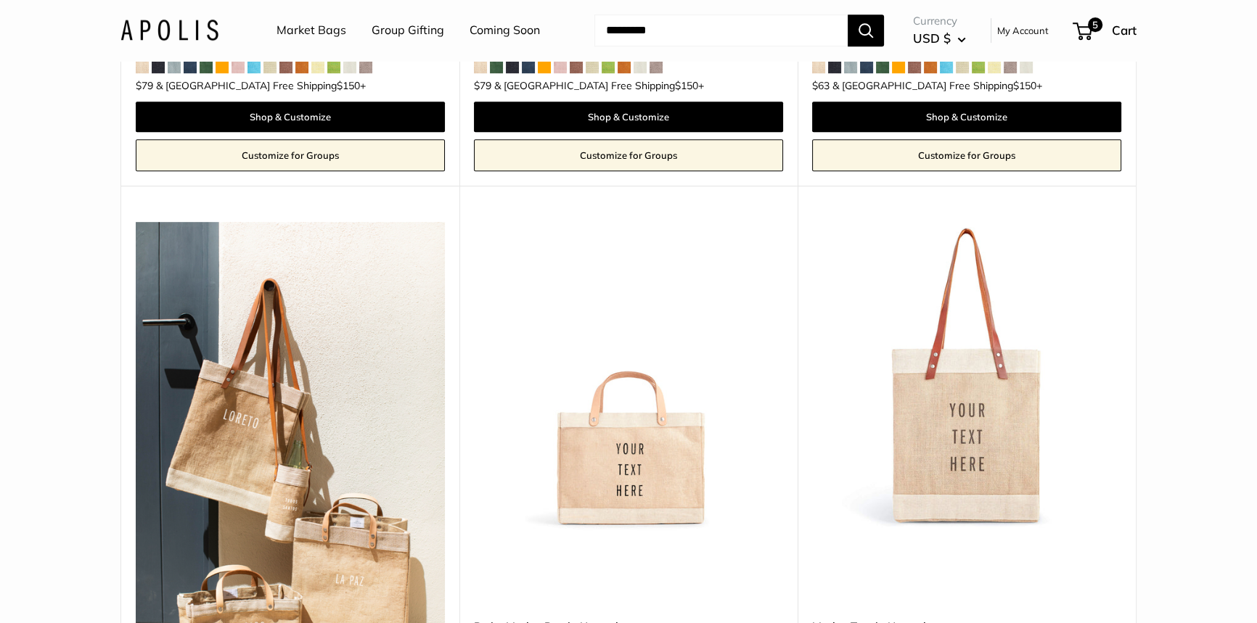
click at [0, 0] on img at bounding box center [0, 0] width 0 height 0
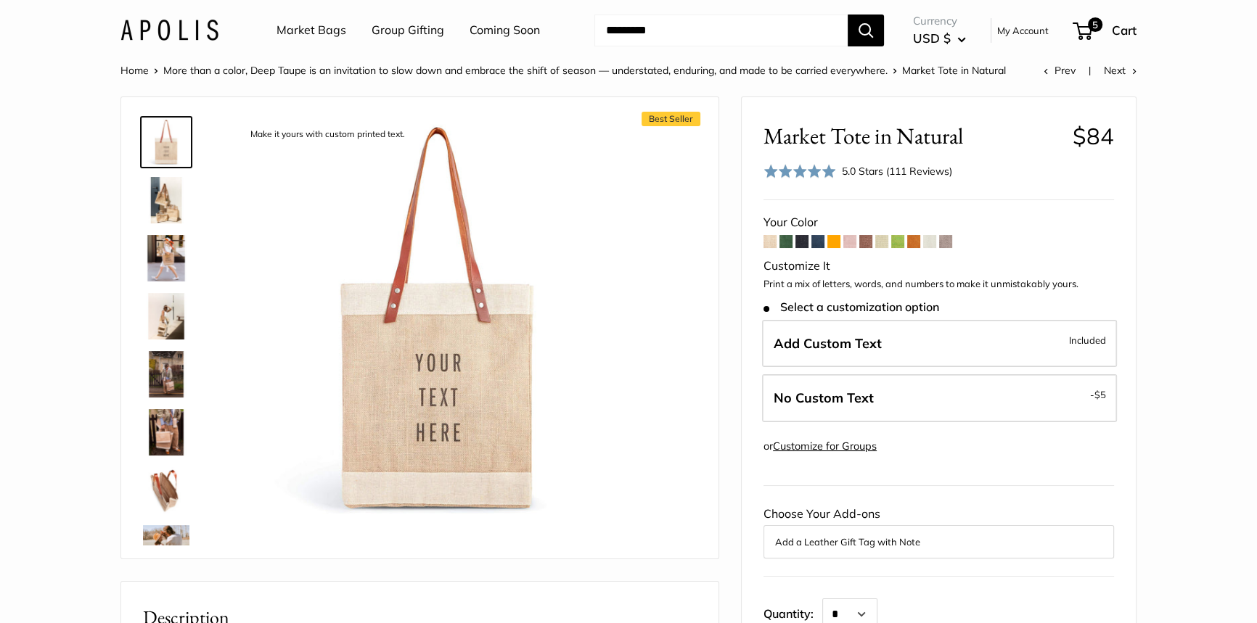
click at [948, 239] on span at bounding box center [945, 241] width 13 height 13
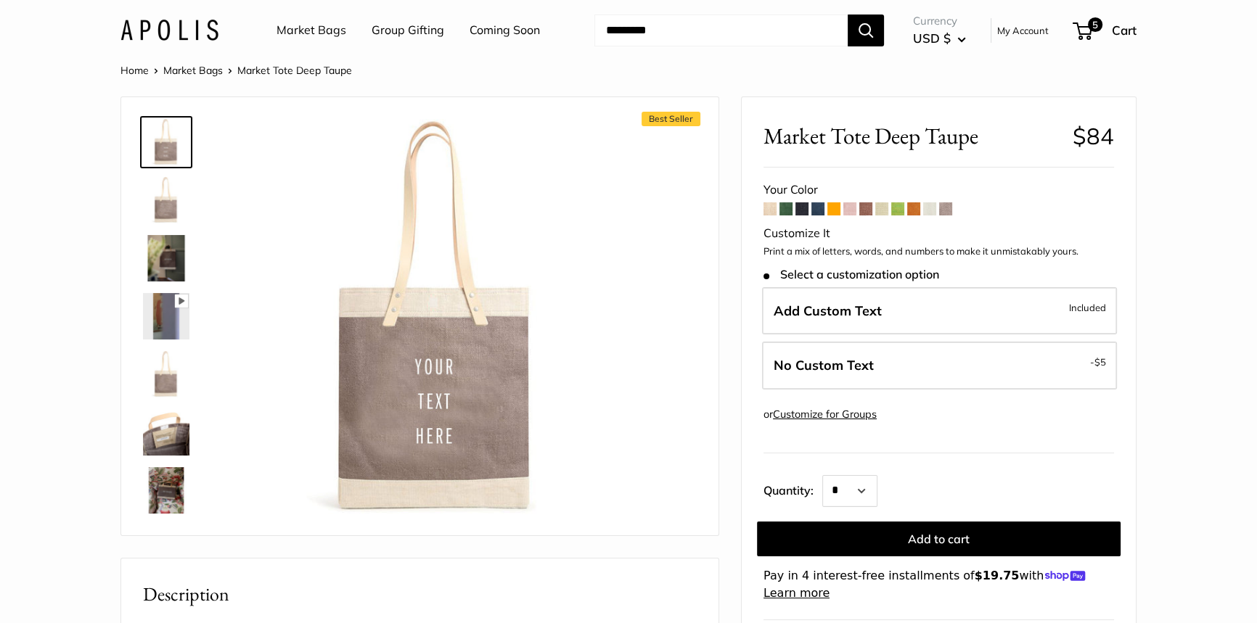
click at [863, 210] on span at bounding box center [865, 208] width 13 height 13
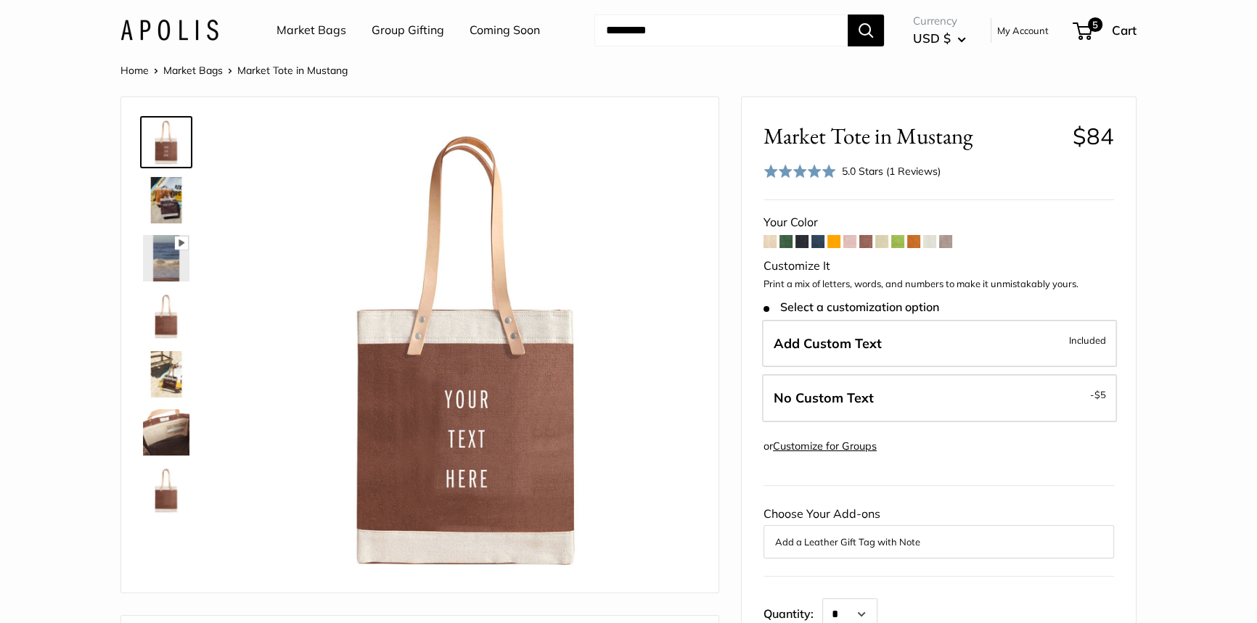
click at [934, 242] on span at bounding box center [929, 241] width 13 height 13
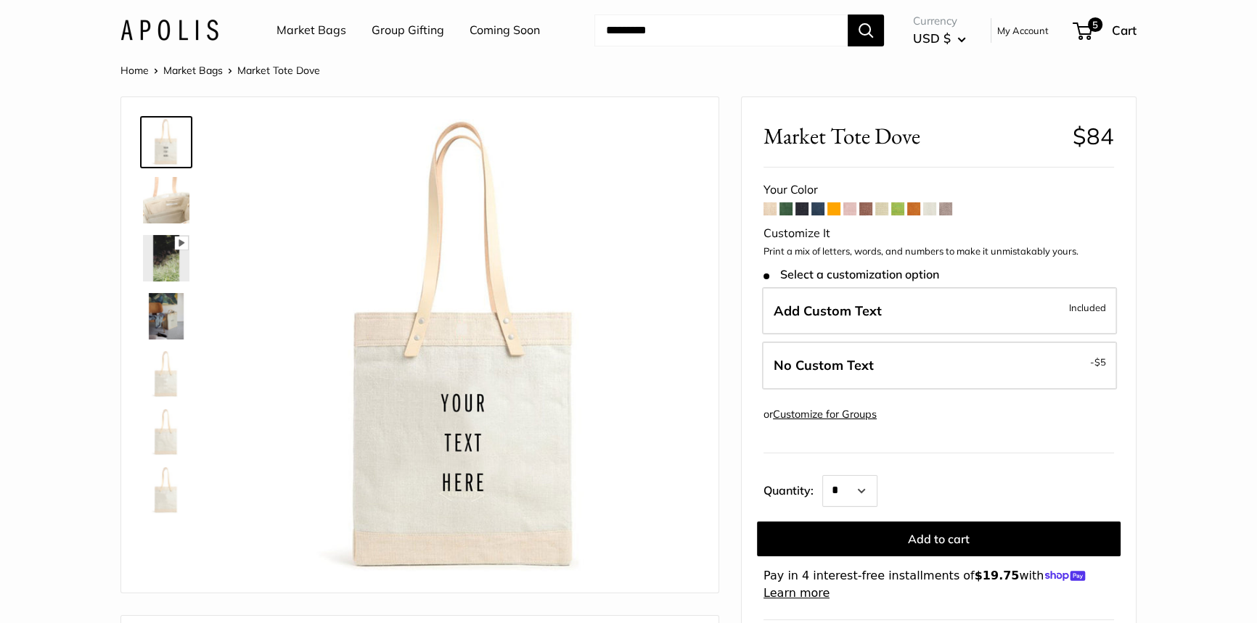
click at [914, 212] on span at bounding box center [913, 208] width 13 height 13
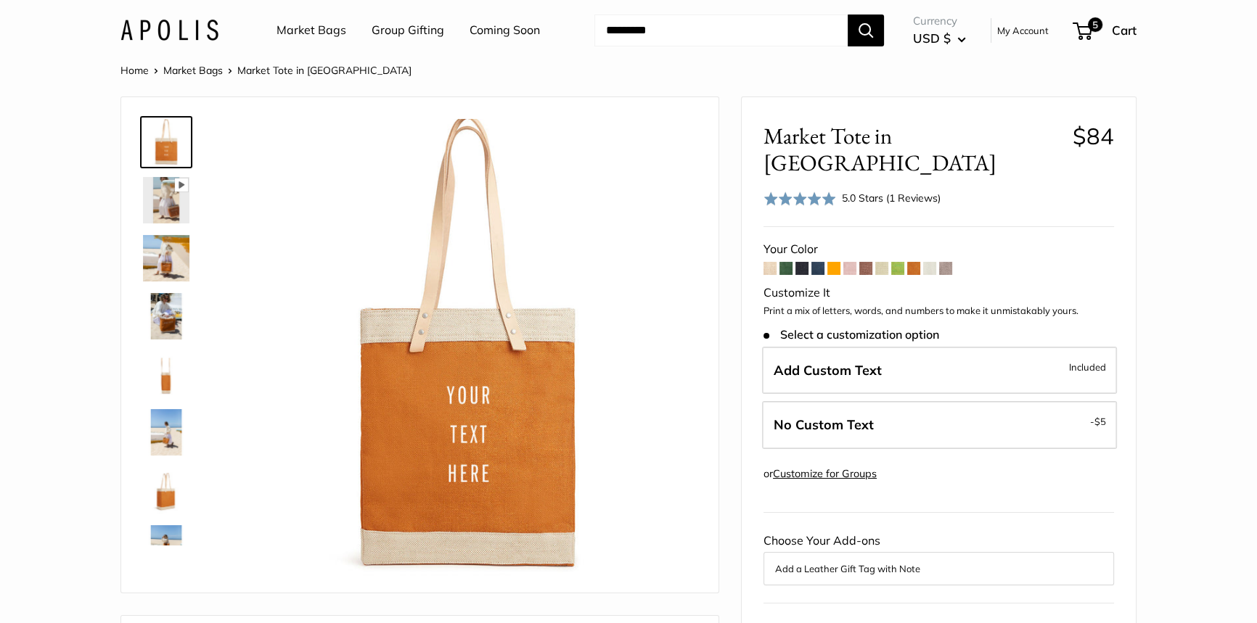
click at [898, 262] on span at bounding box center [897, 268] width 13 height 13
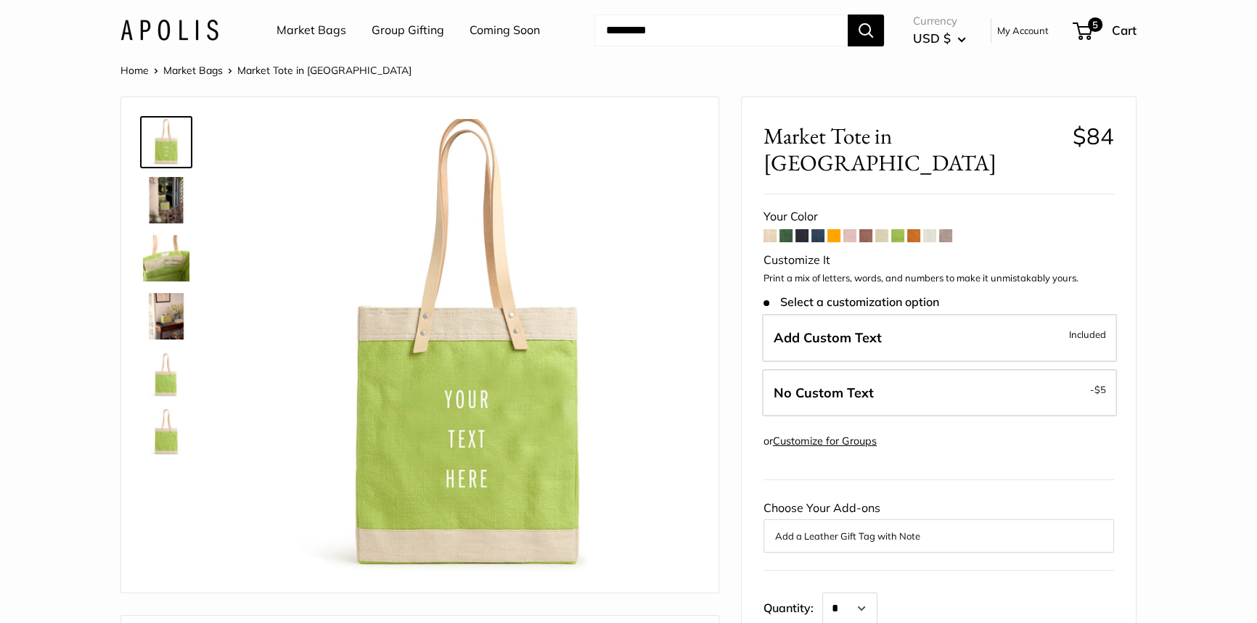
click at [883, 229] on span at bounding box center [881, 235] width 13 height 13
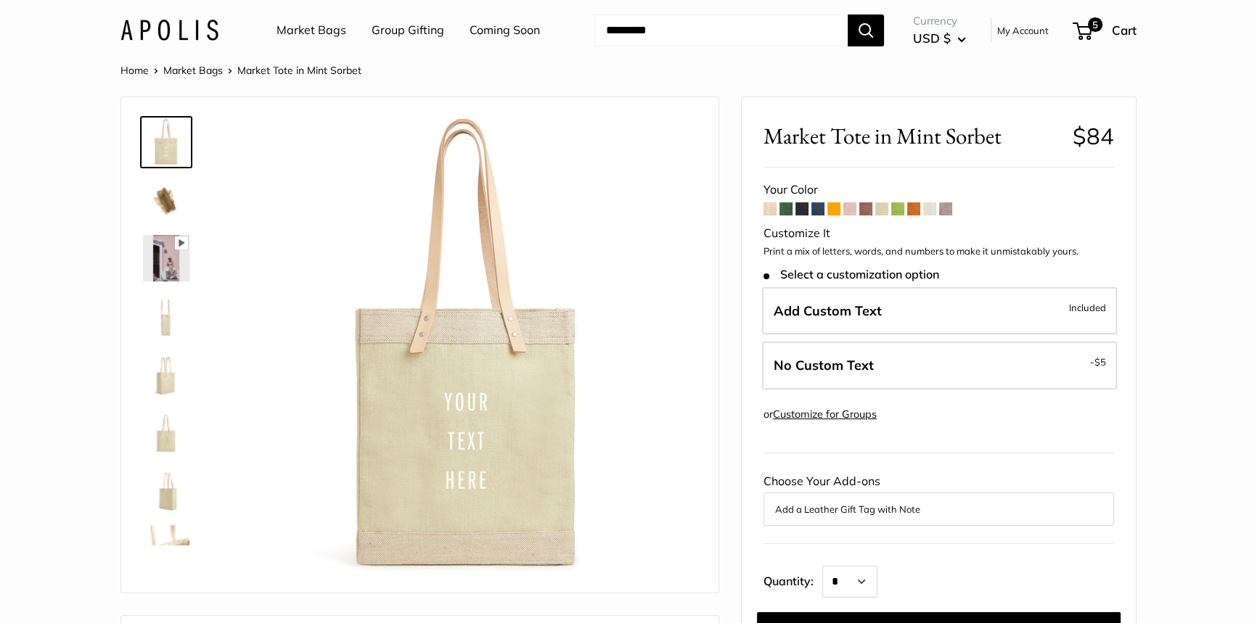
click at [866, 210] on span at bounding box center [865, 208] width 13 height 13
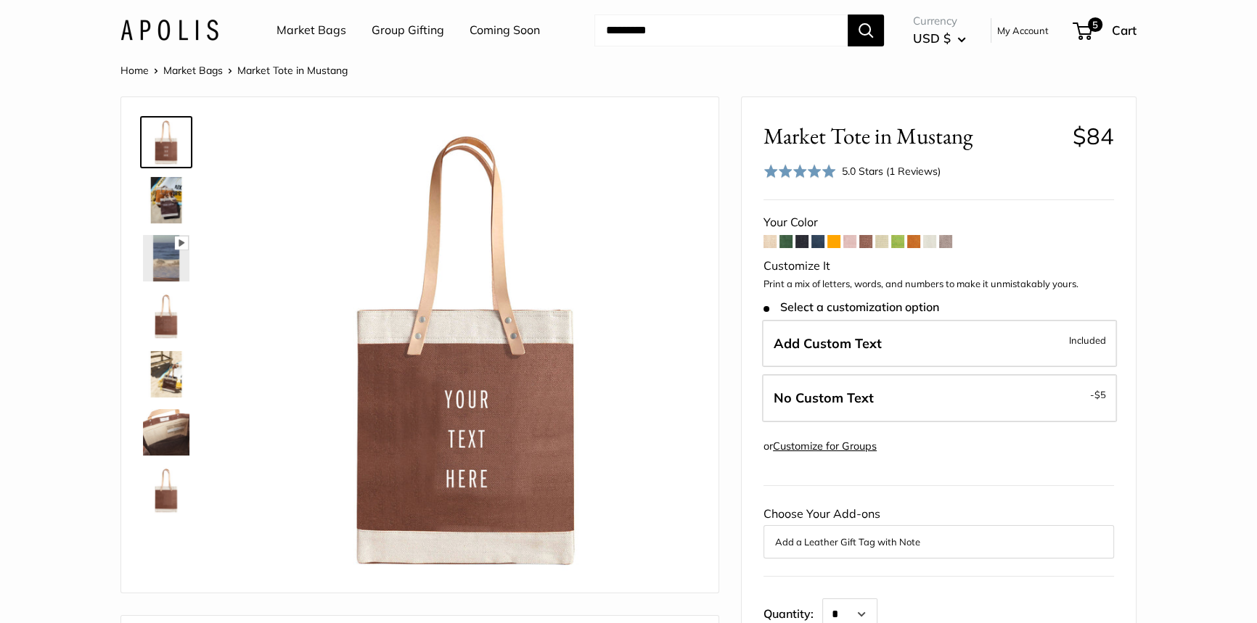
click at [850, 240] on span at bounding box center [849, 241] width 13 height 13
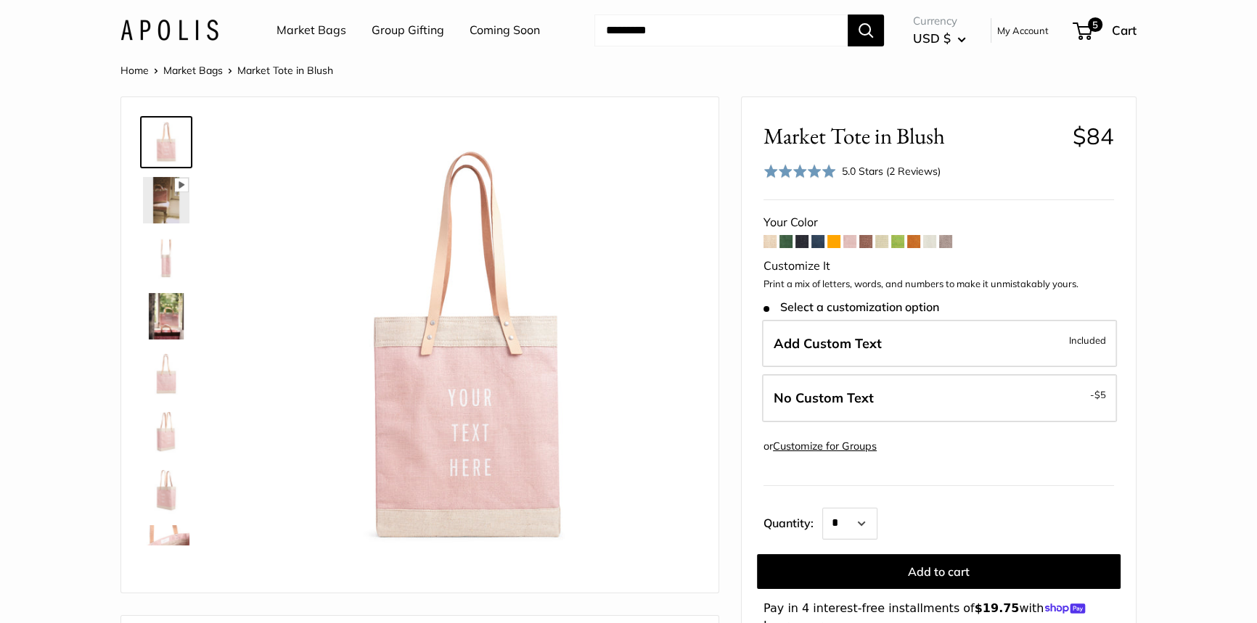
click at [836, 241] on span at bounding box center [833, 241] width 13 height 13
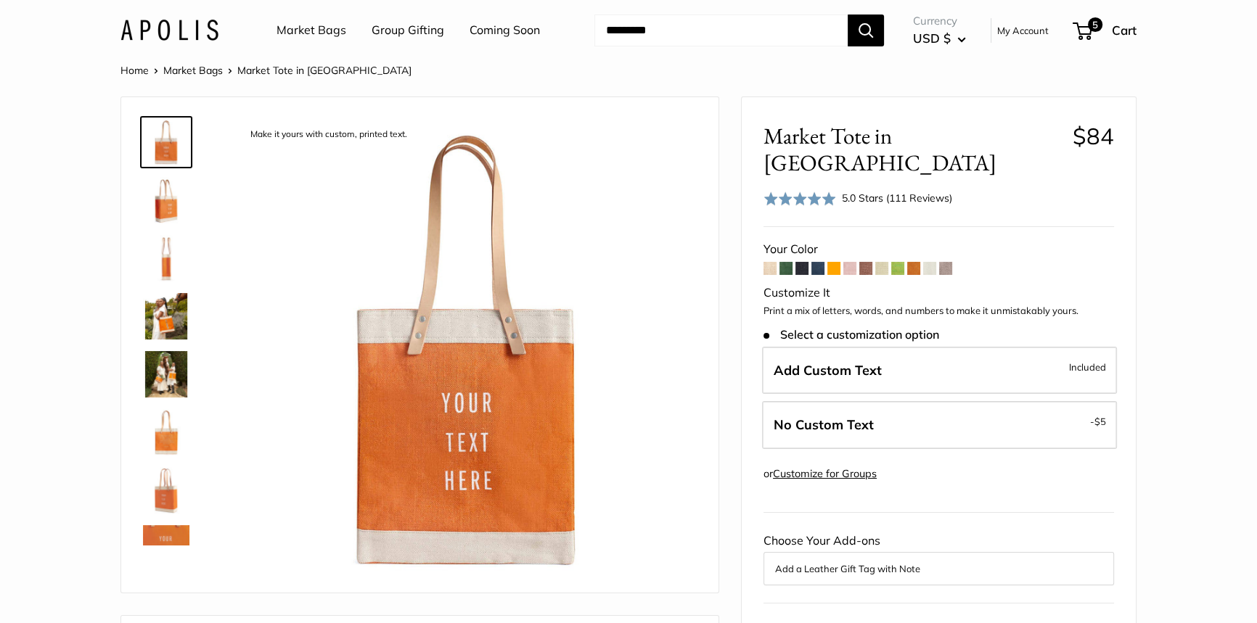
click at [814, 262] on span at bounding box center [817, 268] width 13 height 13
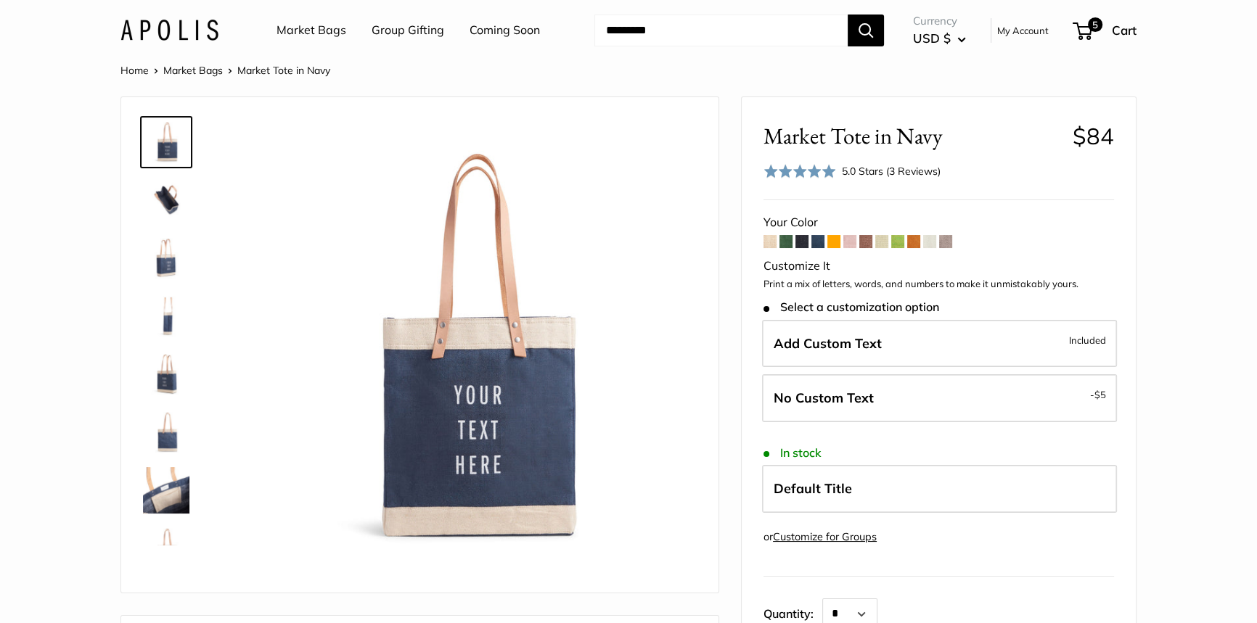
click at [803, 241] on span at bounding box center [801, 241] width 13 height 13
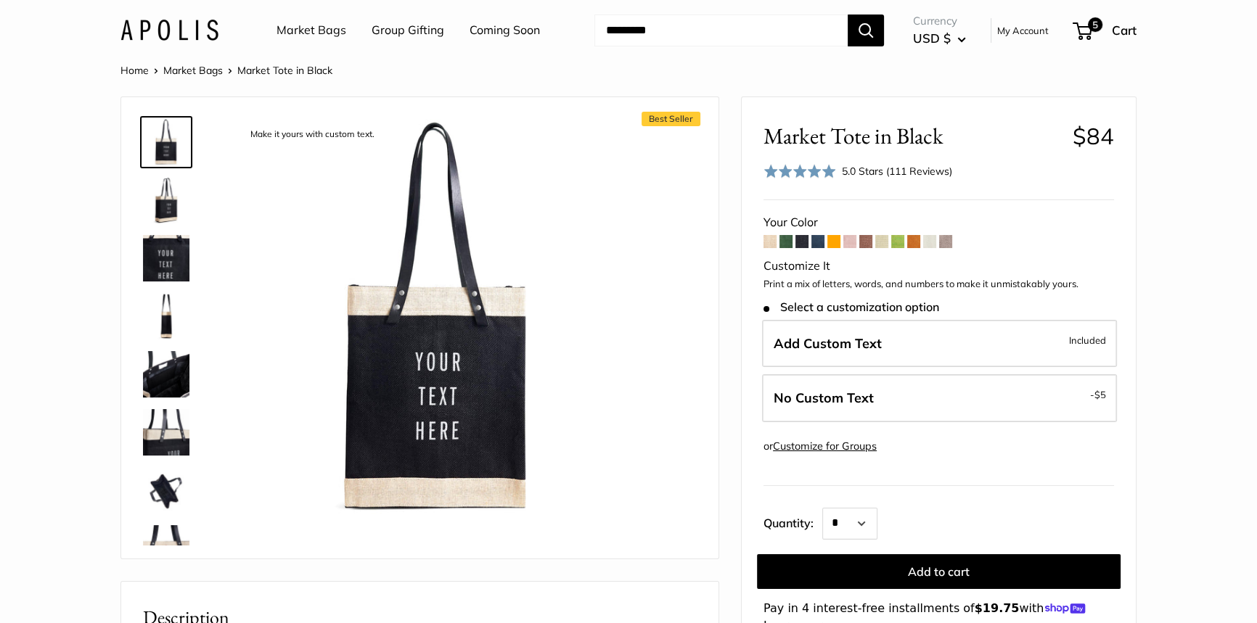
click at [818, 242] on span at bounding box center [817, 241] width 13 height 13
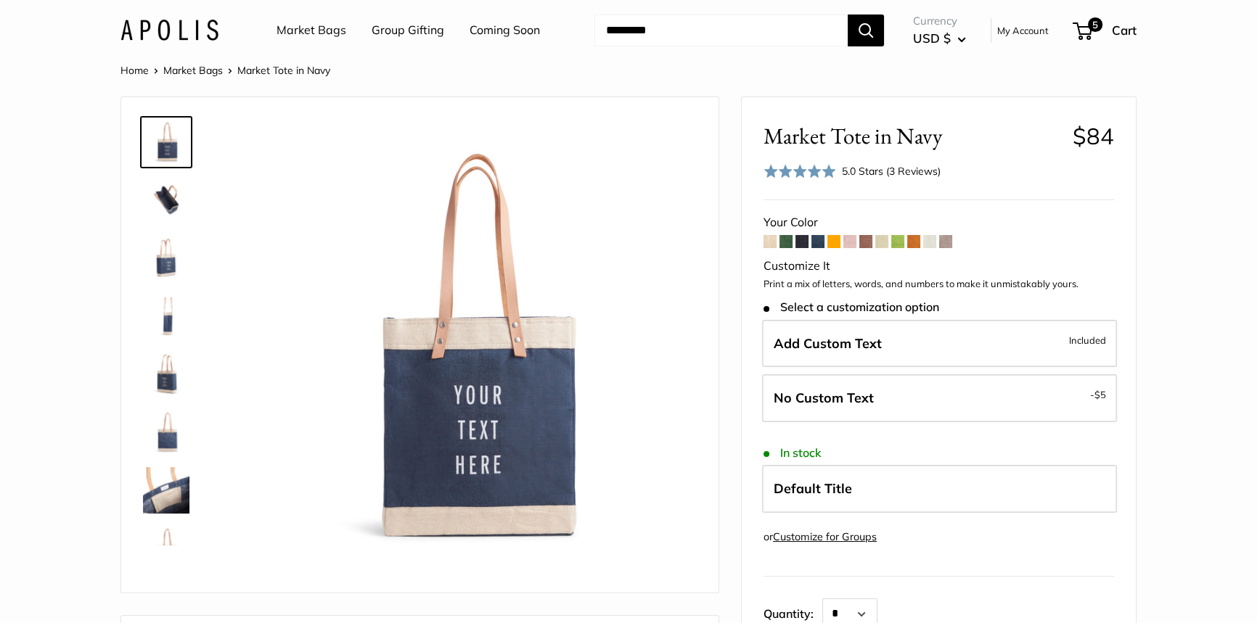
click at [783, 242] on span at bounding box center [785, 241] width 13 height 13
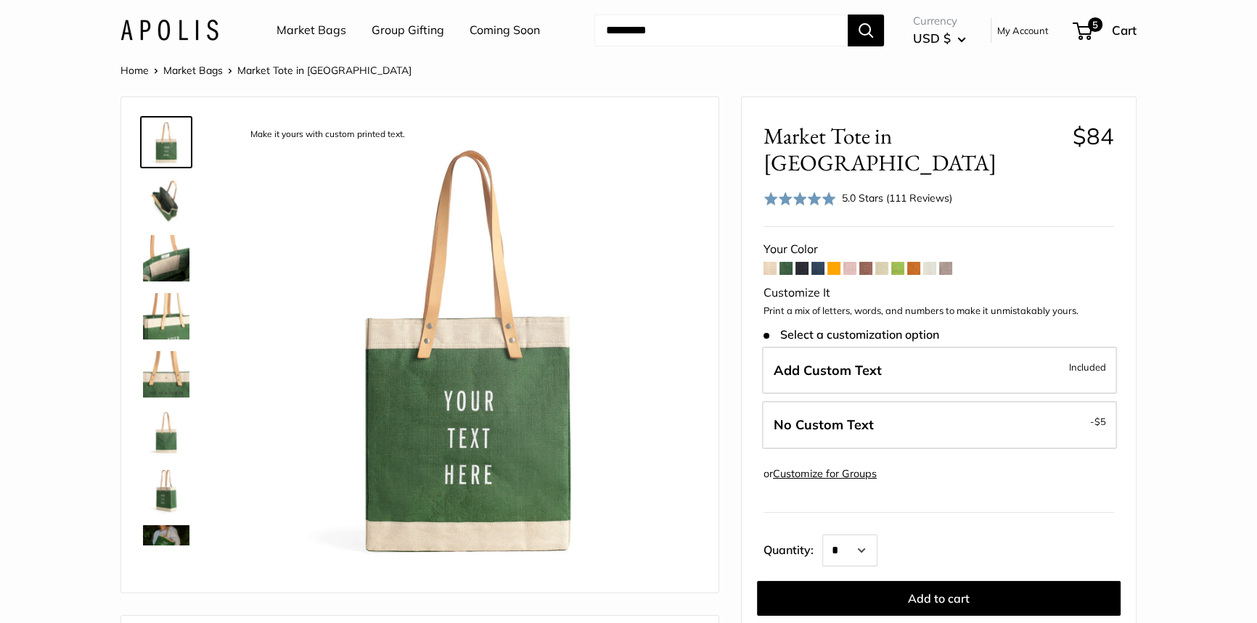
click at [771, 262] on span at bounding box center [769, 268] width 13 height 13
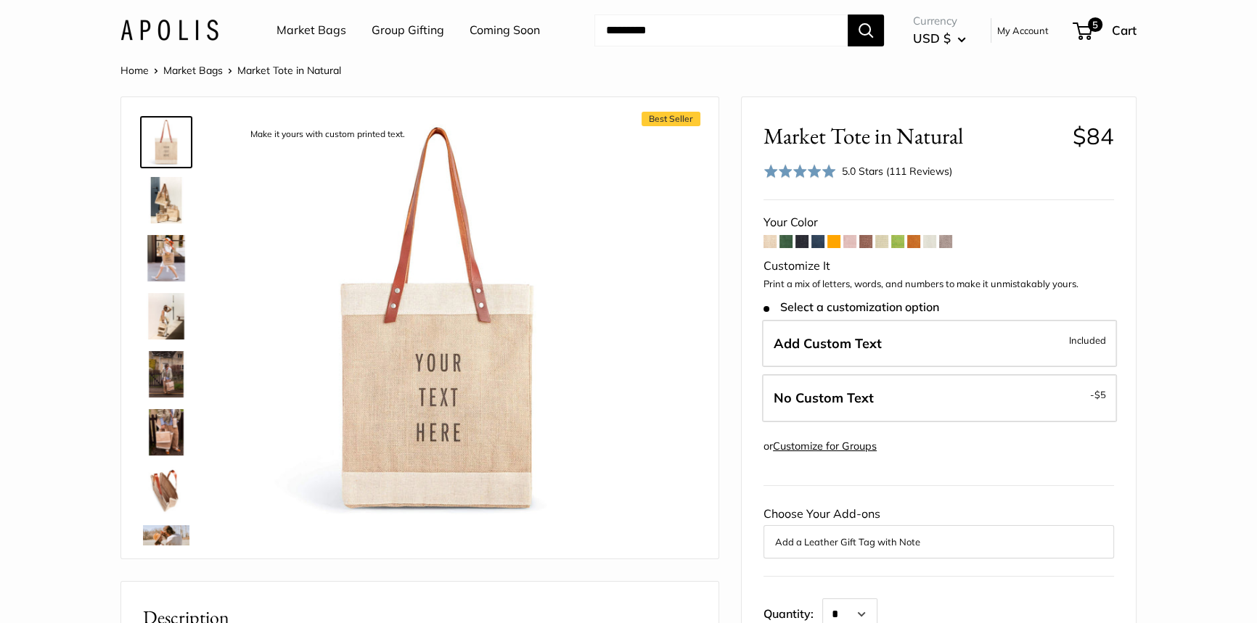
click at [879, 245] on span at bounding box center [881, 241] width 13 height 13
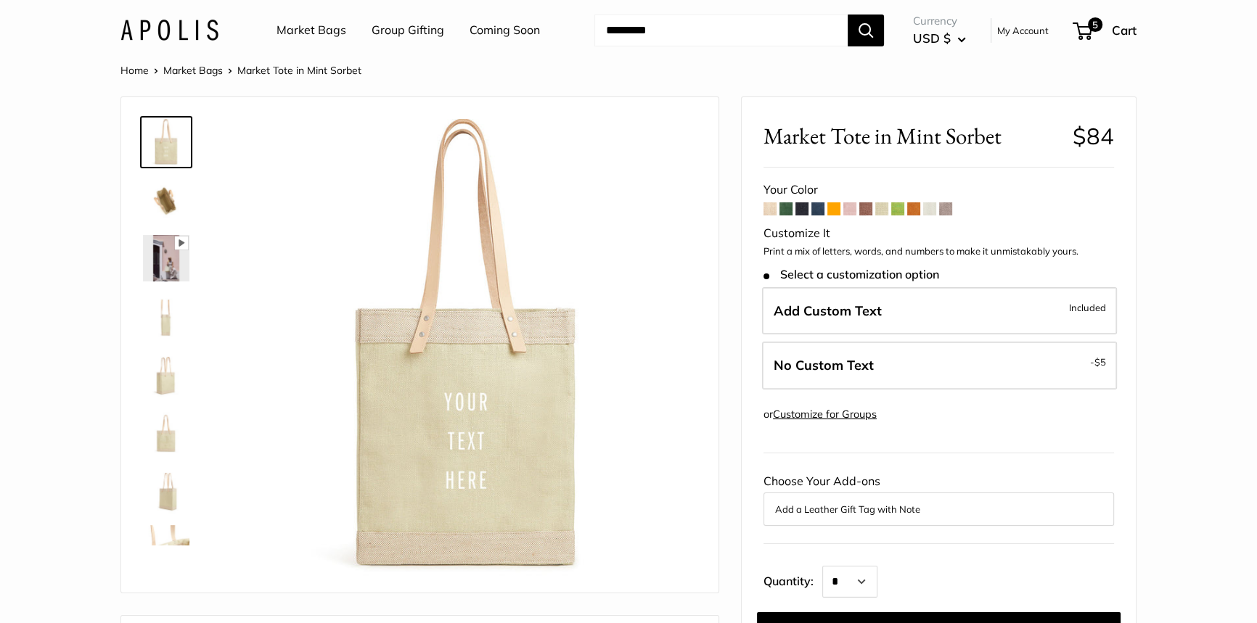
click at [927, 211] on span at bounding box center [929, 208] width 13 height 13
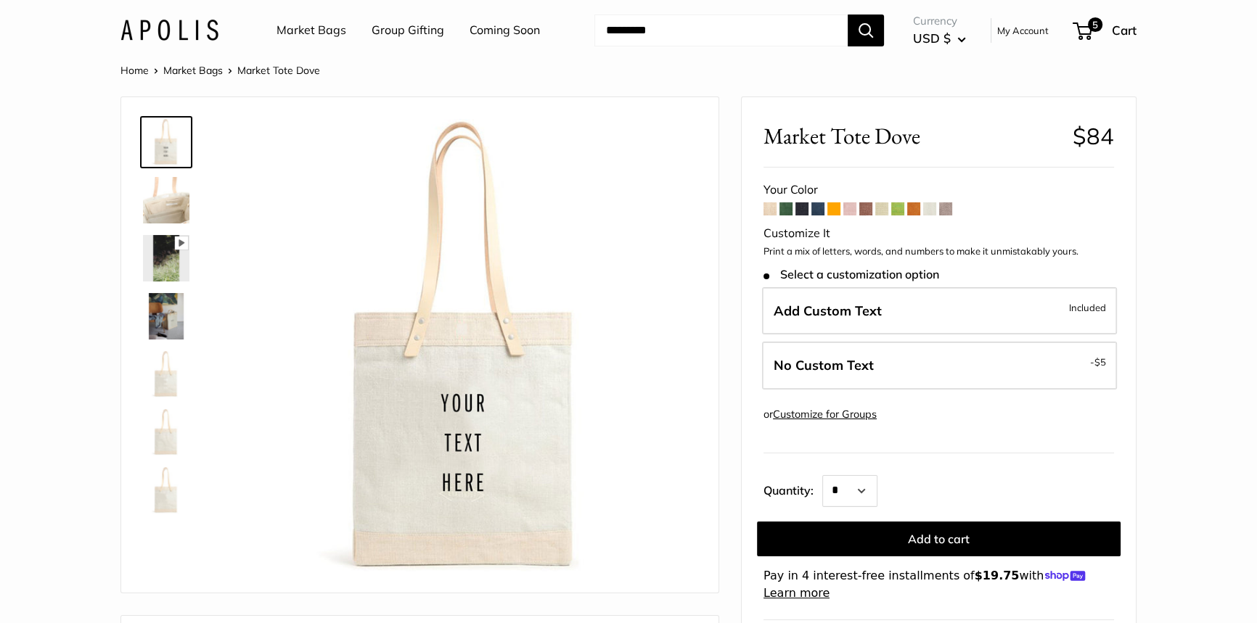
click at [768, 207] on span at bounding box center [769, 208] width 13 height 13
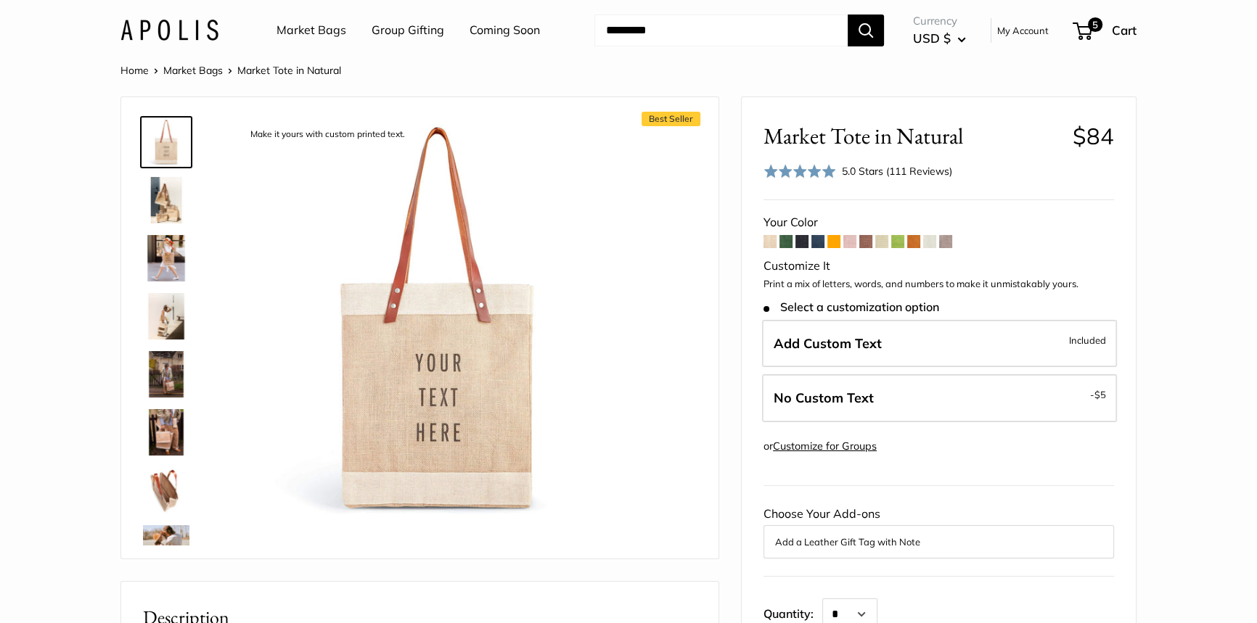
click at [784, 245] on span at bounding box center [785, 241] width 13 height 13
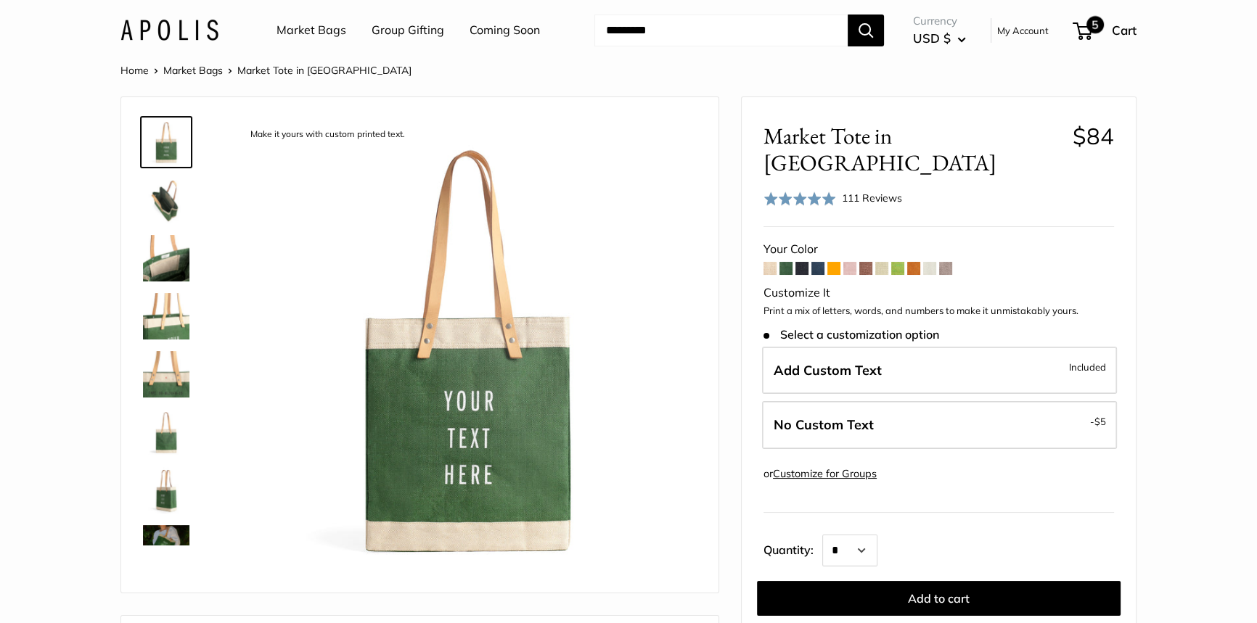
click at [1081, 29] on span "5" at bounding box center [1082, 30] width 20 height 17
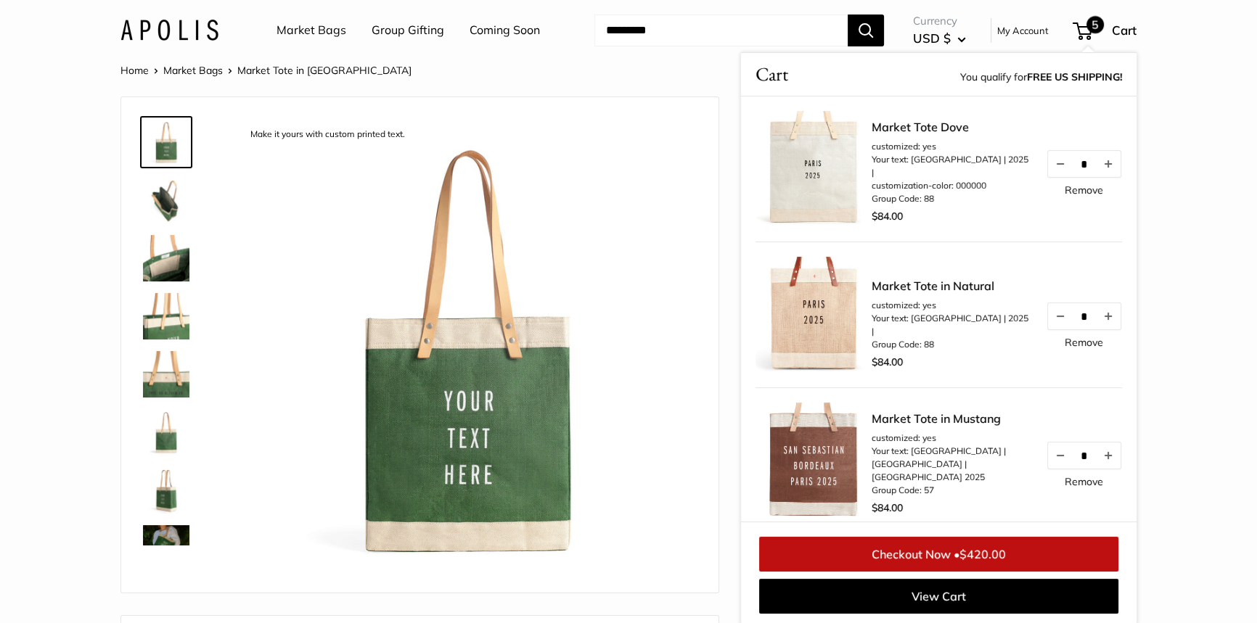
click at [1072, 195] on link "Remove" at bounding box center [1083, 190] width 38 height 10
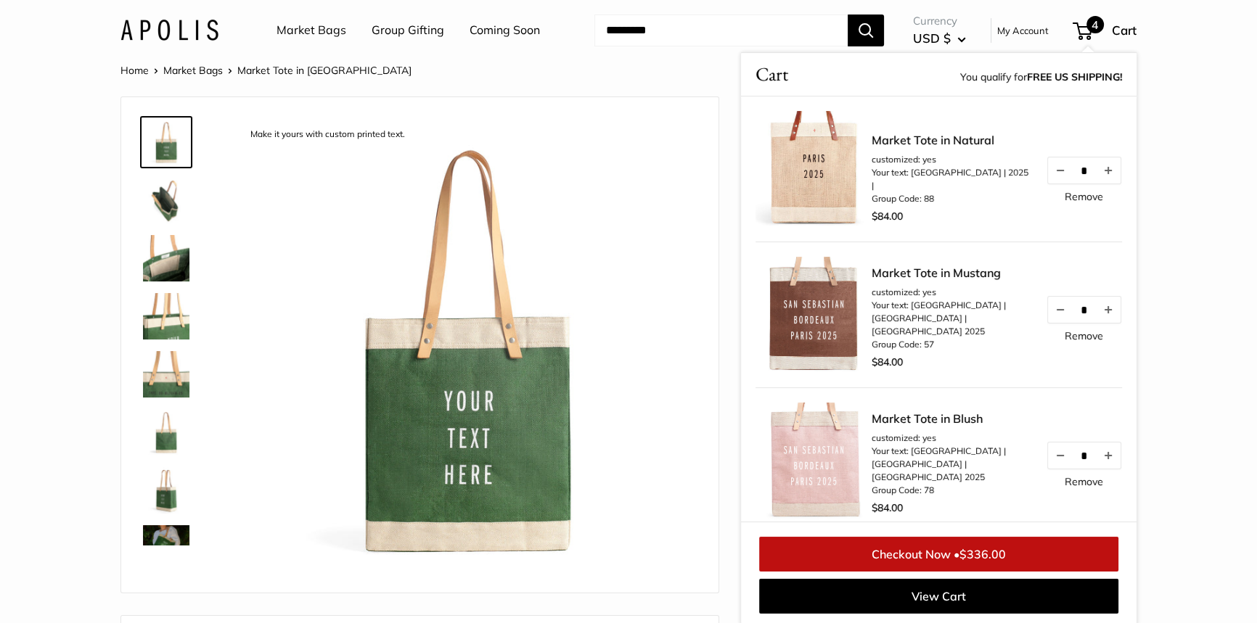
drag, startPoint x: 796, startPoint y: 135, endPoint x: 805, endPoint y: 151, distance: 18.5
click at [796, 137] on img at bounding box center [813, 169] width 116 height 116
click at [689, 181] on img at bounding box center [466, 347] width 459 height 459
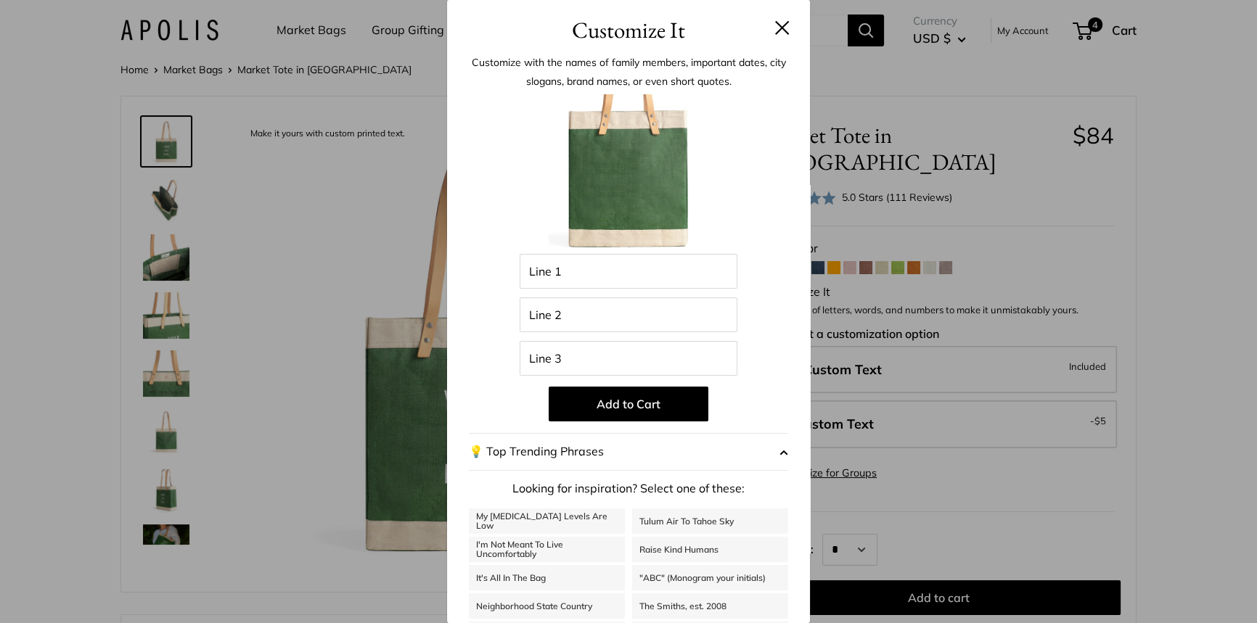
scroll to position [123, 0]
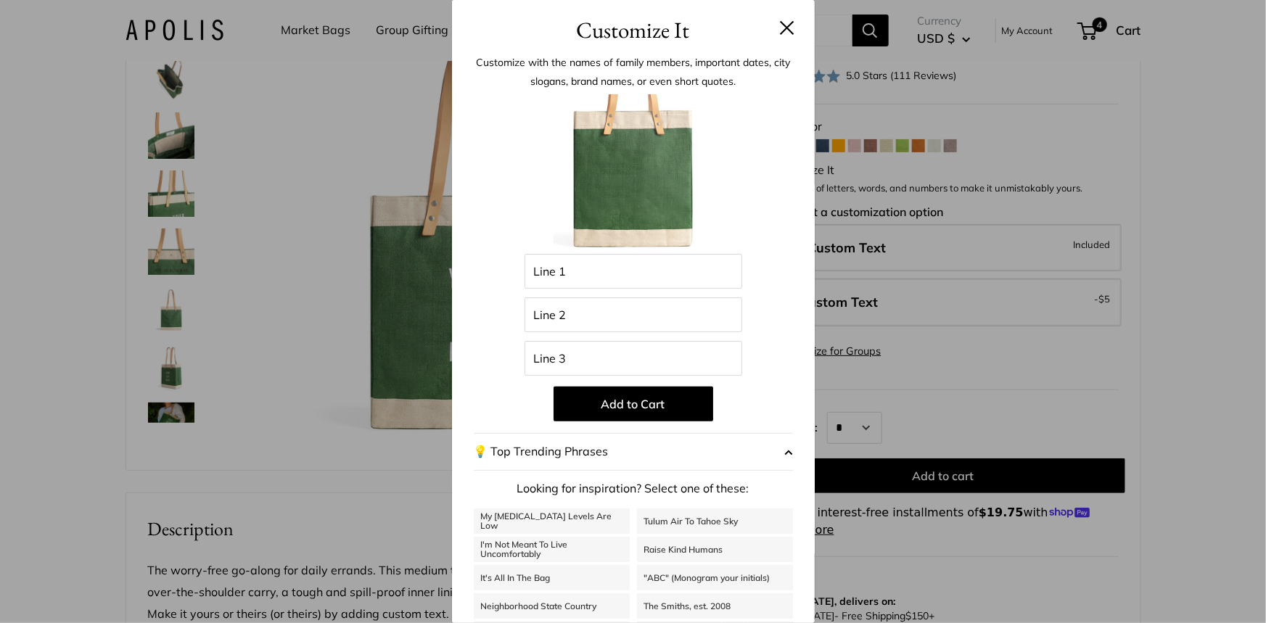
click at [780, 27] on button at bounding box center [787, 27] width 15 height 15
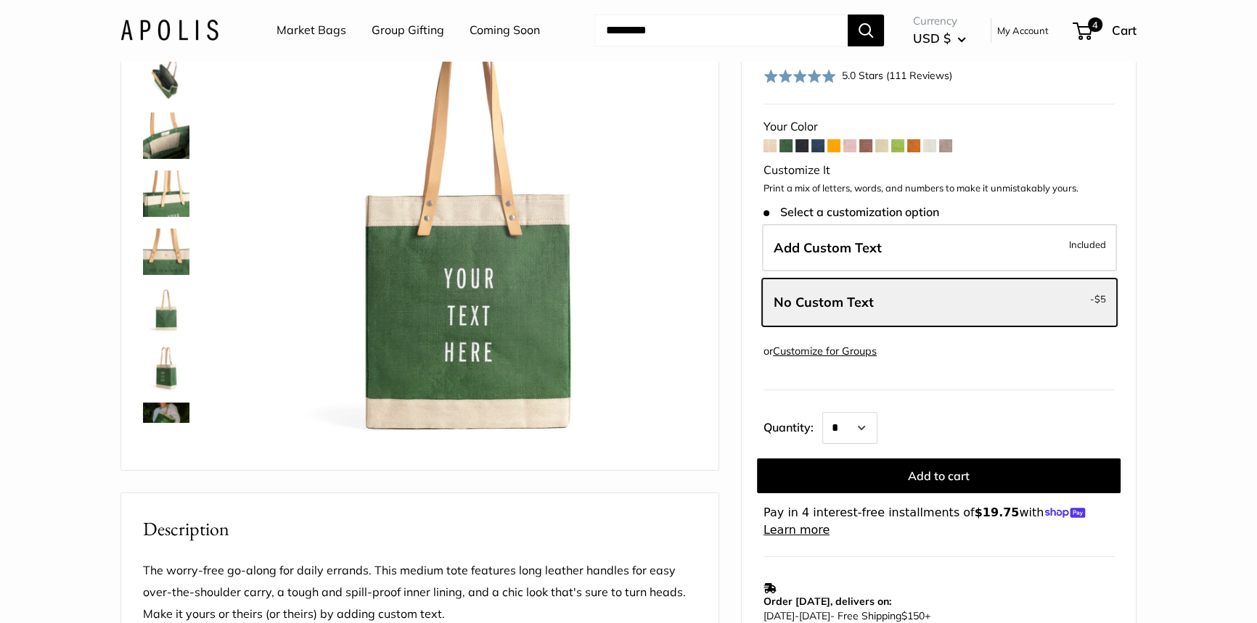
click at [822, 139] on span at bounding box center [817, 145] width 13 height 13
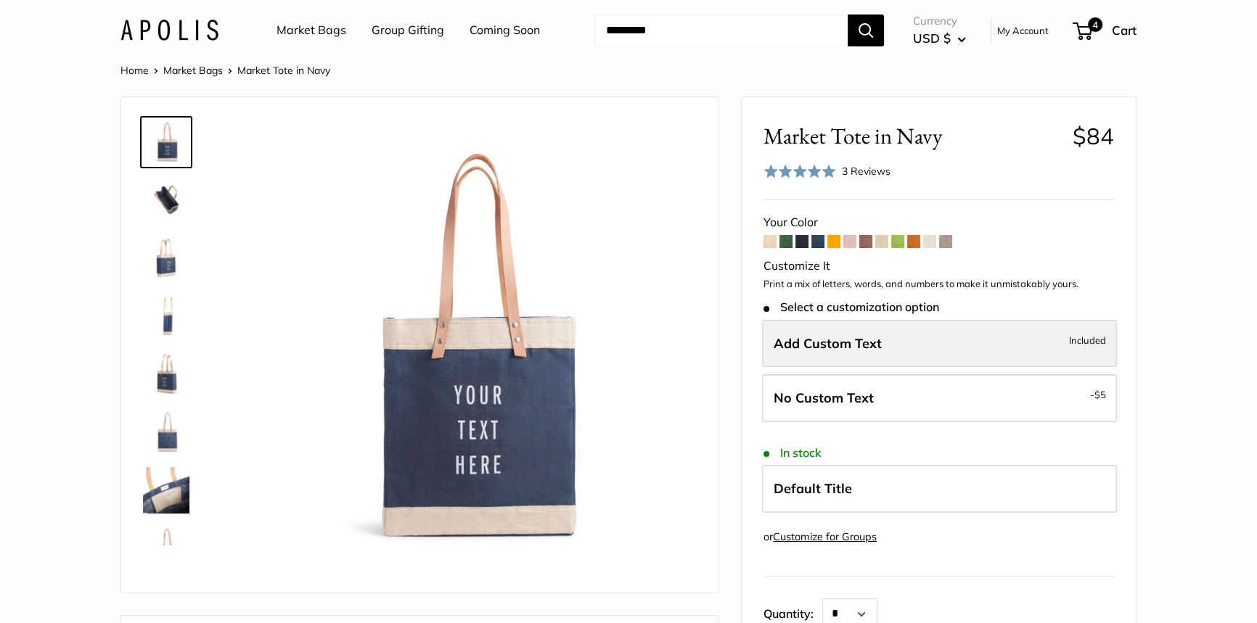
click at [821, 345] on span "Add Custom Text" at bounding box center [827, 343] width 108 height 17
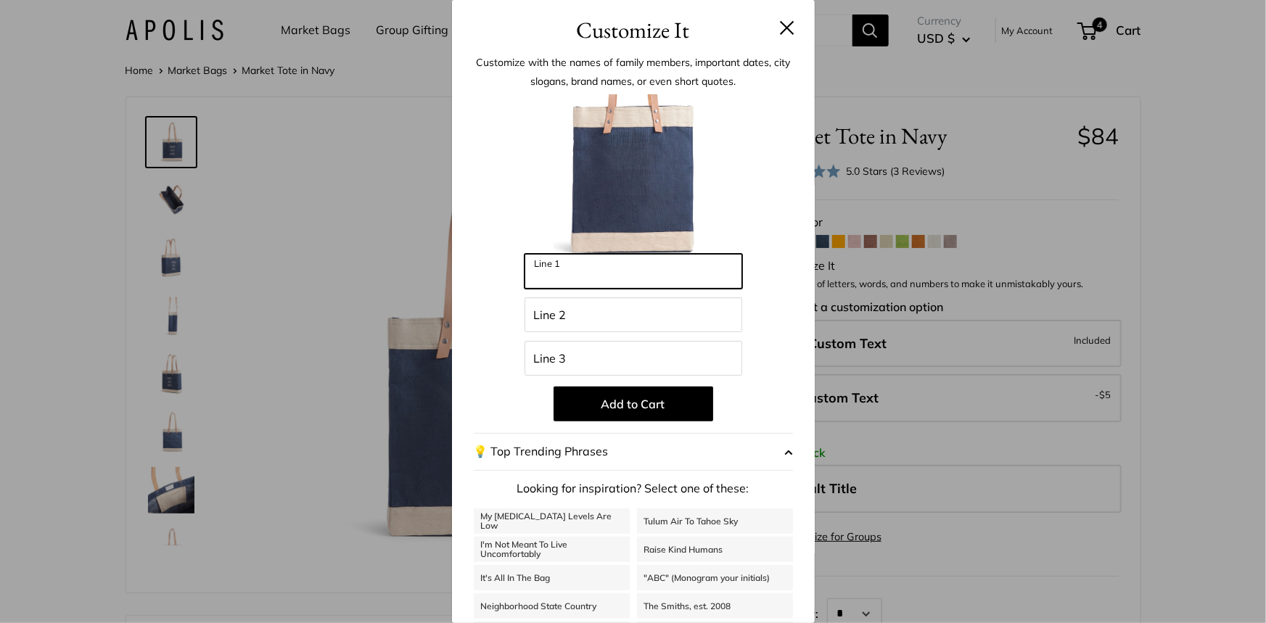
click at [643, 273] on input "Line 1" at bounding box center [634, 271] width 218 height 35
type input "*****"
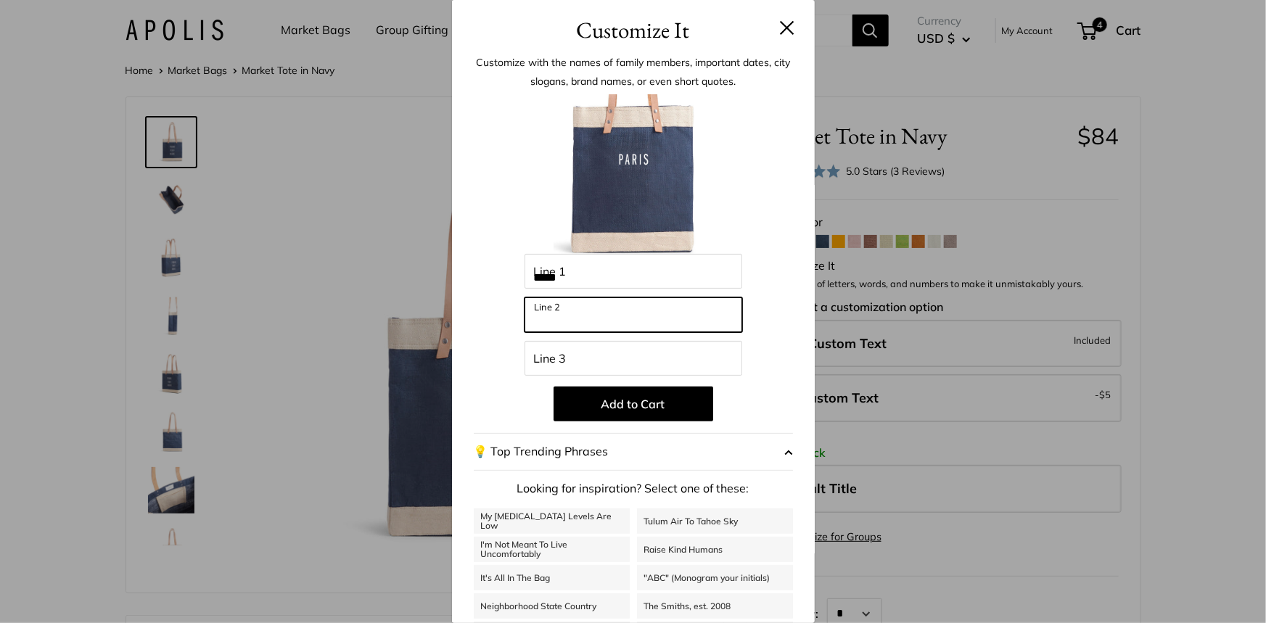
click at [632, 315] on input "Line 2" at bounding box center [634, 314] width 218 height 35
type input "****"
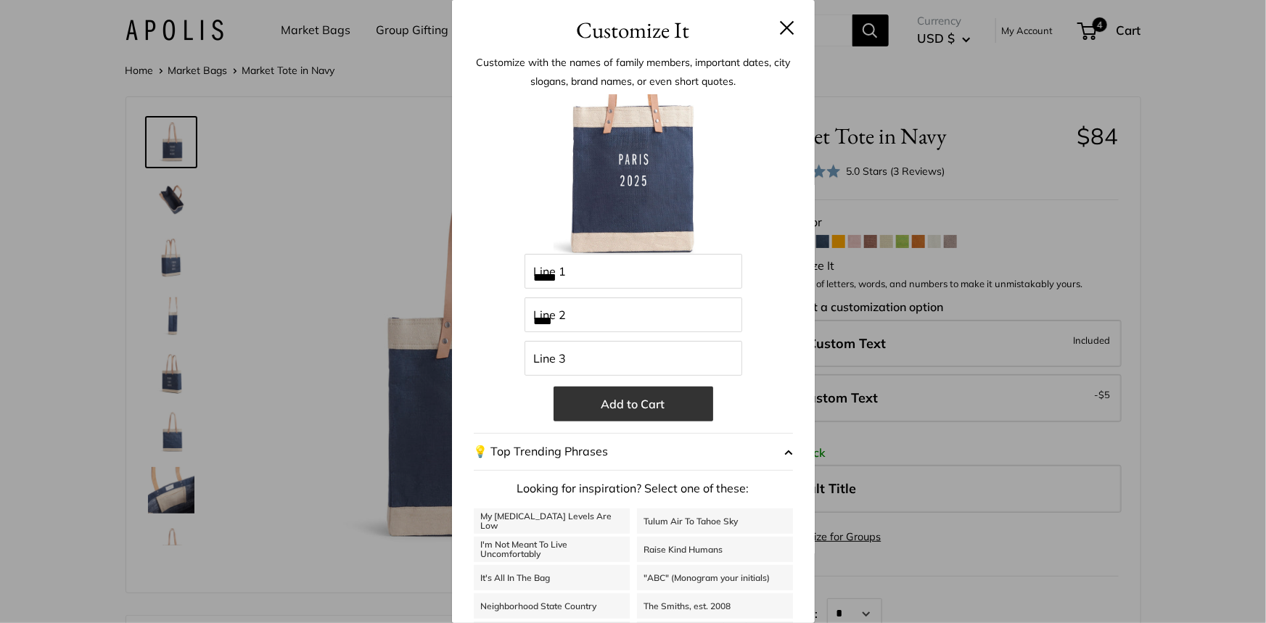
click at [636, 403] on button "Add to Cart" at bounding box center [634, 404] width 160 height 35
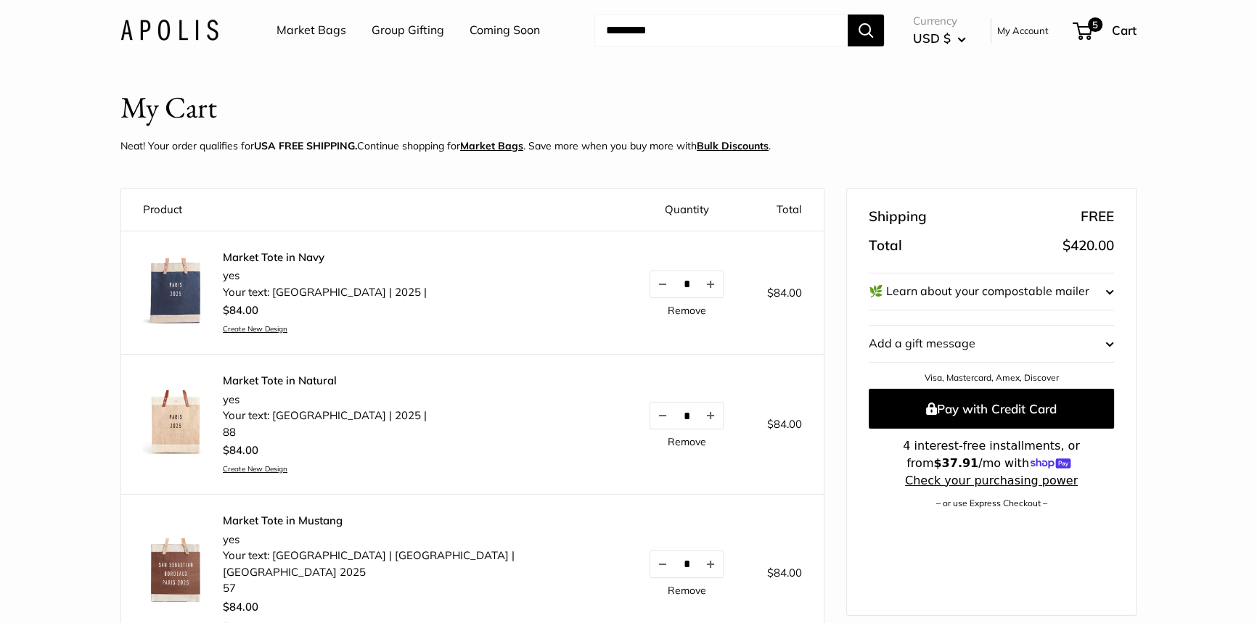
click at [34, 93] on form "My Cart Neat! Your order qualifies for USA FREE SHIPPING. Continue shopping for…" at bounding box center [628, 124] width 1257 height 76
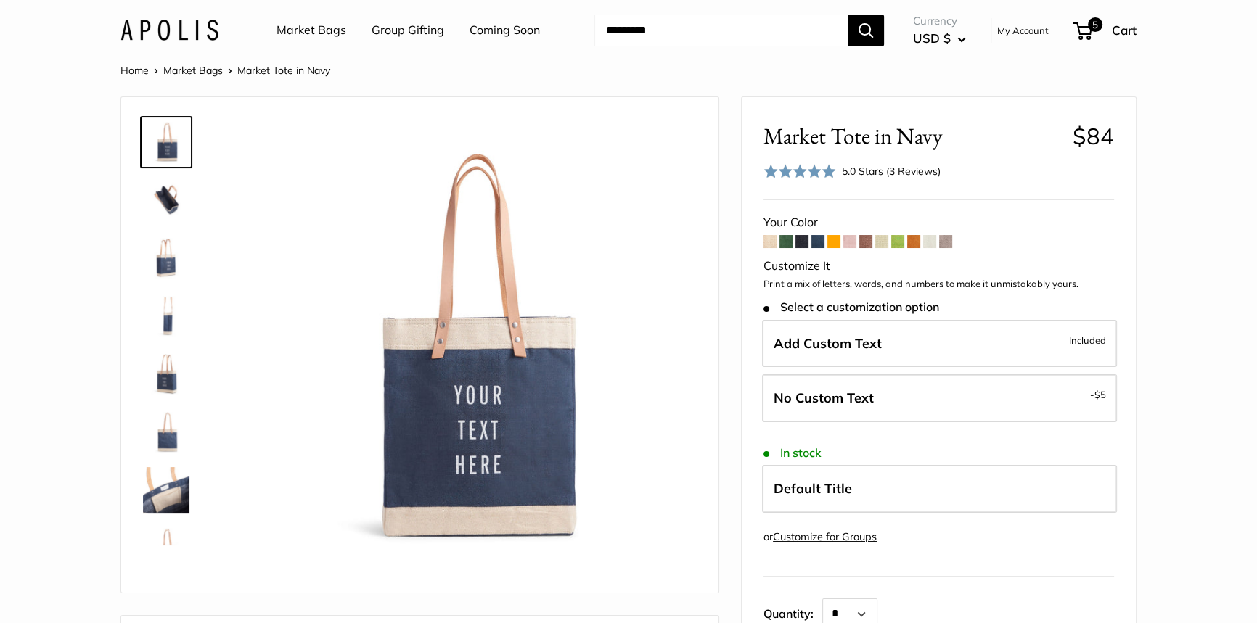
click at [202, 68] on link "Market Bags" at bounding box center [192, 70] width 59 height 13
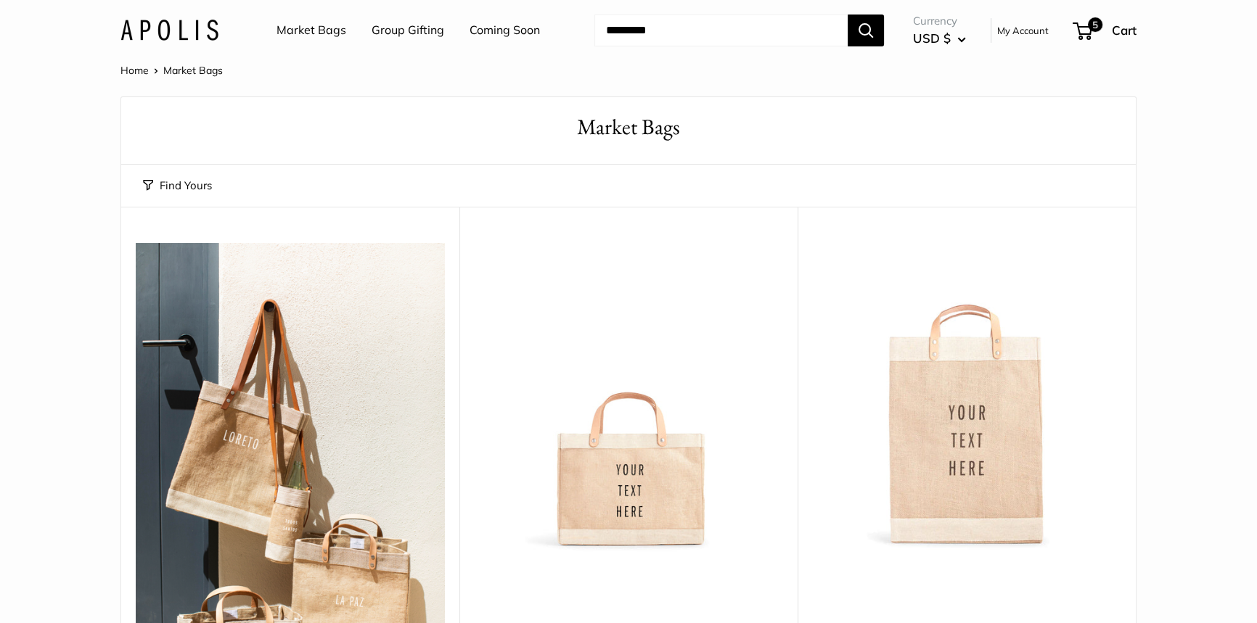
click at [0, 0] on img at bounding box center [0, 0] width 0 height 0
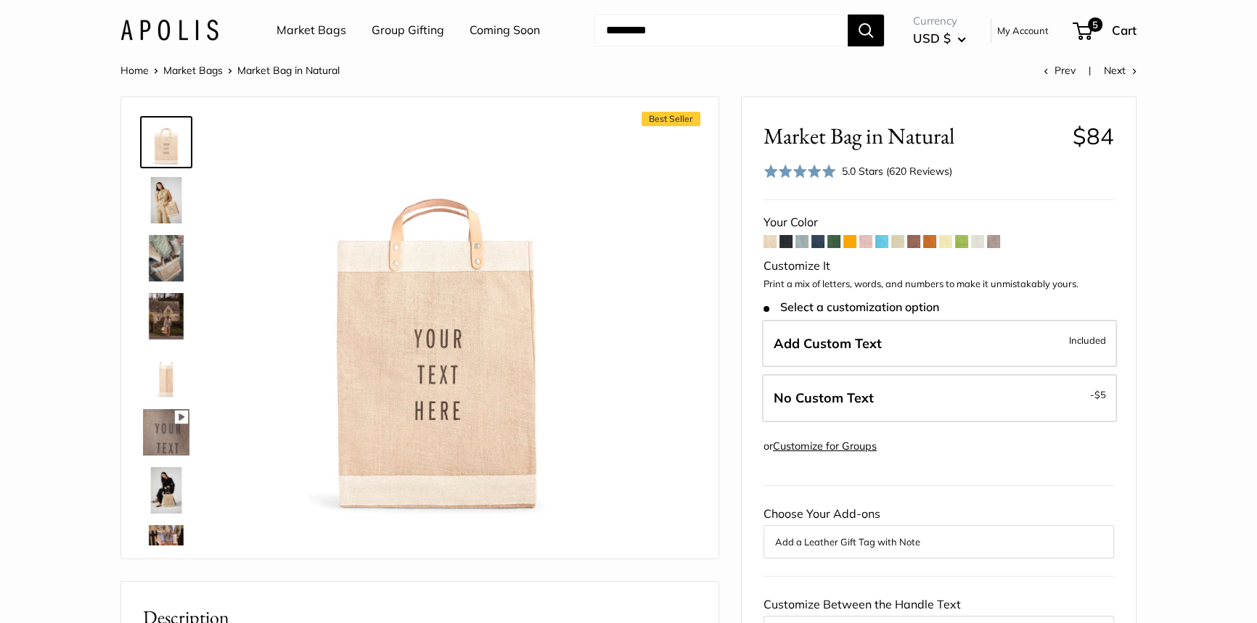
click at [166, 200] on img at bounding box center [166, 200] width 46 height 46
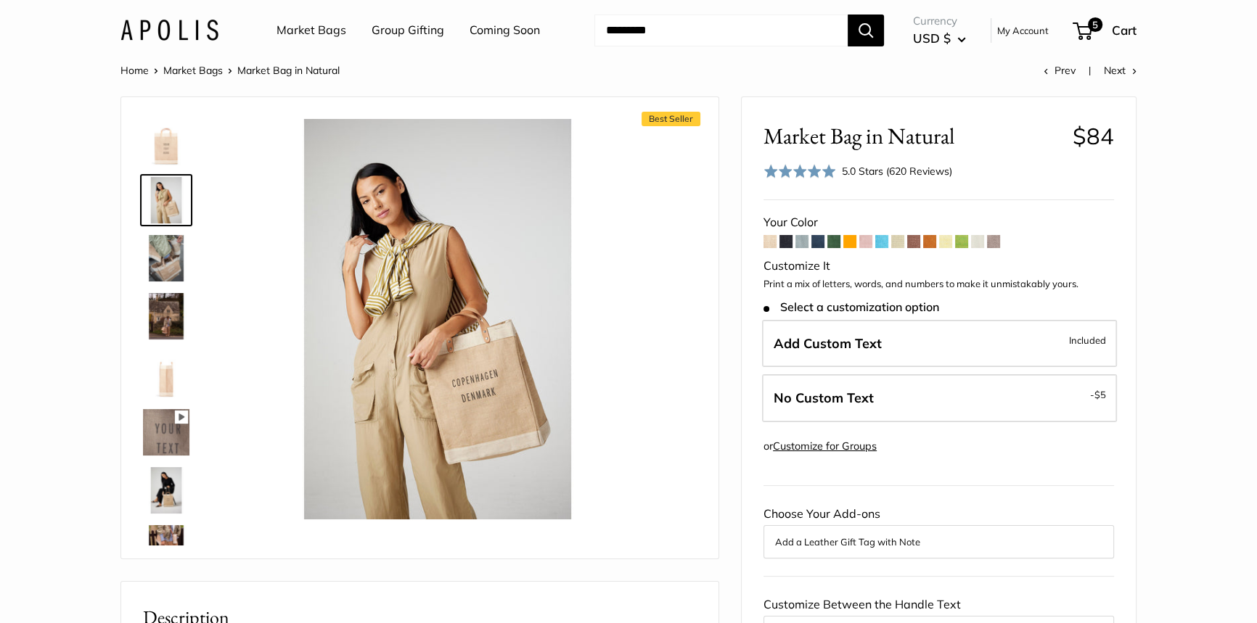
click at [158, 254] on img at bounding box center [166, 258] width 46 height 46
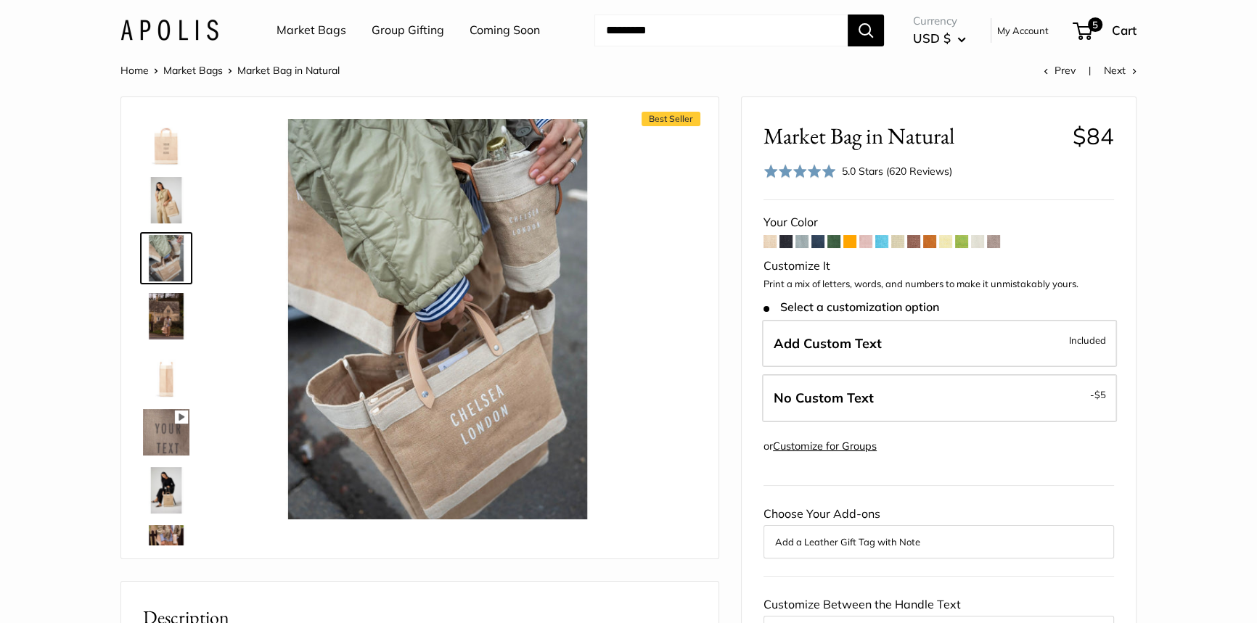
click at [160, 498] on img at bounding box center [166, 490] width 46 height 46
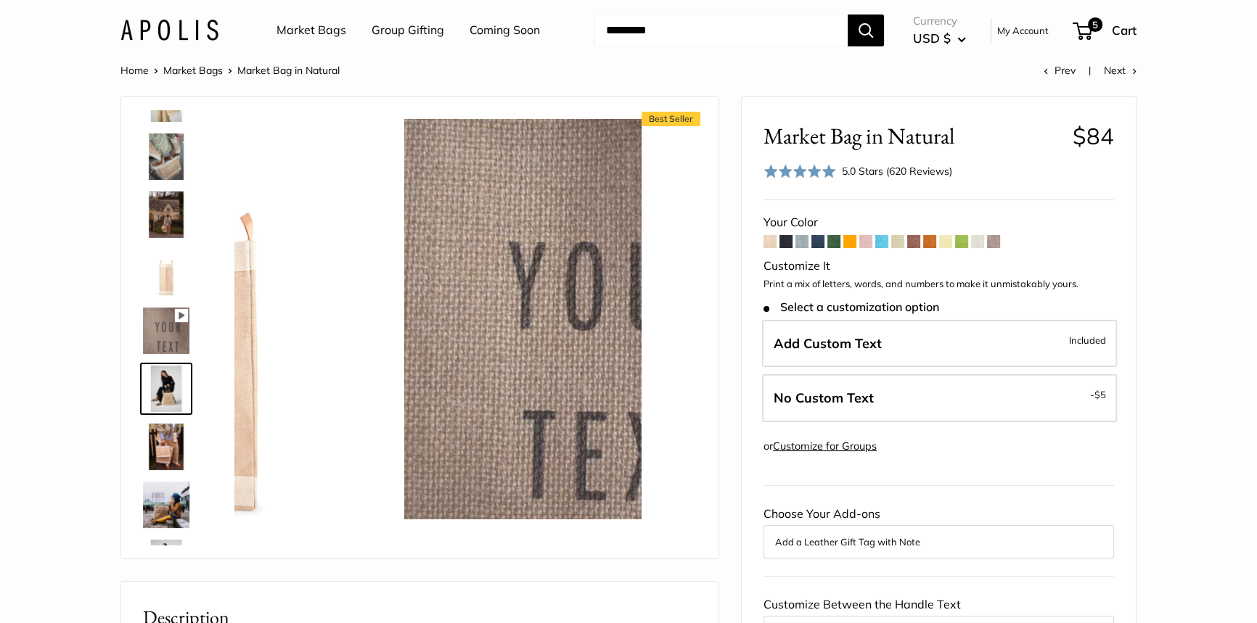
scroll to position [160, 0]
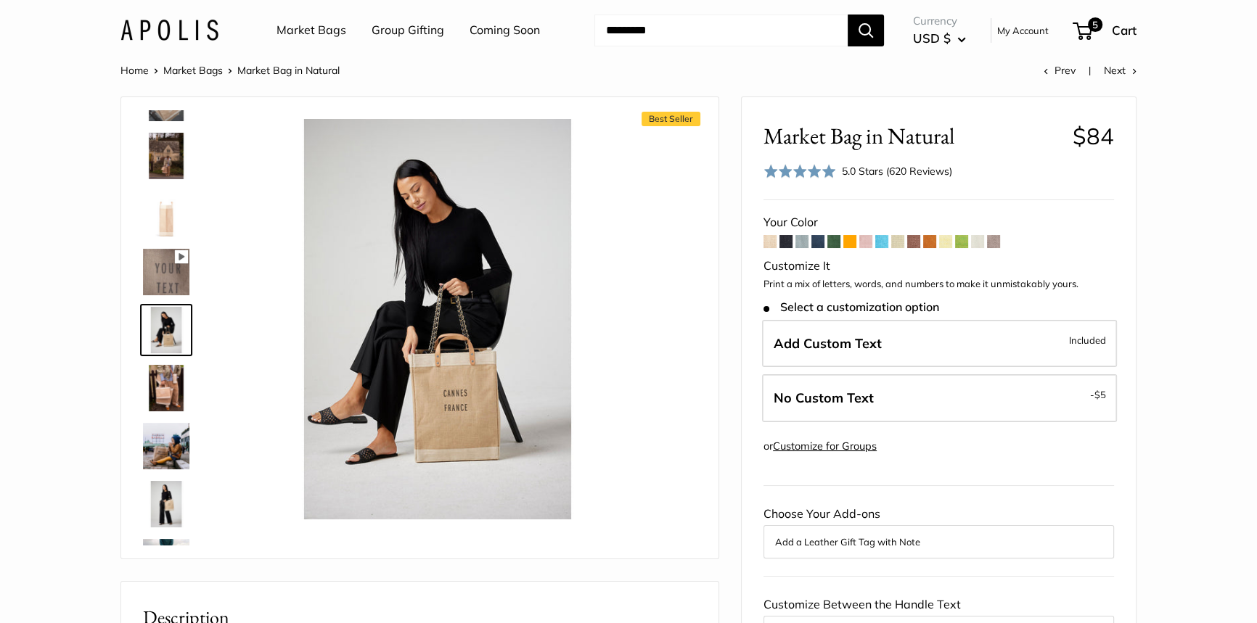
click at [163, 499] on img at bounding box center [166, 504] width 46 height 46
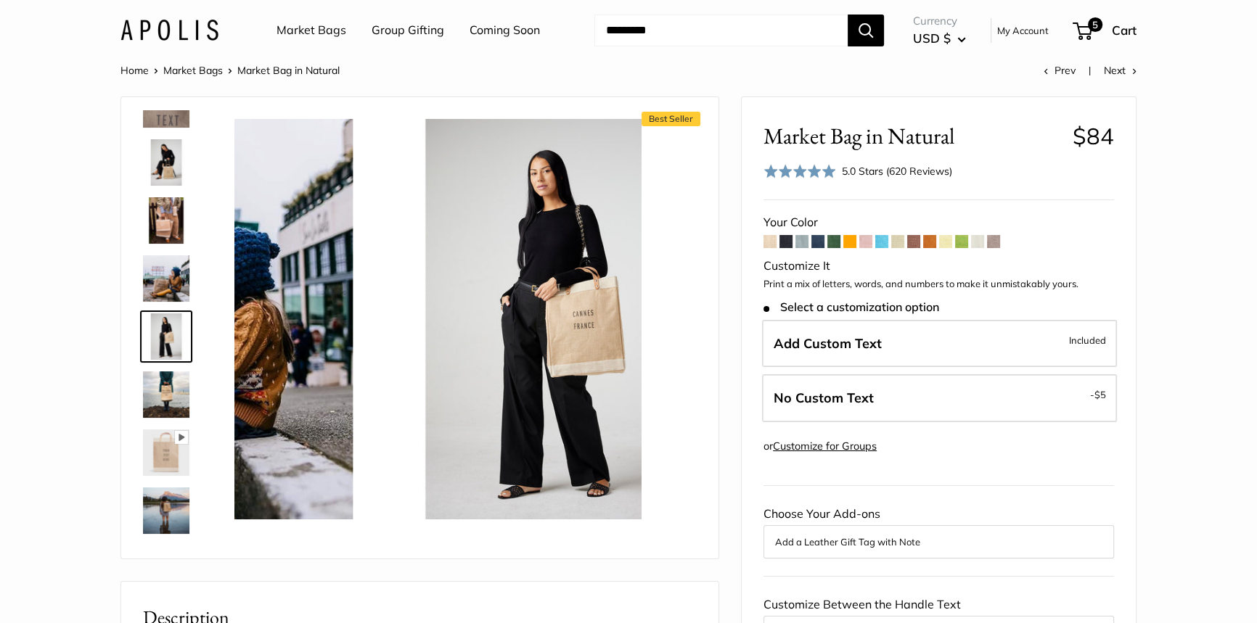
scroll to position [334, 0]
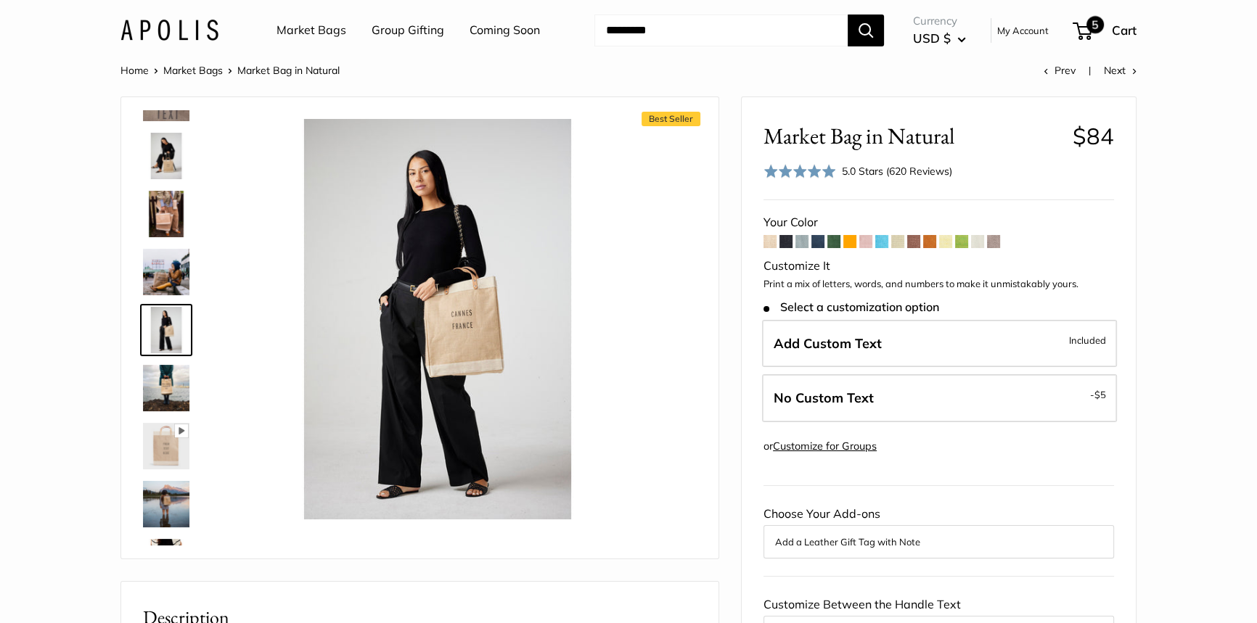
click at [1093, 28] on span "5" at bounding box center [1094, 24] width 17 height 17
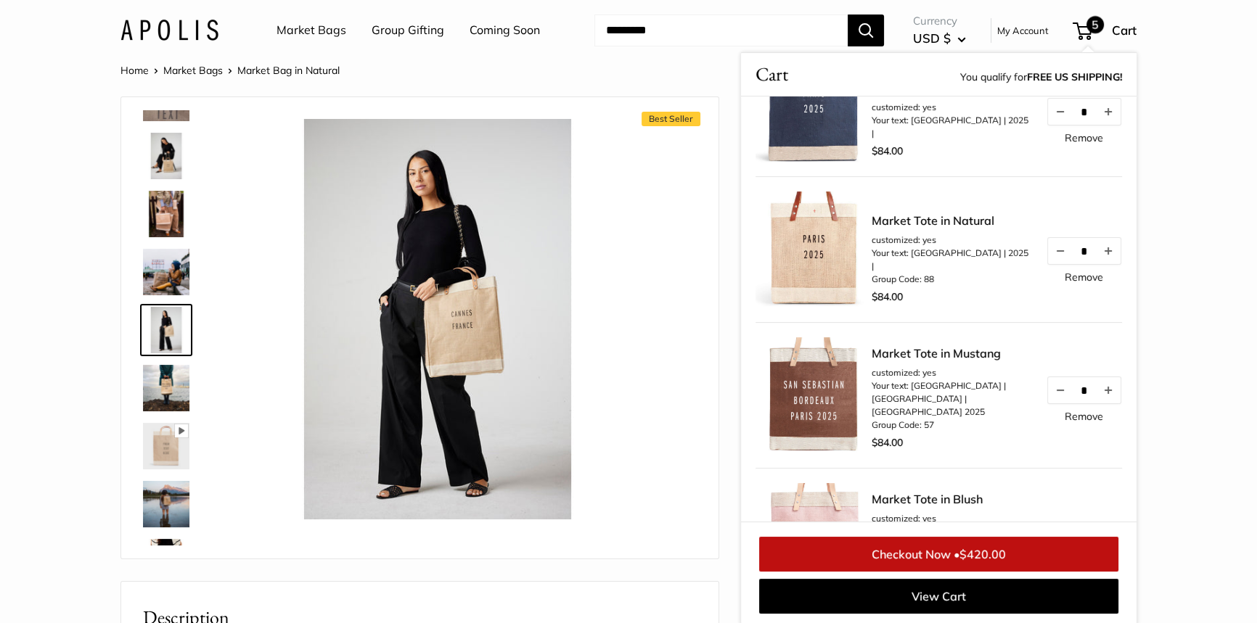
scroll to position [0, 0]
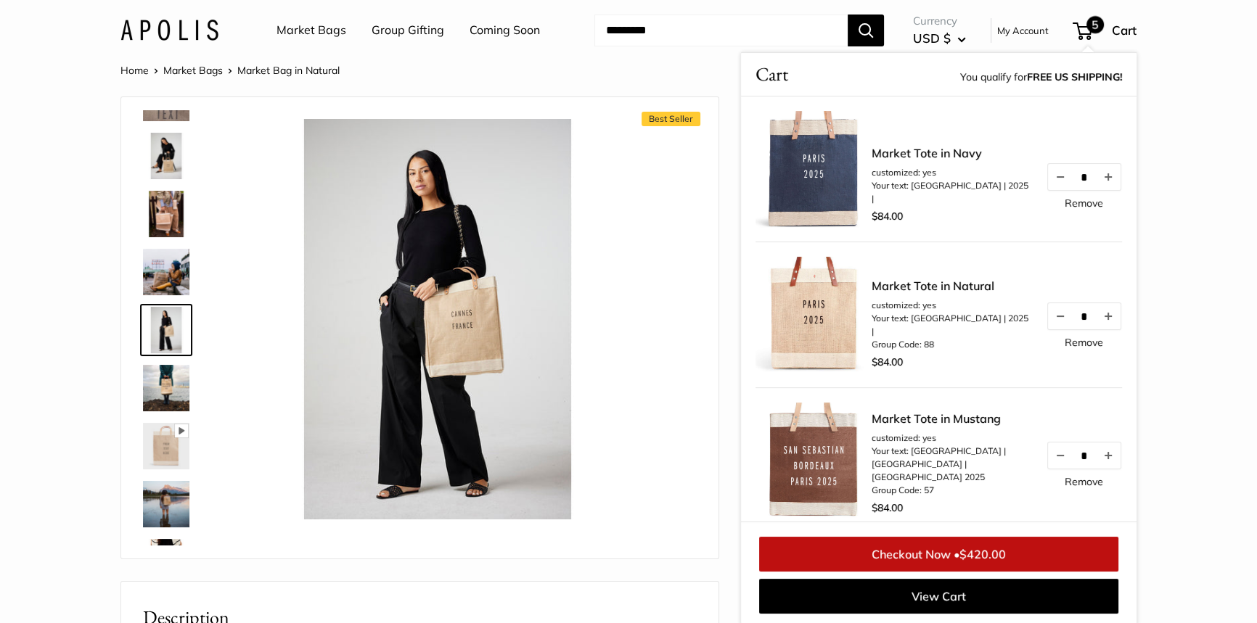
click at [826, 321] on img at bounding box center [813, 315] width 116 height 116
click at [915, 295] on link "Market Tote in Natural" at bounding box center [951, 285] width 160 height 17
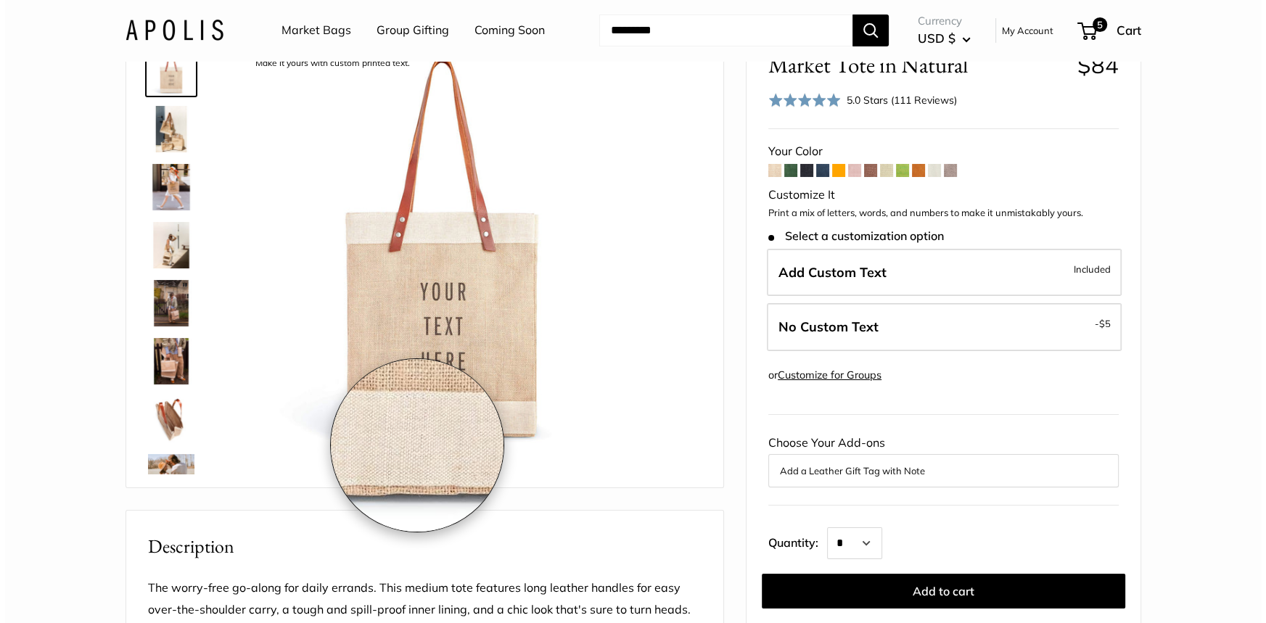
scroll to position [65, 0]
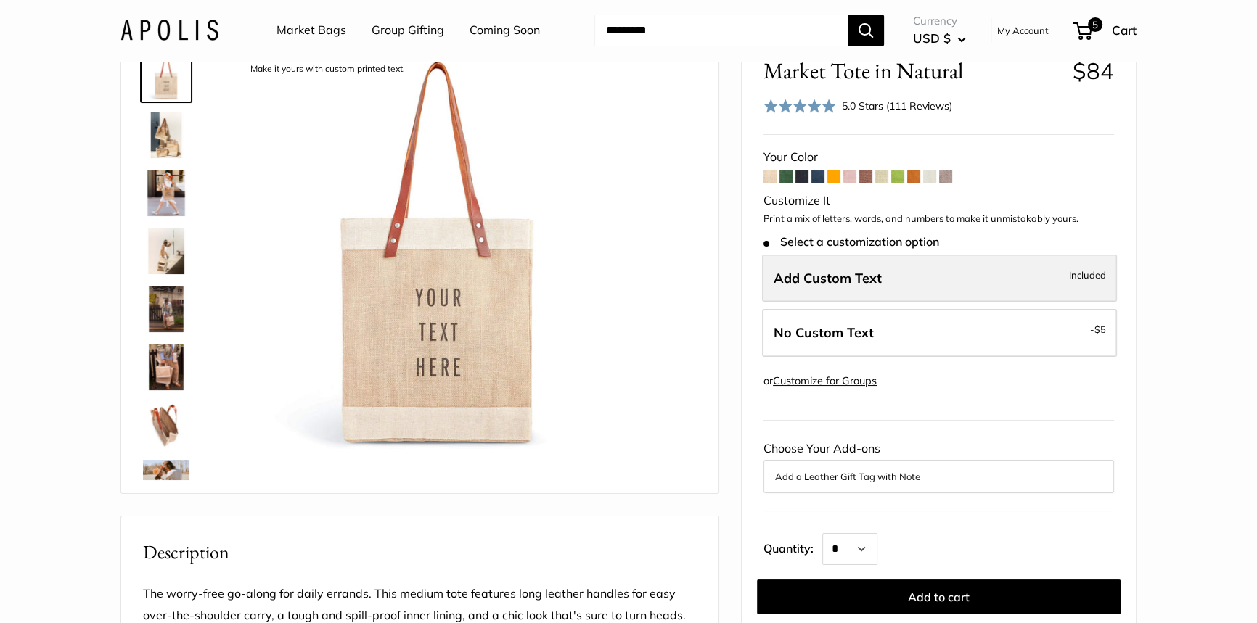
click at [786, 270] on span "Add Custom Text" at bounding box center [827, 278] width 108 height 17
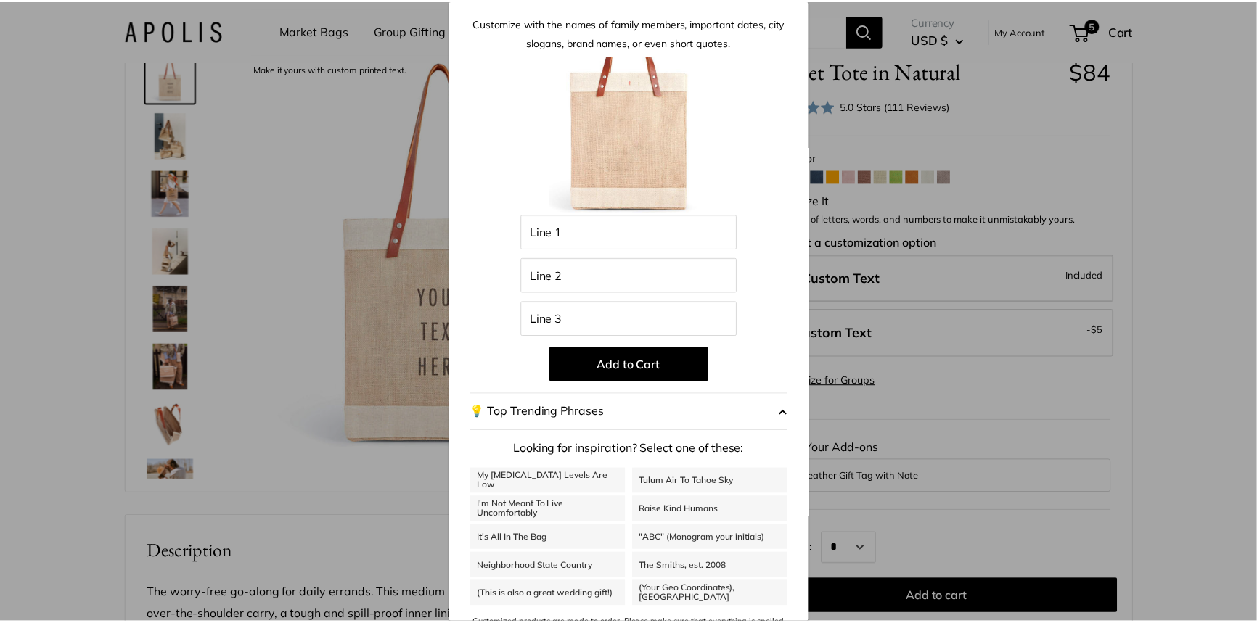
scroll to position [0, 0]
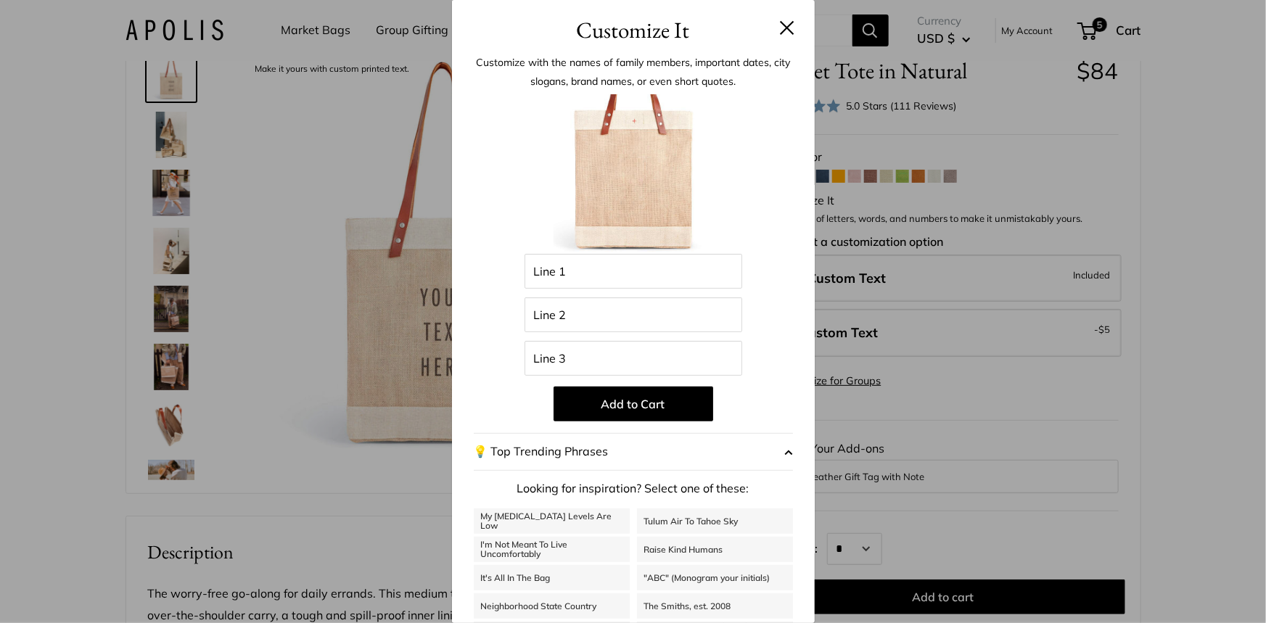
click at [780, 22] on button at bounding box center [787, 27] width 15 height 15
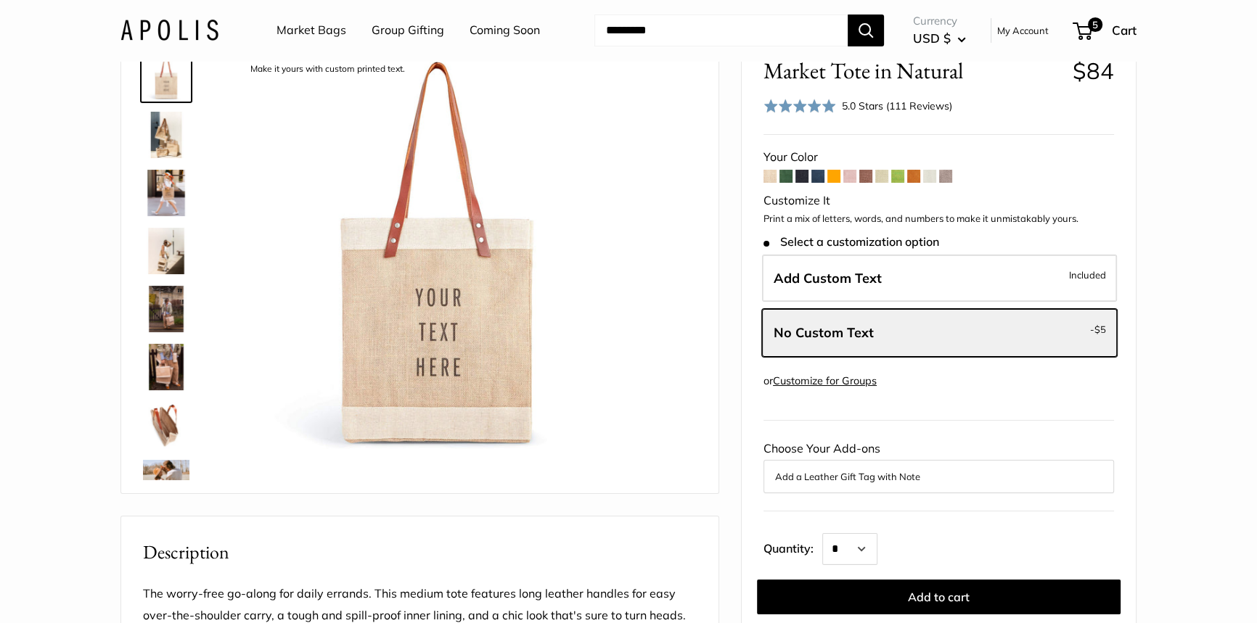
click at [929, 174] on span at bounding box center [929, 176] width 13 height 13
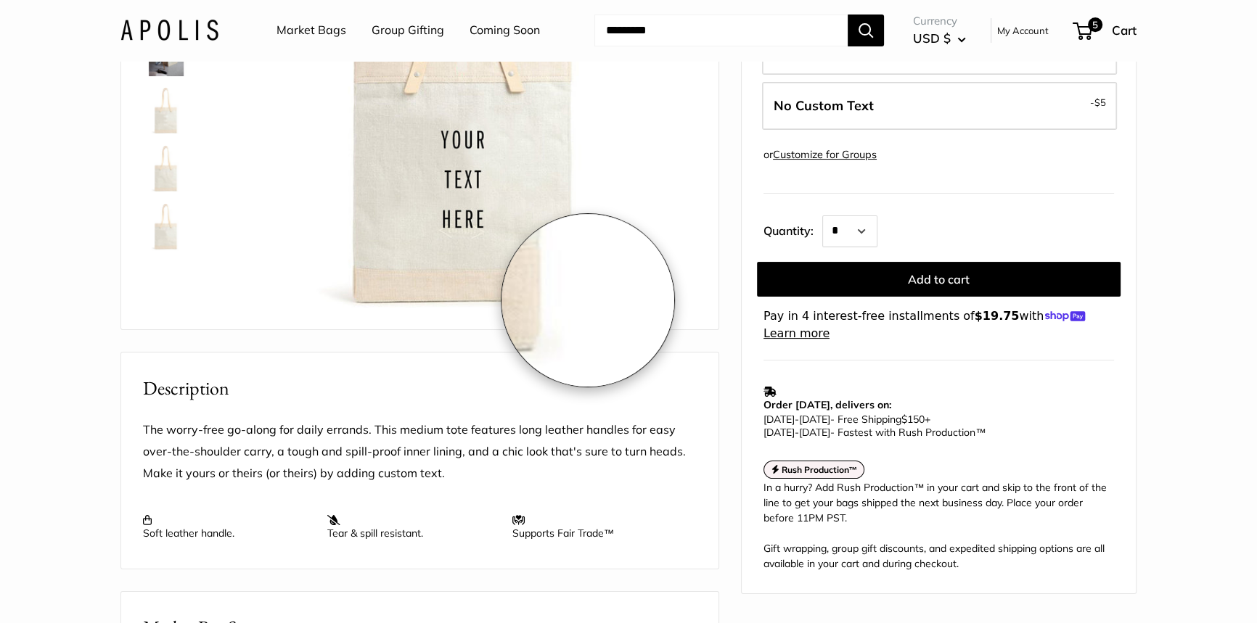
click at [588, 298] on img at bounding box center [466, 85] width 459 height 459
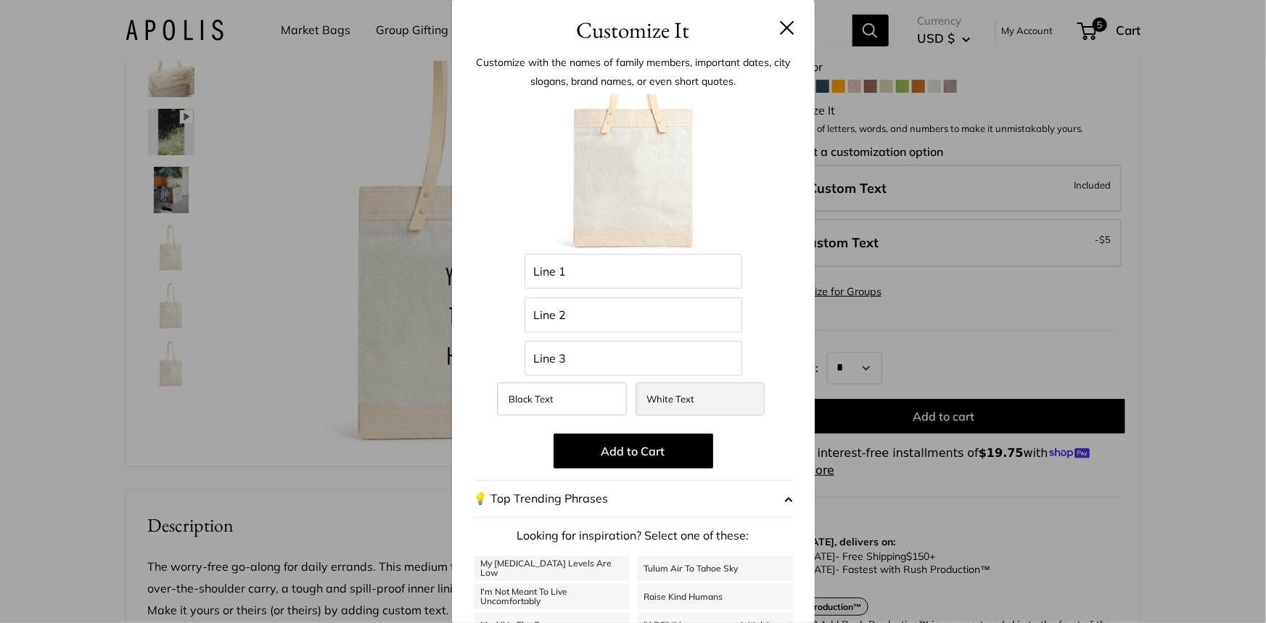
click at [674, 395] on span "White Text" at bounding box center [671, 399] width 48 height 12
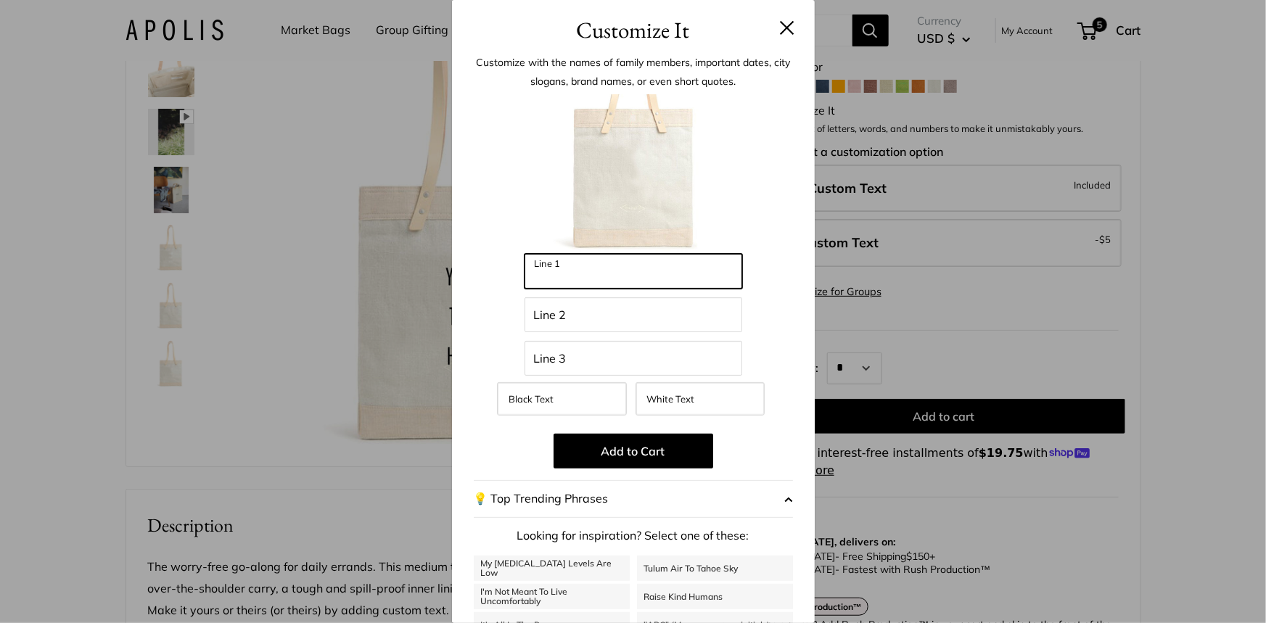
click at [609, 263] on input "Line 1" at bounding box center [634, 271] width 218 height 35
type input "*****"
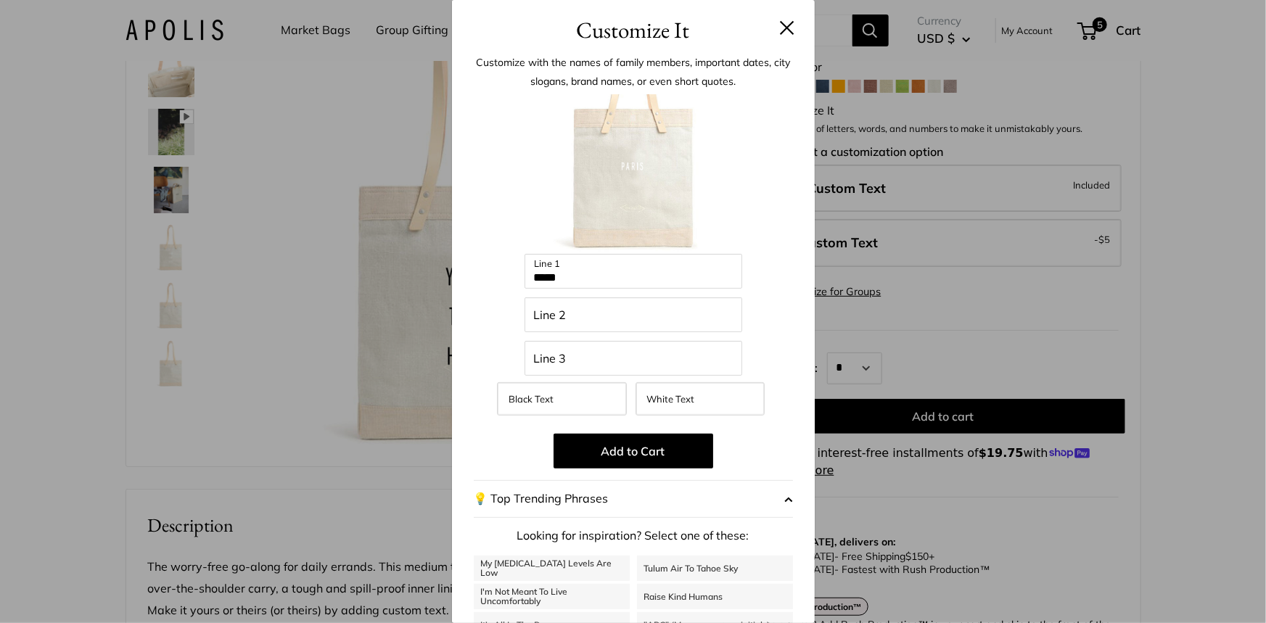
click at [780, 25] on button at bounding box center [787, 27] width 15 height 15
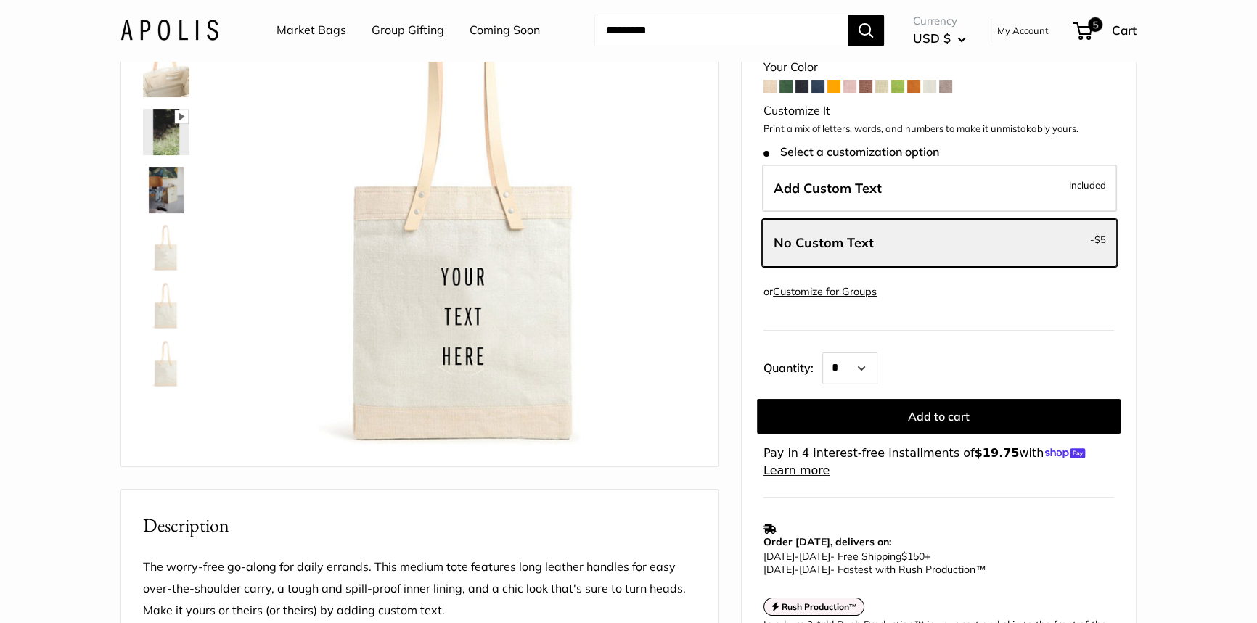
click at [916, 88] on span at bounding box center [913, 86] width 13 height 13
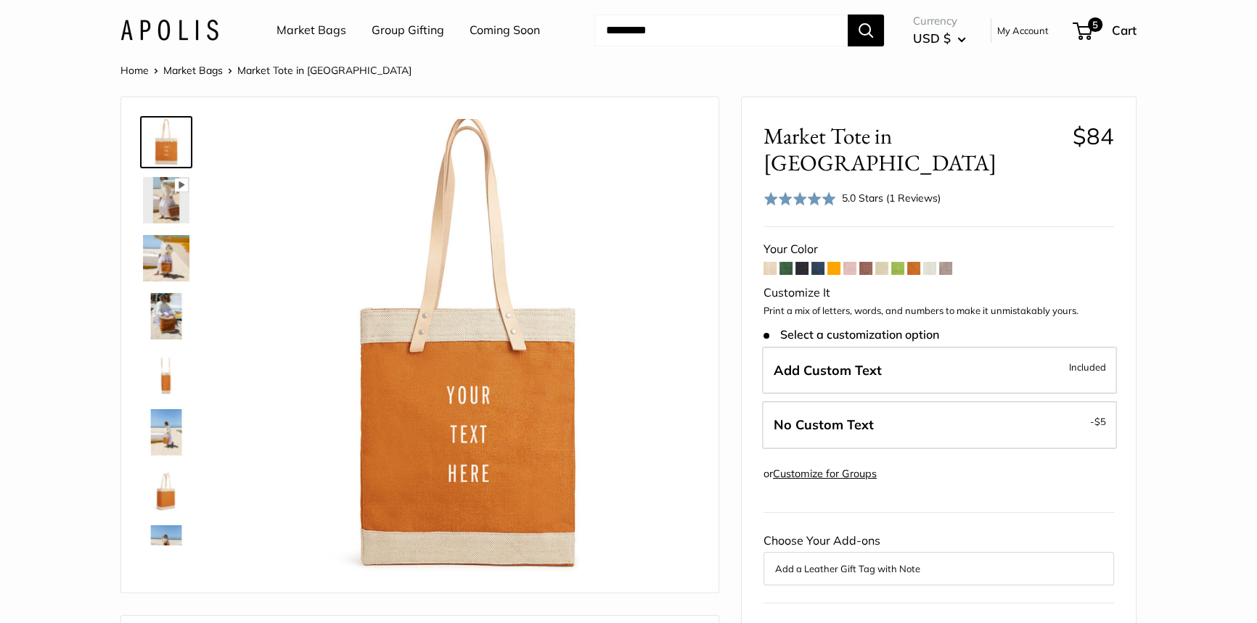
click at [160, 152] on img at bounding box center [166, 142] width 46 height 46
click at [157, 203] on img at bounding box center [166, 200] width 46 height 46
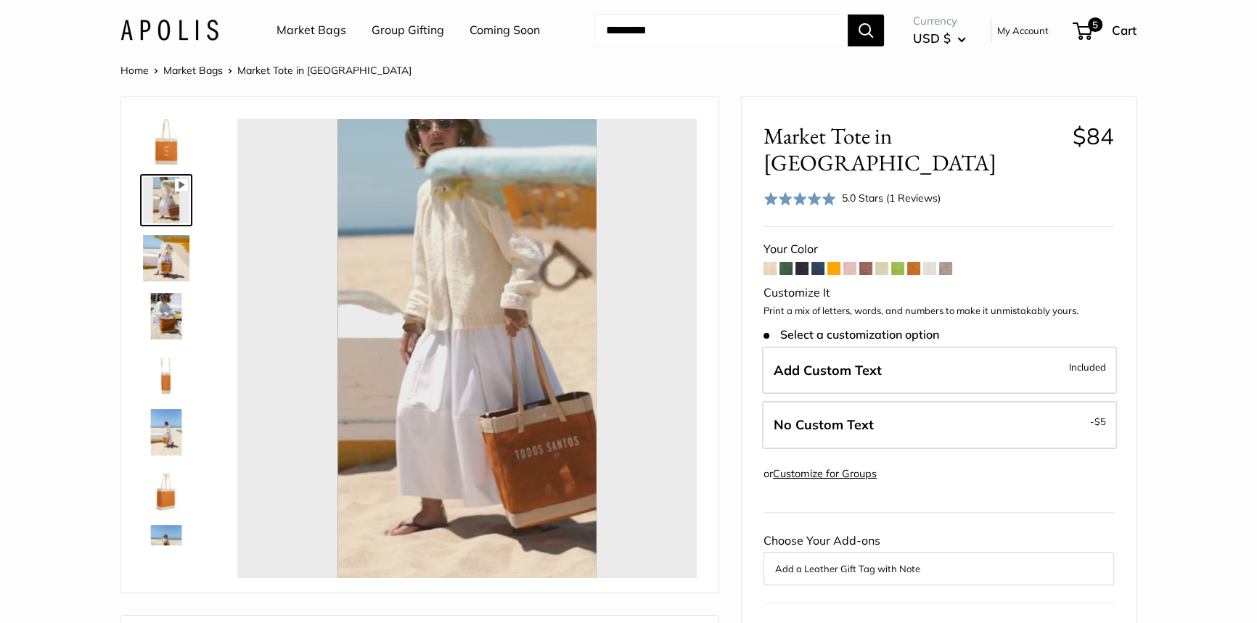
click at [160, 266] on img at bounding box center [166, 258] width 46 height 46
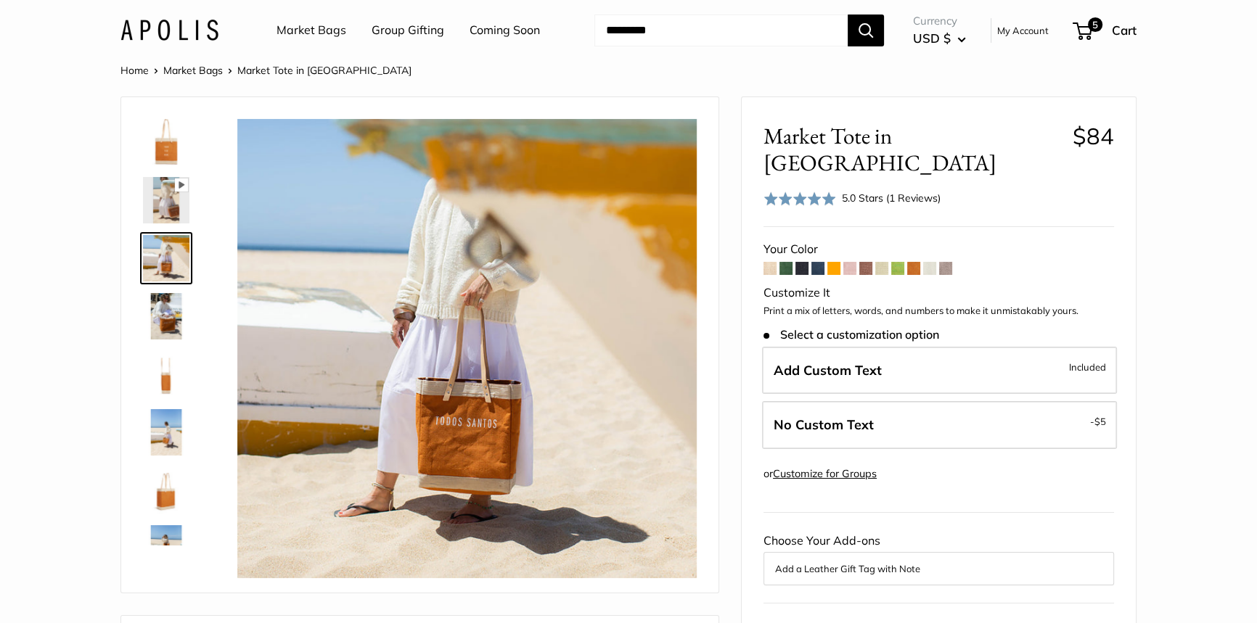
type input "*****"
click at [163, 319] on img at bounding box center [166, 316] width 46 height 46
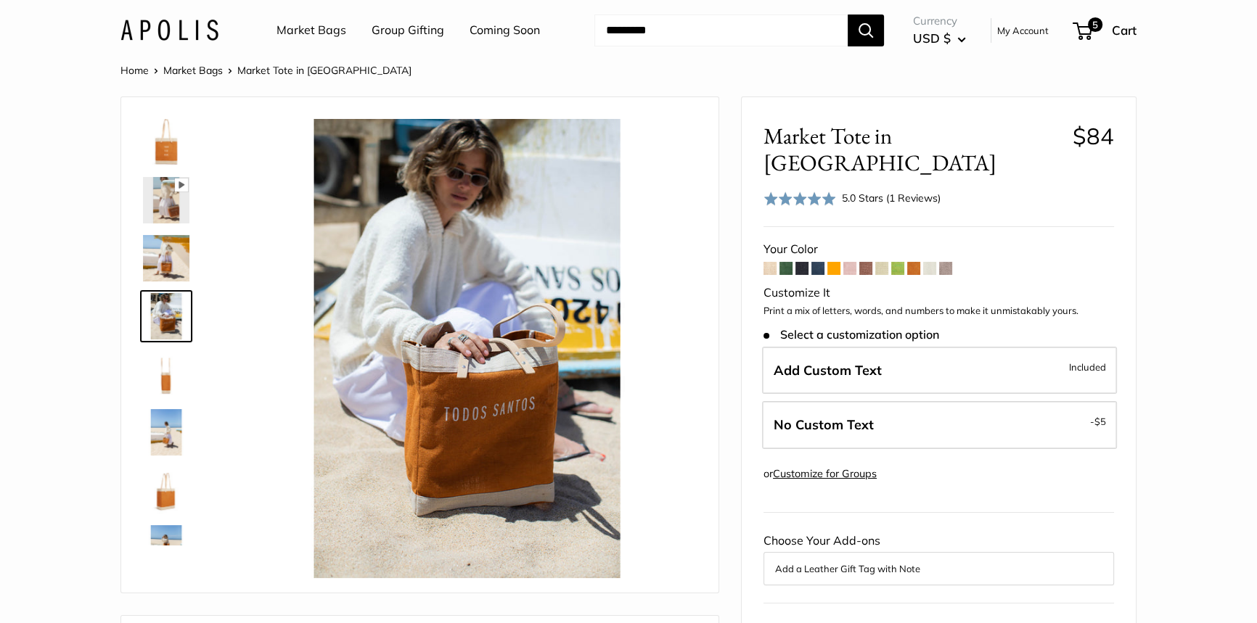
click at [912, 262] on span at bounding box center [913, 268] width 13 height 13
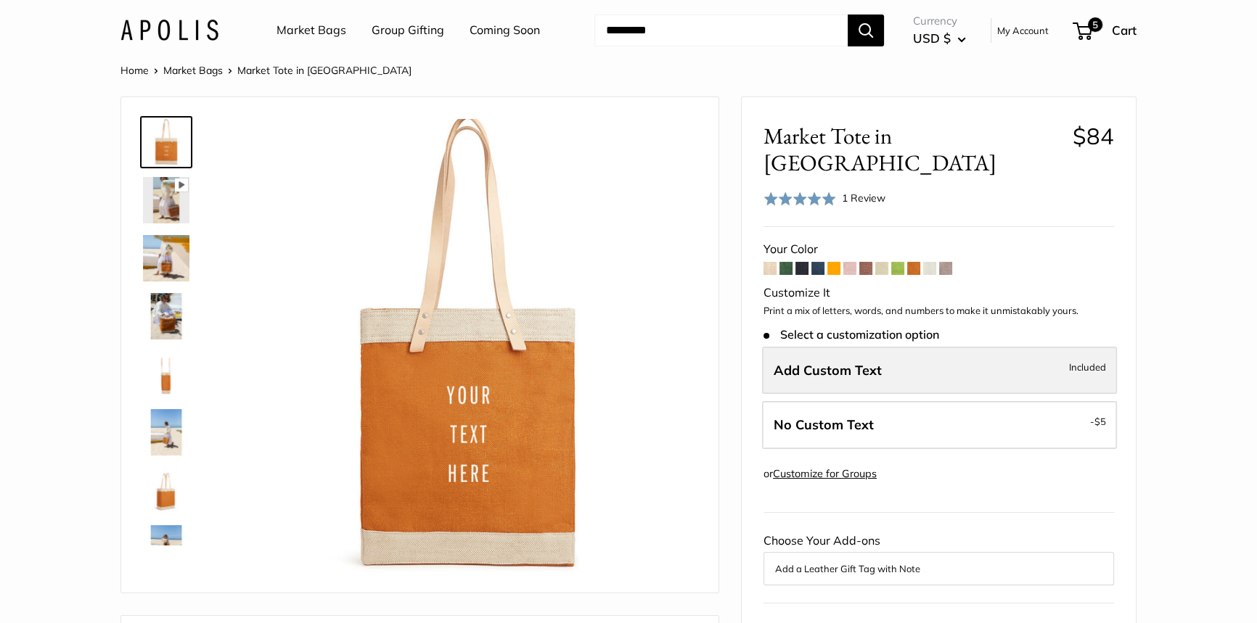
click at [852, 347] on label "Add Custom Text Included" at bounding box center [939, 371] width 355 height 48
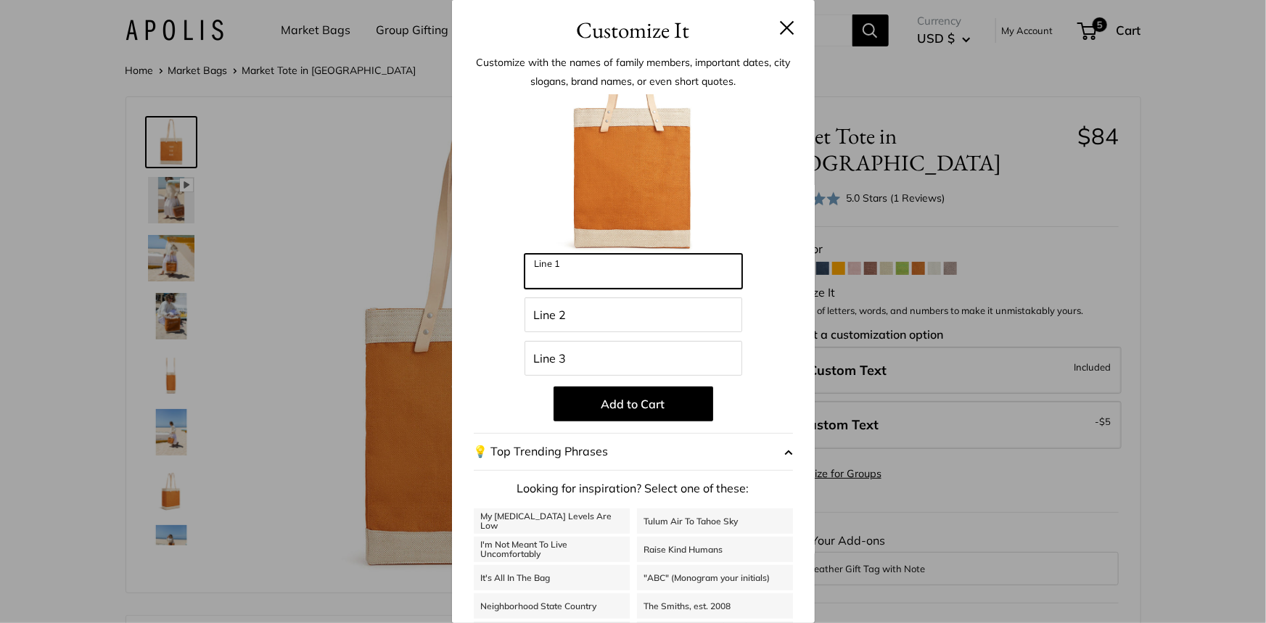
click at [677, 271] on input "Line 1" at bounding box center [634, 271] width 218 height 35
type input "*****"
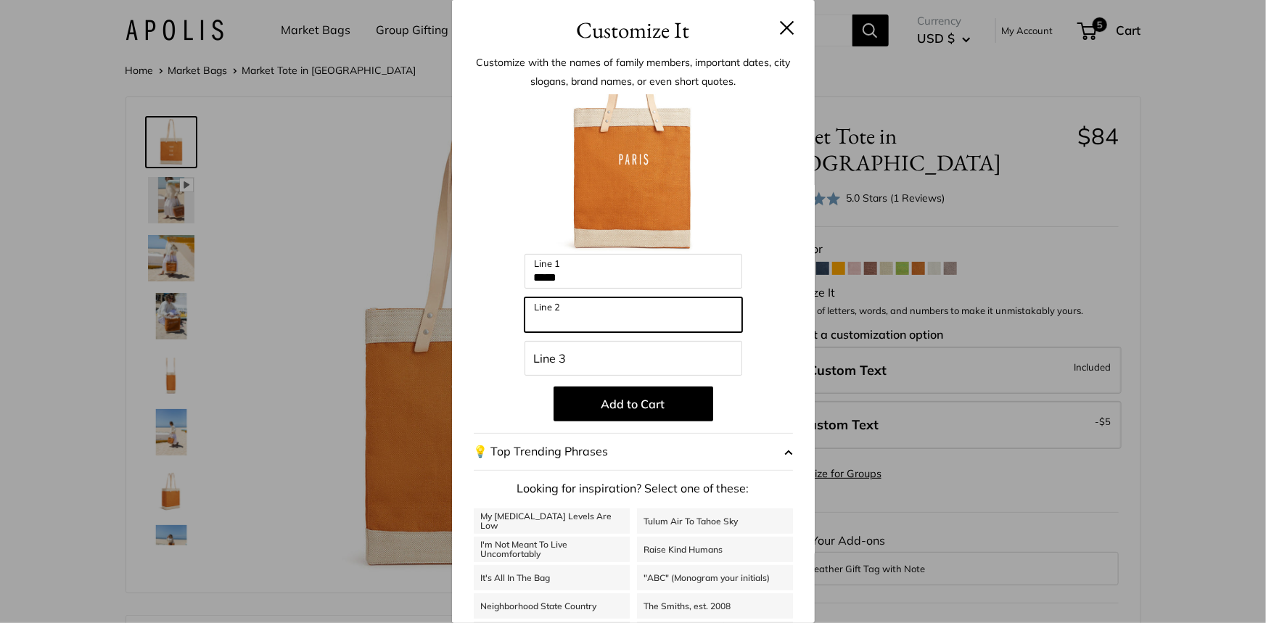
click at [645, 324] on input "Line 2" at bounding box center [634, 314] width 218 height 35
type input "****"
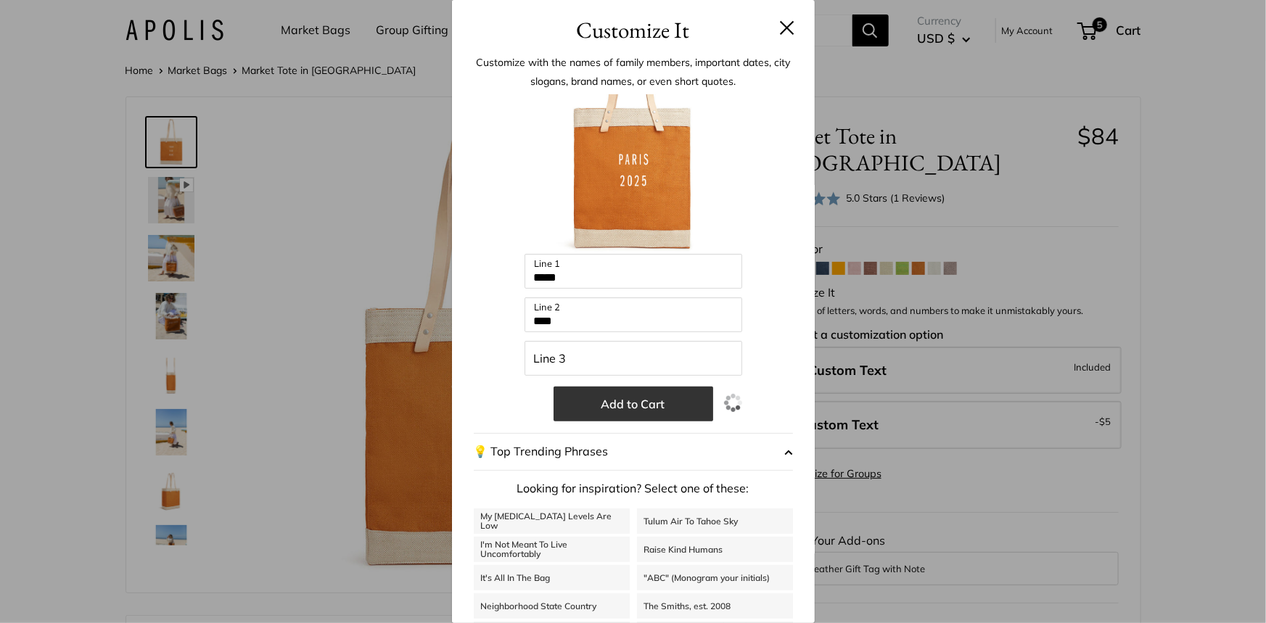
click at [567, 398] on button "Add to Cart" at bounding box center [634, 404] width 160 height 35
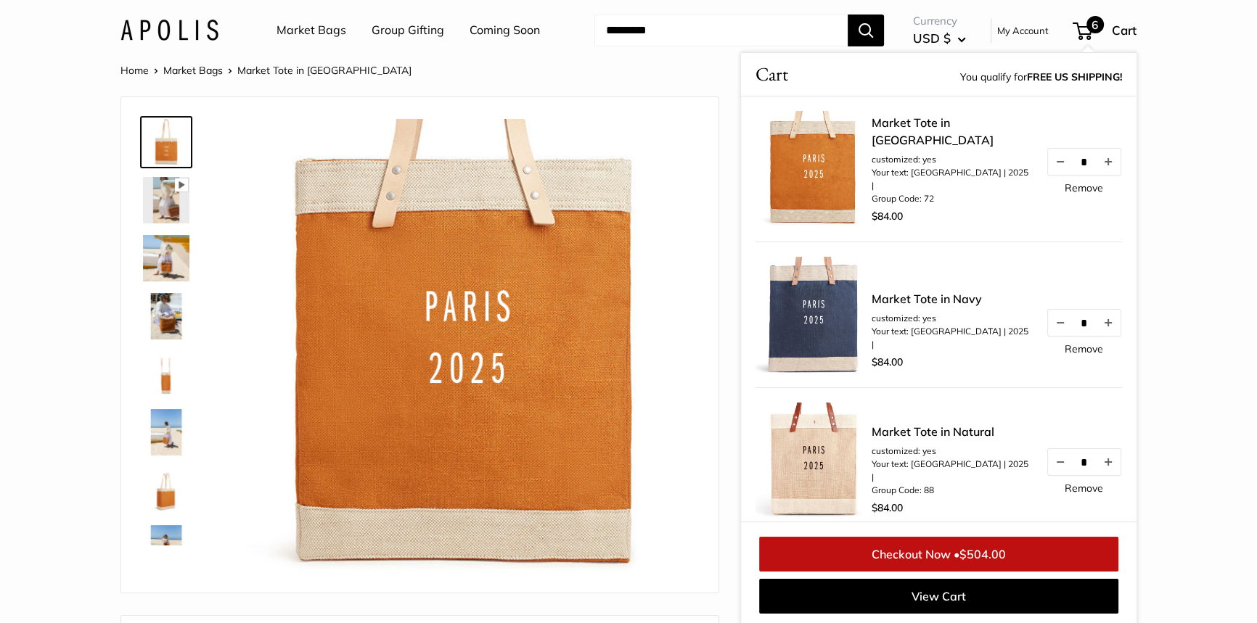
click at [1069, 492] on link "Remove" at bounding box center [1083, 488] width 38 height 10
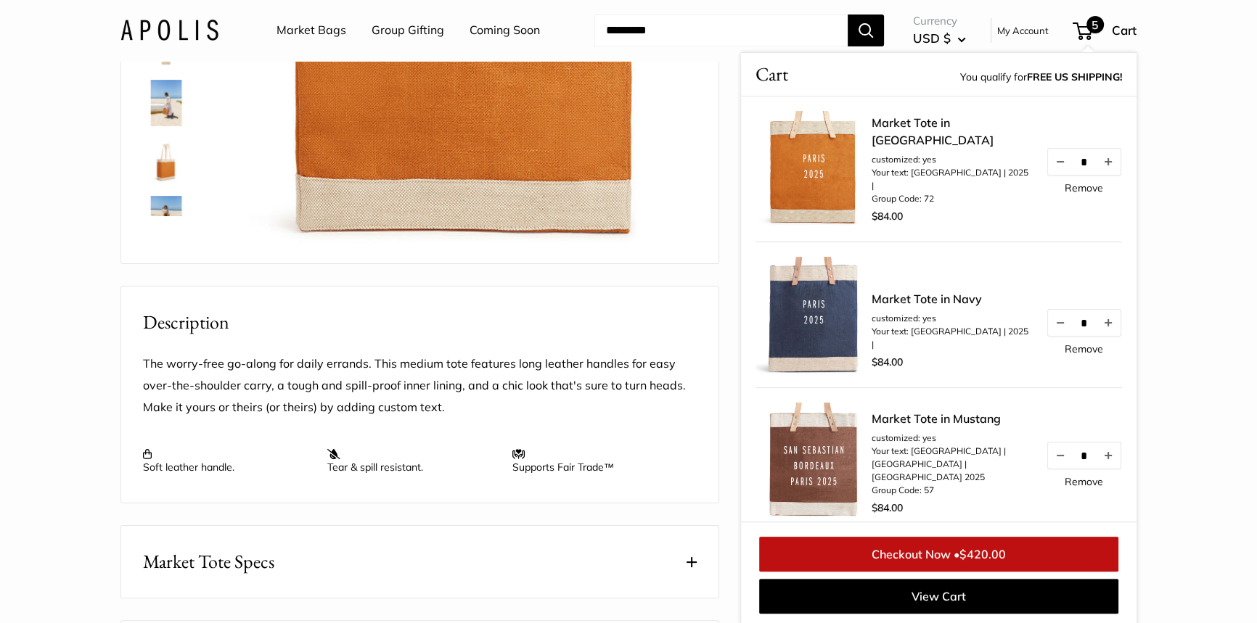
click at [683, 180] on img at bounding box center [466, 19] width 459 height 459
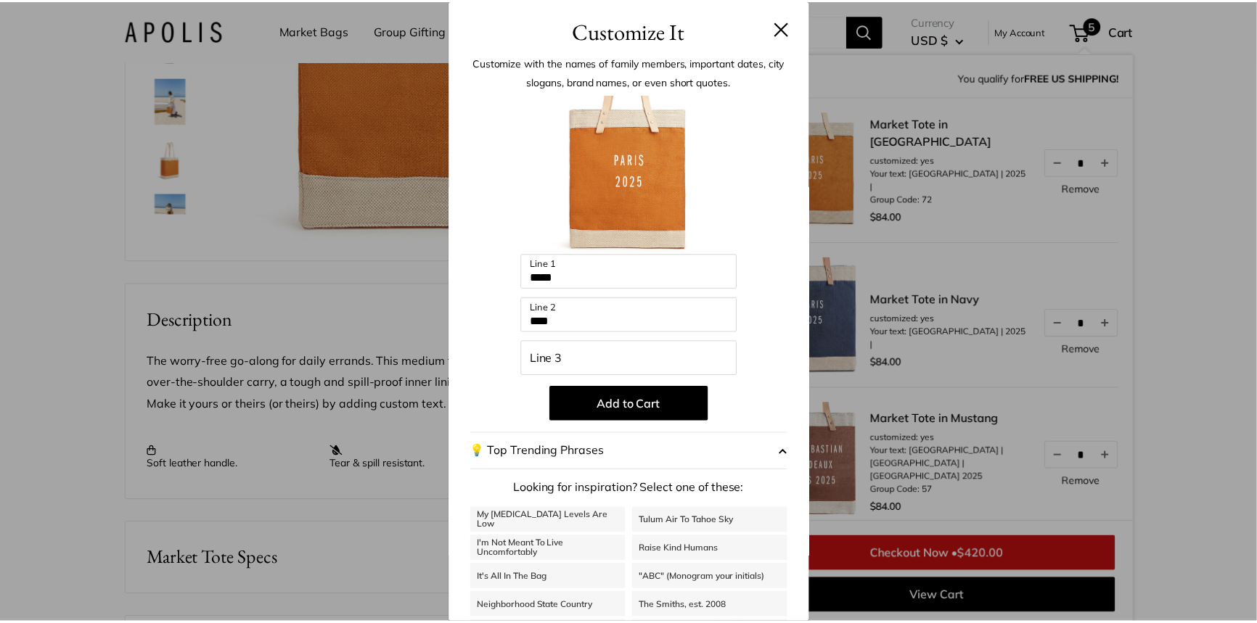
scroll to position [361, 0]
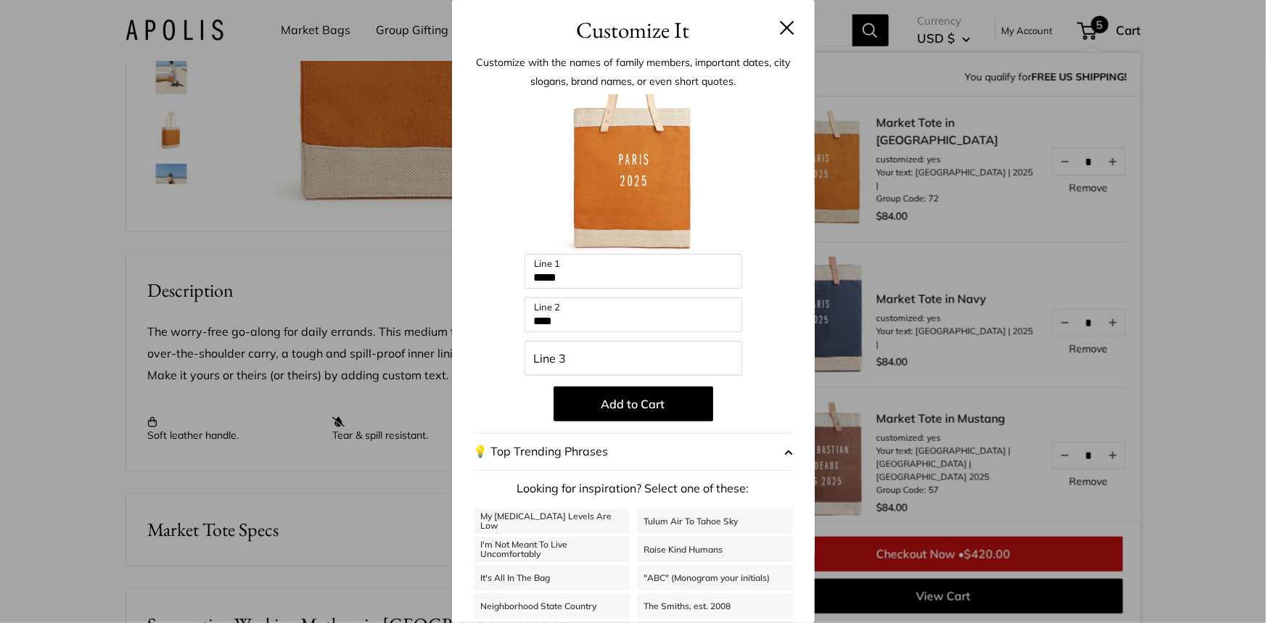
click at [780, 29] on button at bounding box center [787, 27] width 15 height 15
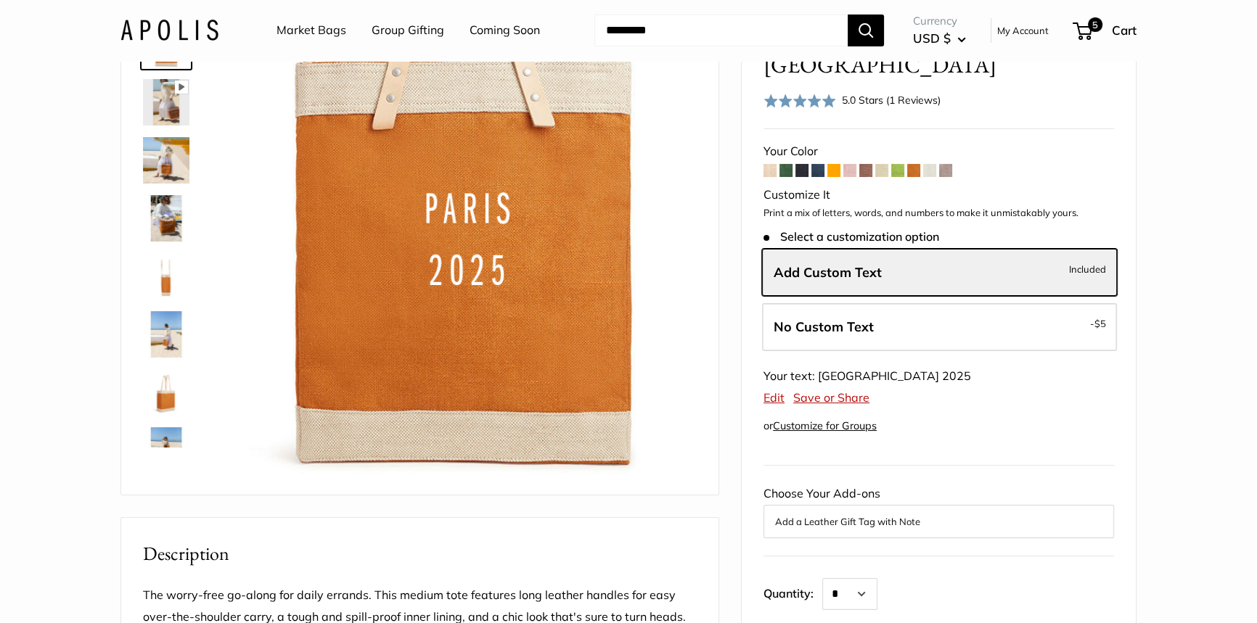
scroll to position [97, 0]
click at [837, 165] on span at bounding box center [833, 171] width 13 height 13
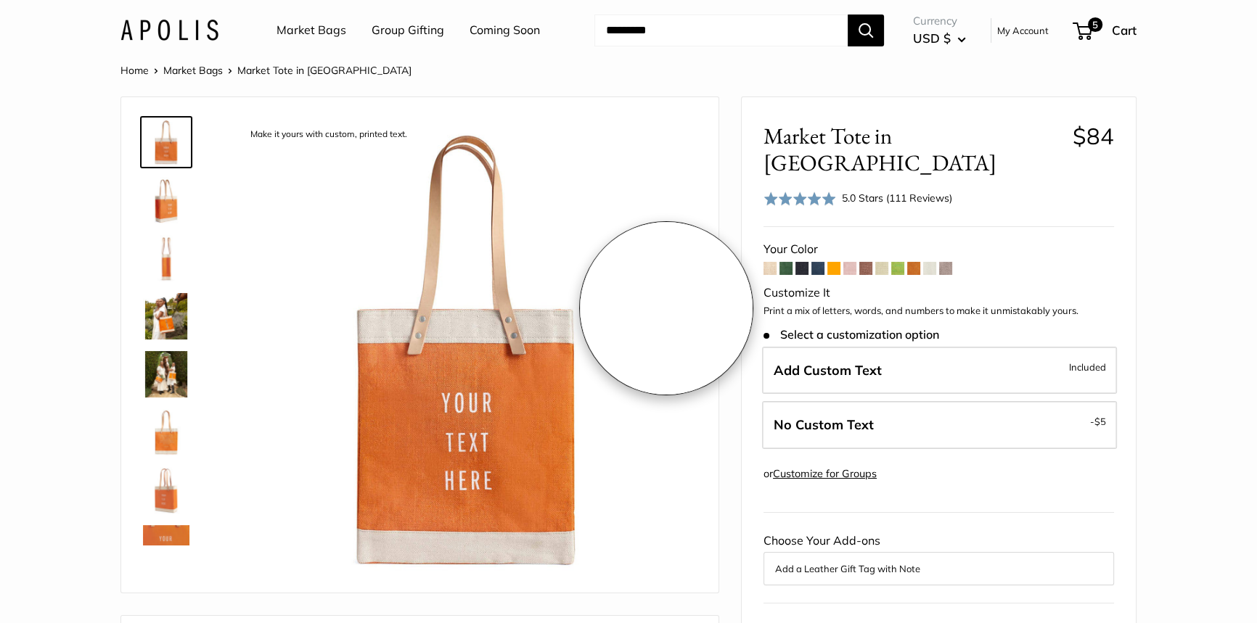
click at [665, 308] on img at bounding box center [466, 348] width 459 height 459
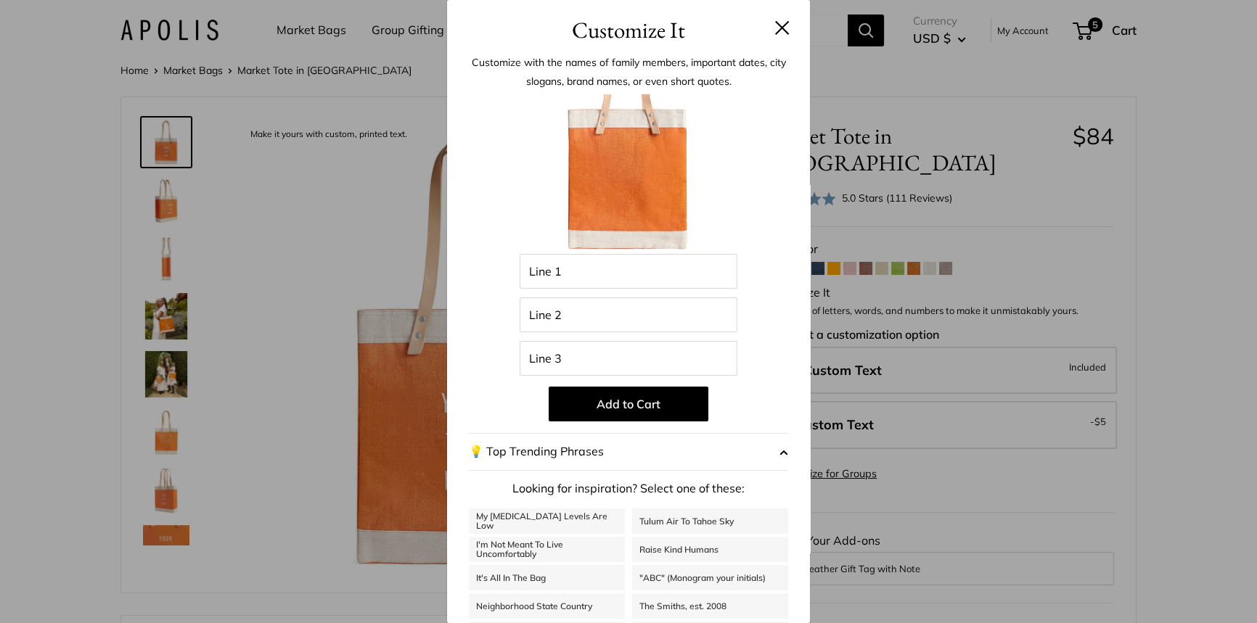
scroll to position [123, 0]
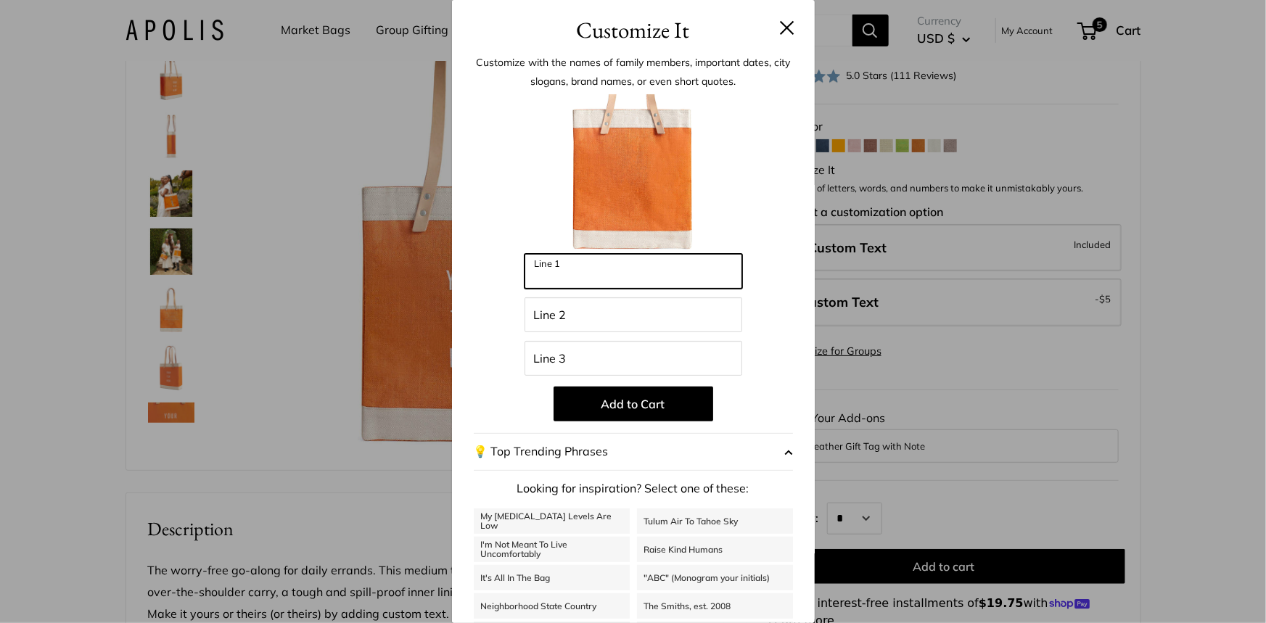
click at [645, 270] on input "Line 1" at bounding box center [634, 271] width 218 height 35
type input "*****"
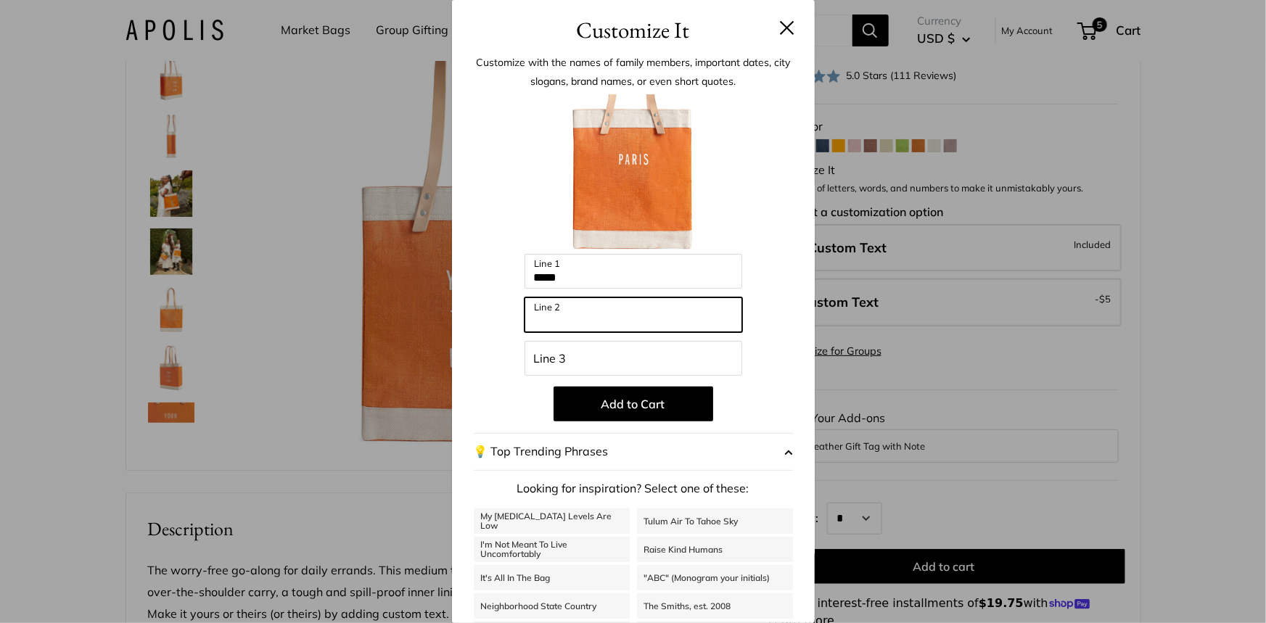
click at [631, 310] on input "Line 2" at bounding box center [634, 314] width 218 height 35
type input "****"
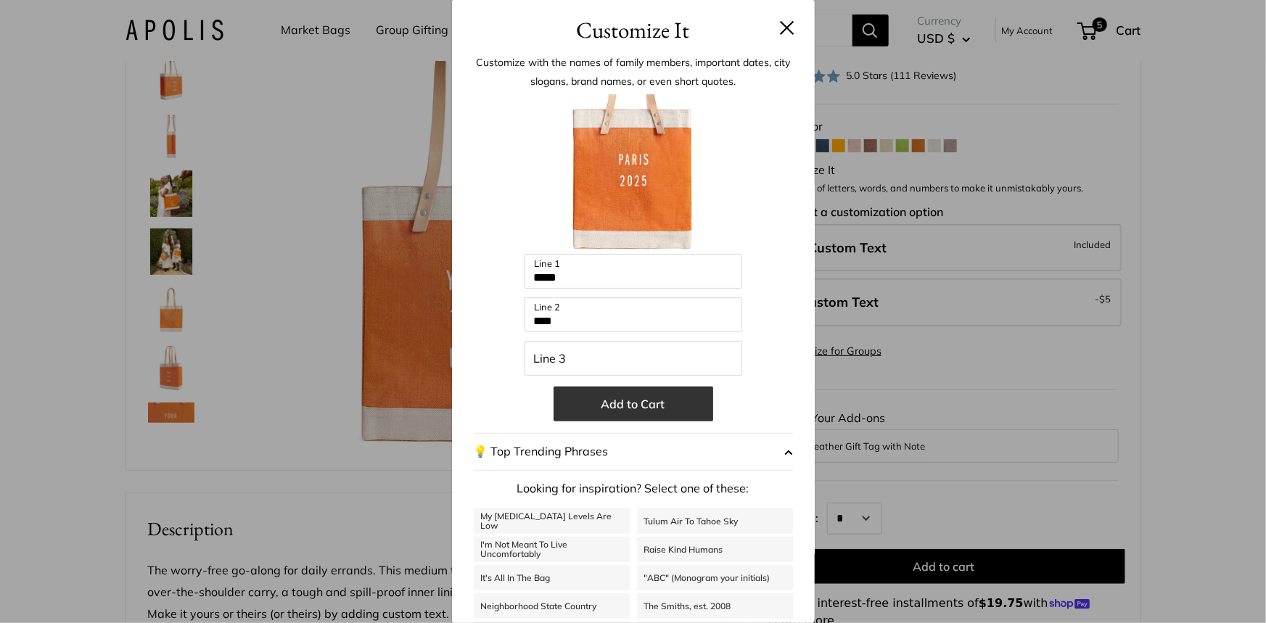
click at [620, 411] on button "Add to Cart" at bounding box center [634, 404] width 160 height 35
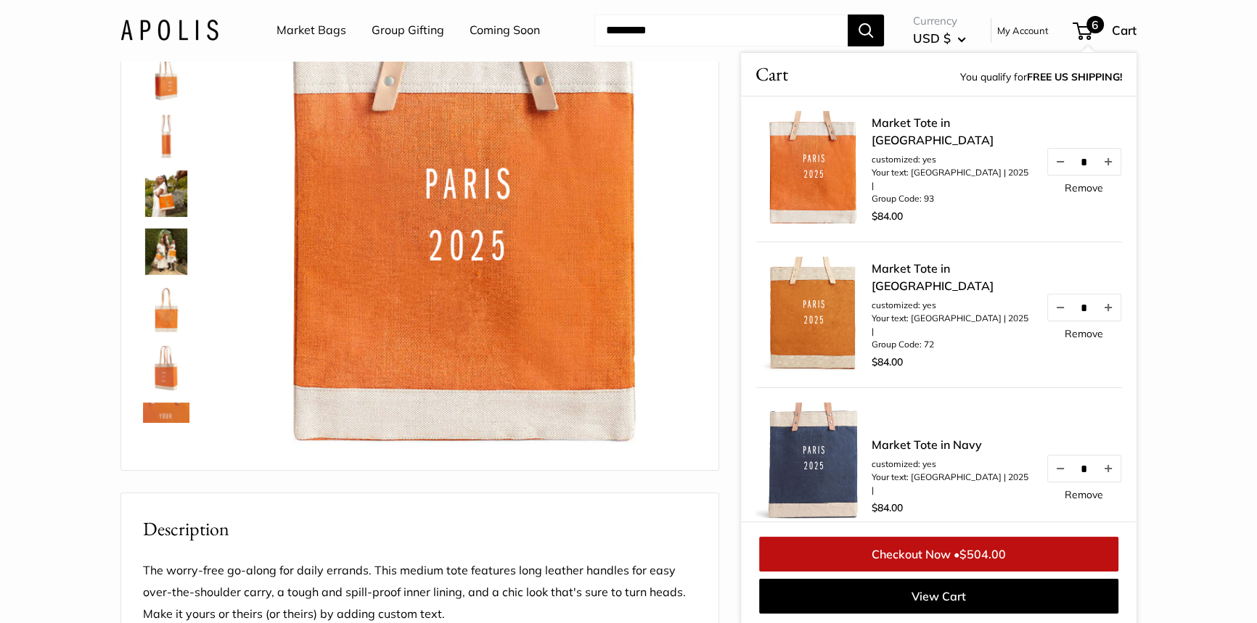
click at [1088, 193] on link "Remove" at bounding box center [1083, 188] width 38 height 10
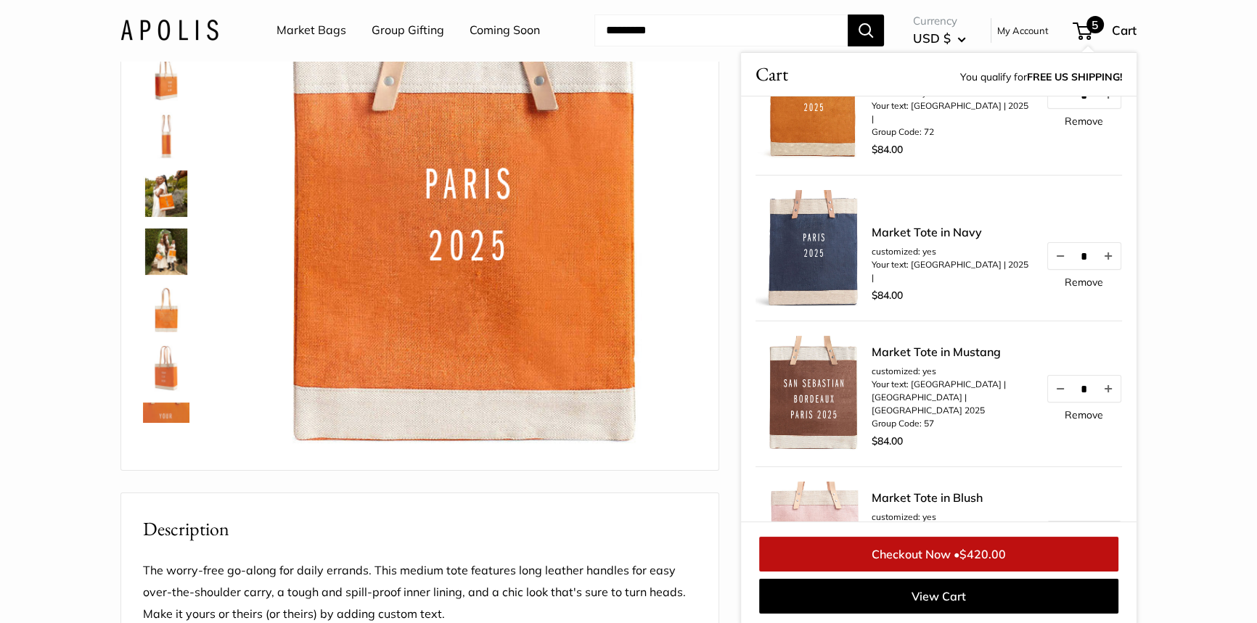
scroll to position [0, 0]
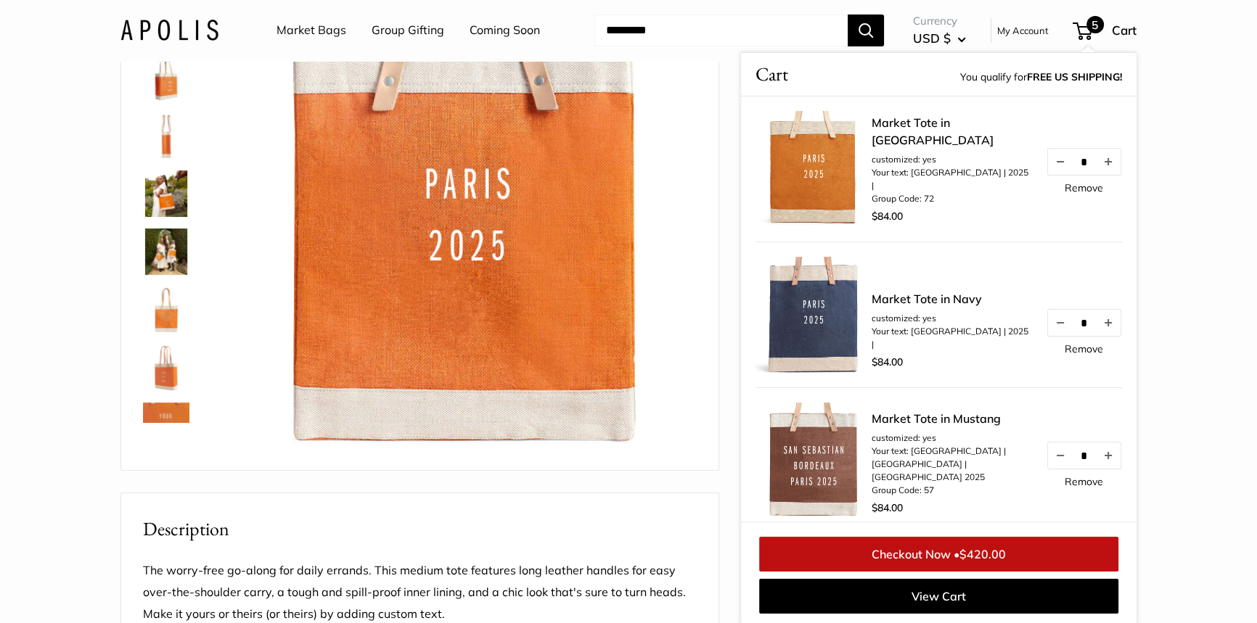
click at [700, 165] on div "12.5" wide, 15" high, 5.5" deep; handles: 11" drop Seal of authenticity printed…" at bounding box center [419, 223] width 597 height 496
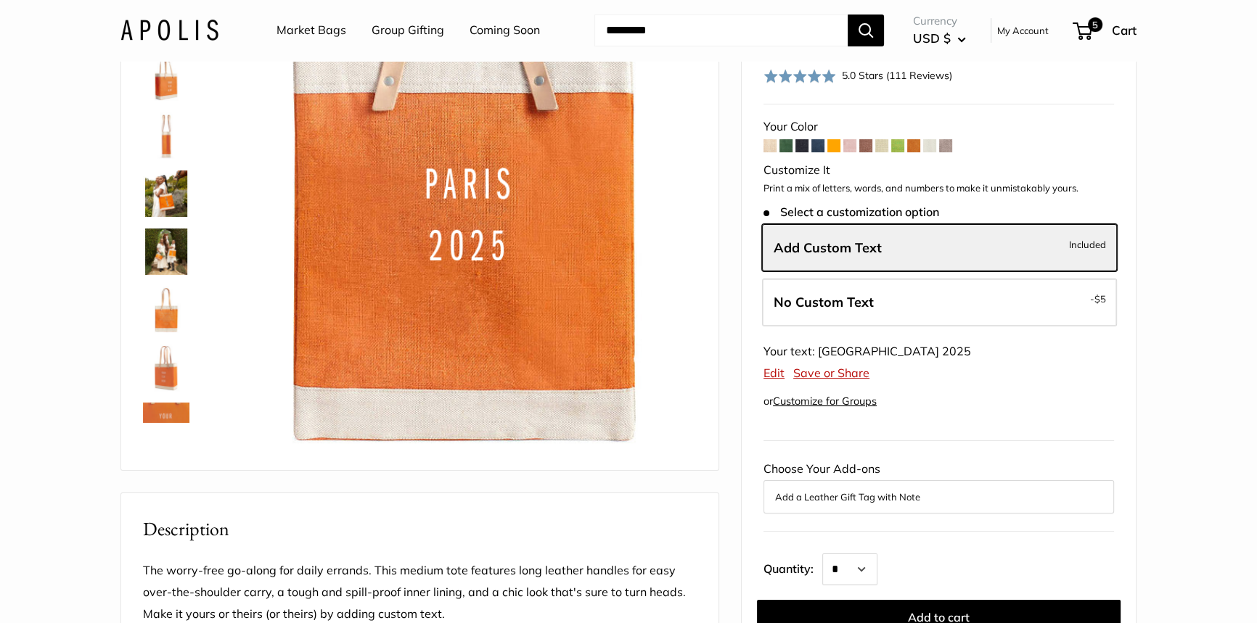
click at [696, 159] on div at bounding box center [466, 225] width 465 height 465
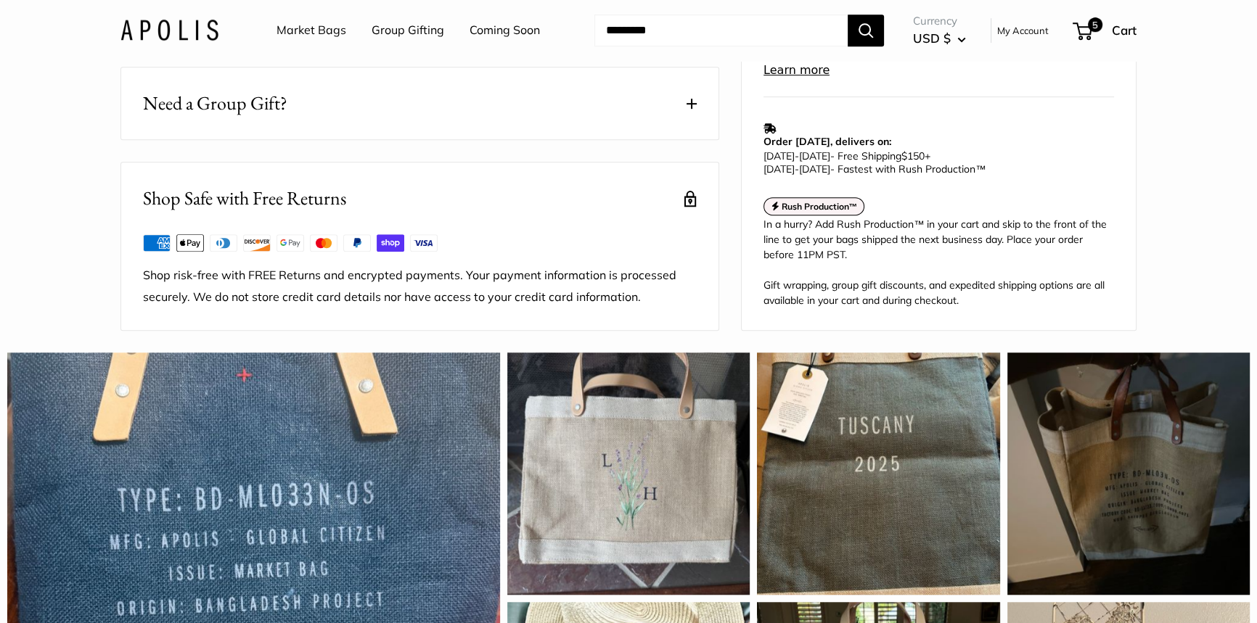
scroll to position [782, 0]
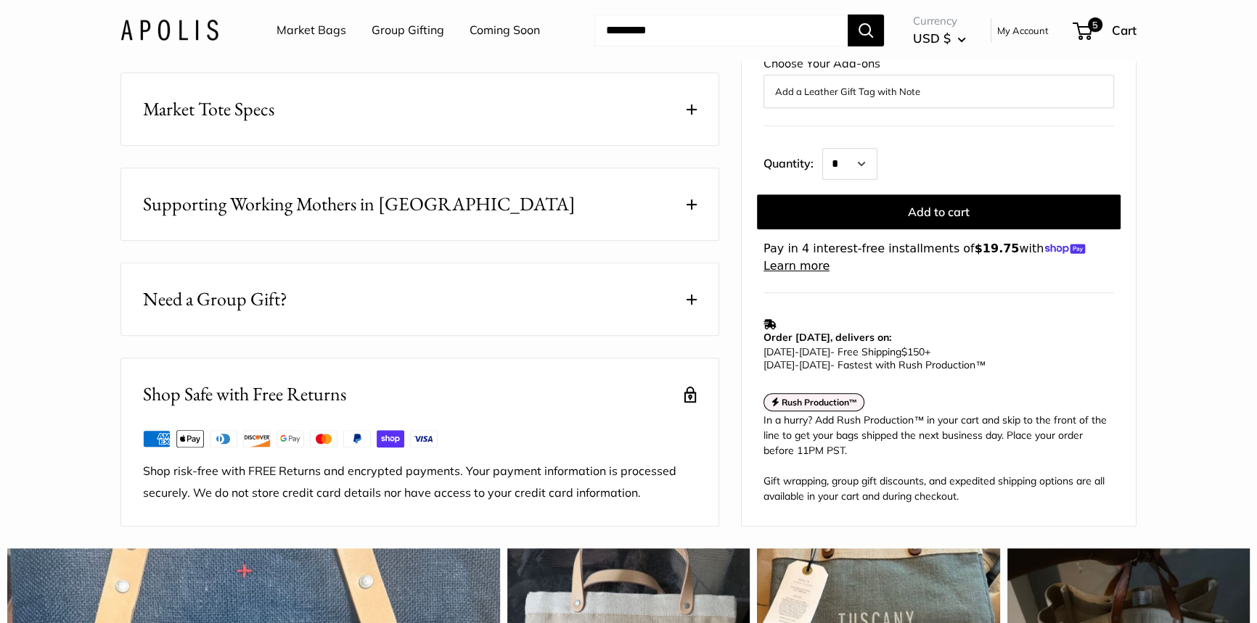
click at [364, 335] on button "Need a Group Gift?" at bounding box center [419, 299] width 597 height 72
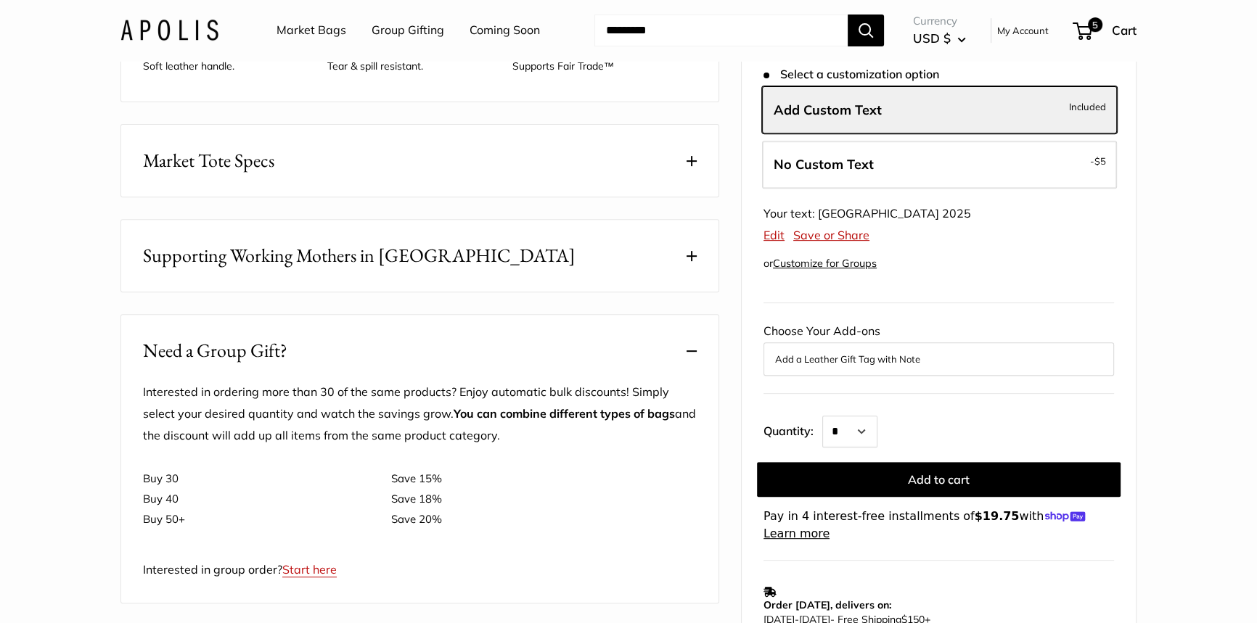
scroll to position [650, 0]
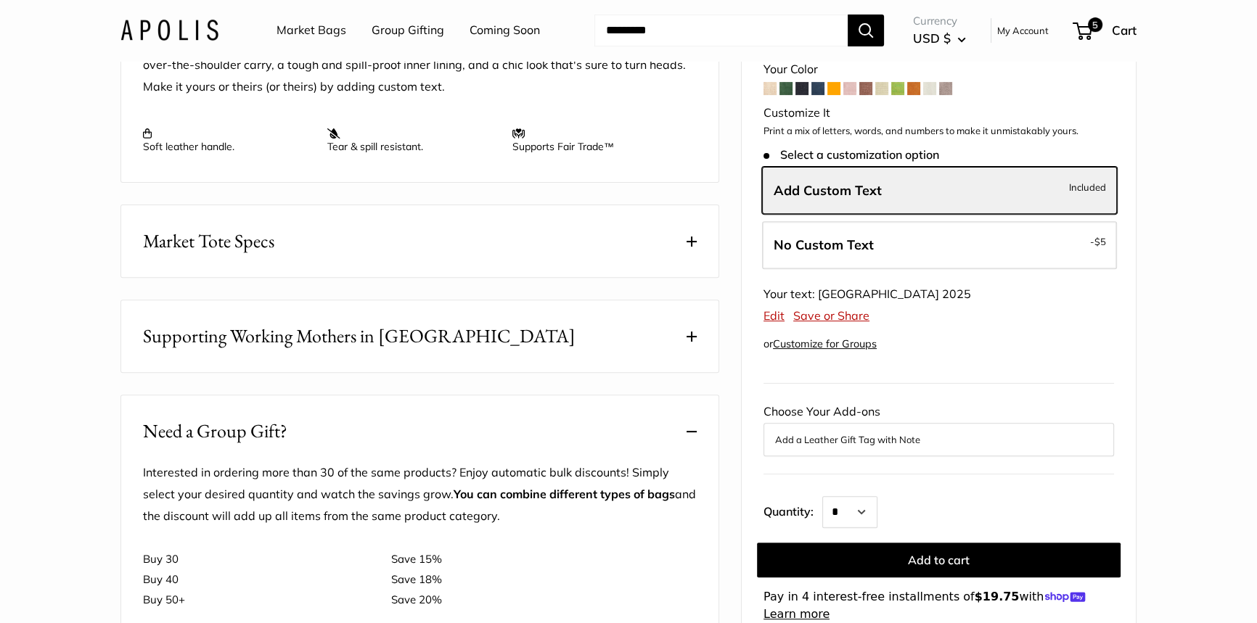
click at [455, 350] on span "Supporting Working Mothers in Bangladesh" at bounding box center [359, 336] width 432 height 28
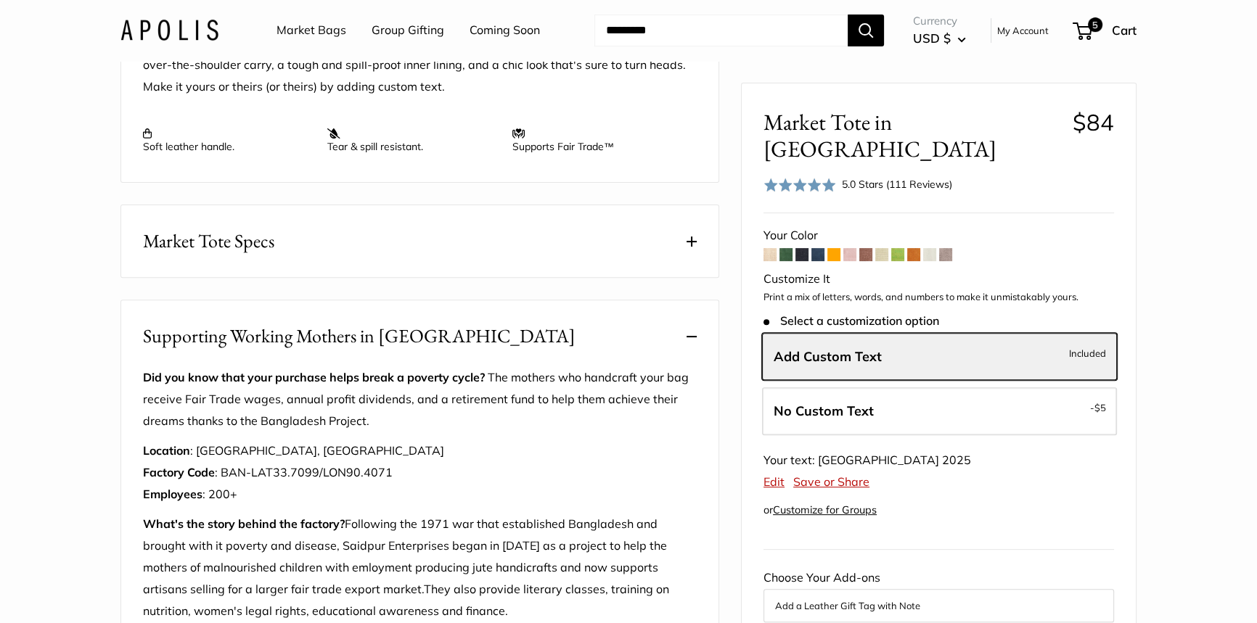
click at [295, 277] on button "Market Tote Specs" at bounding box center [419, 241] width 597 height 72
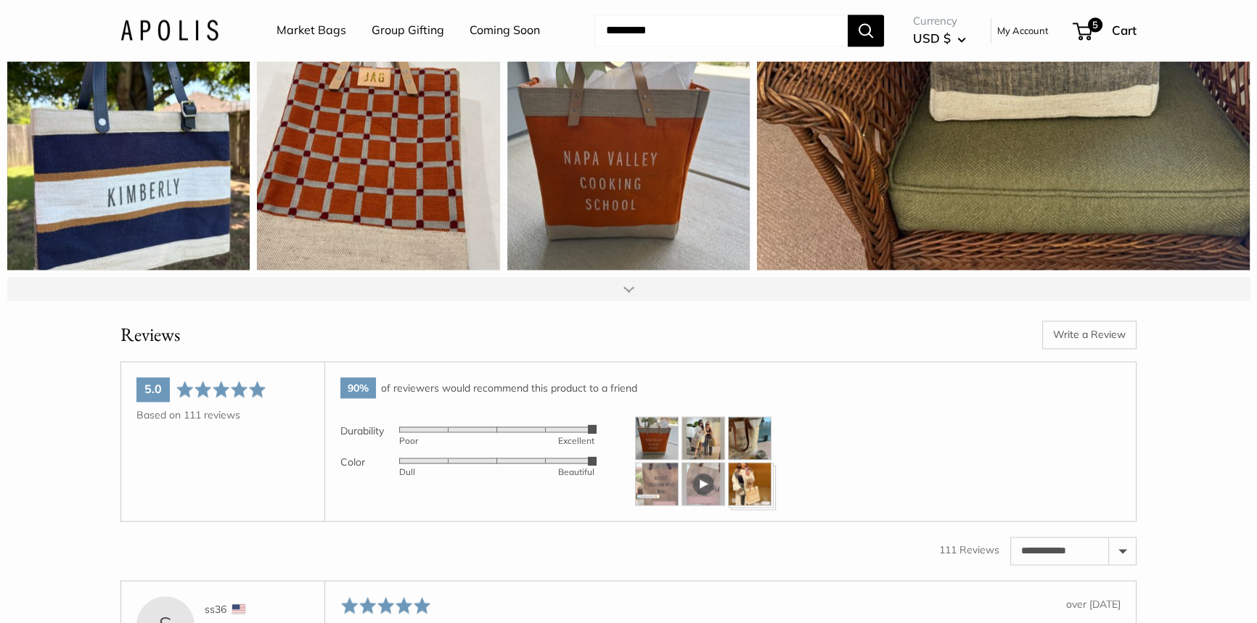
scroll to position [2695, 0]
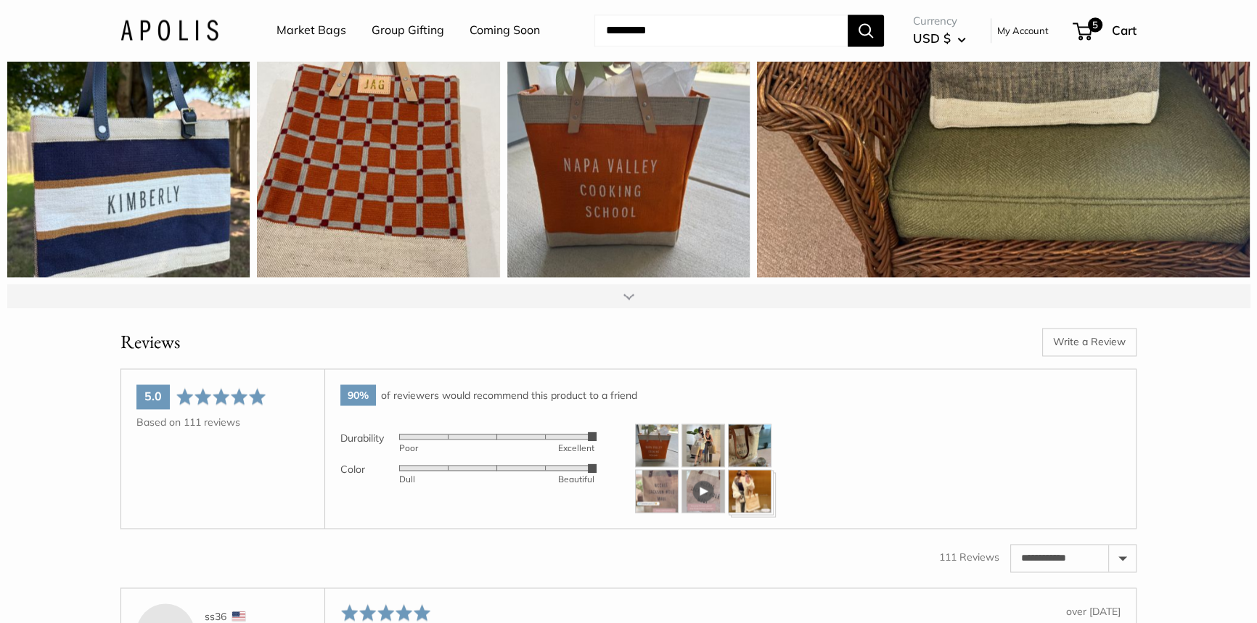
click at [517, 25] on link "Coming Soon" at bounding box center [504, 31] width 70 height 22
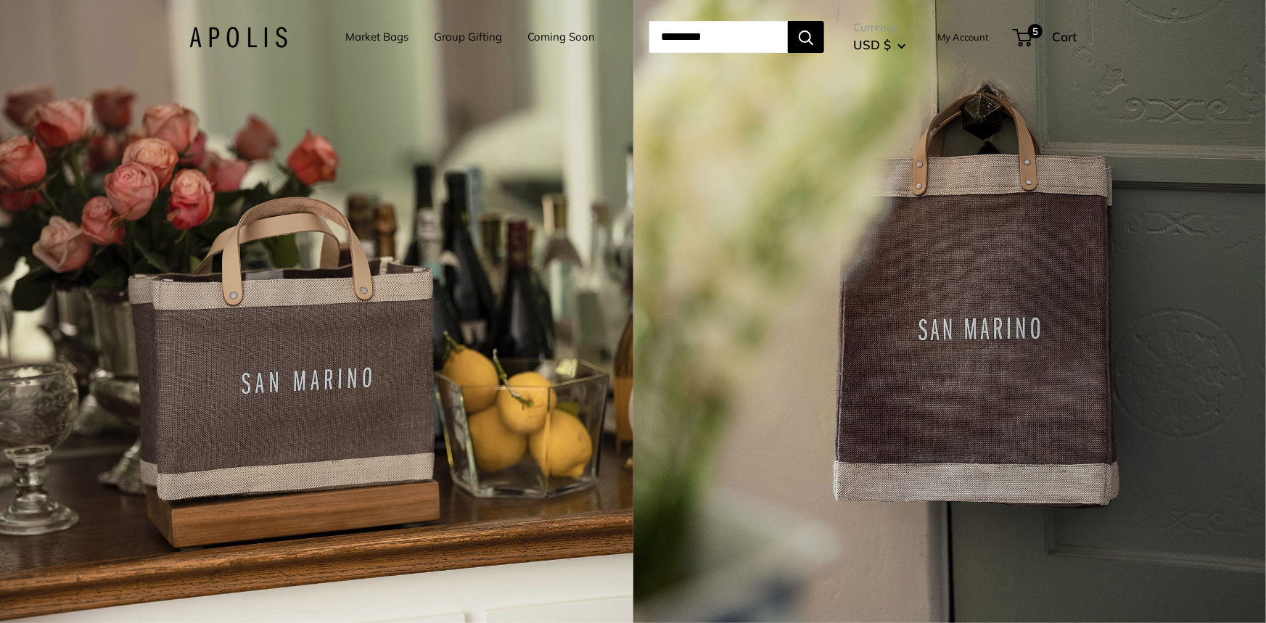
click at [540, 37] on link "Coming Soon" at bounding box center [561, 37] width 67 height 20
